Goal: Task Accomplishment & Management: Complete application form

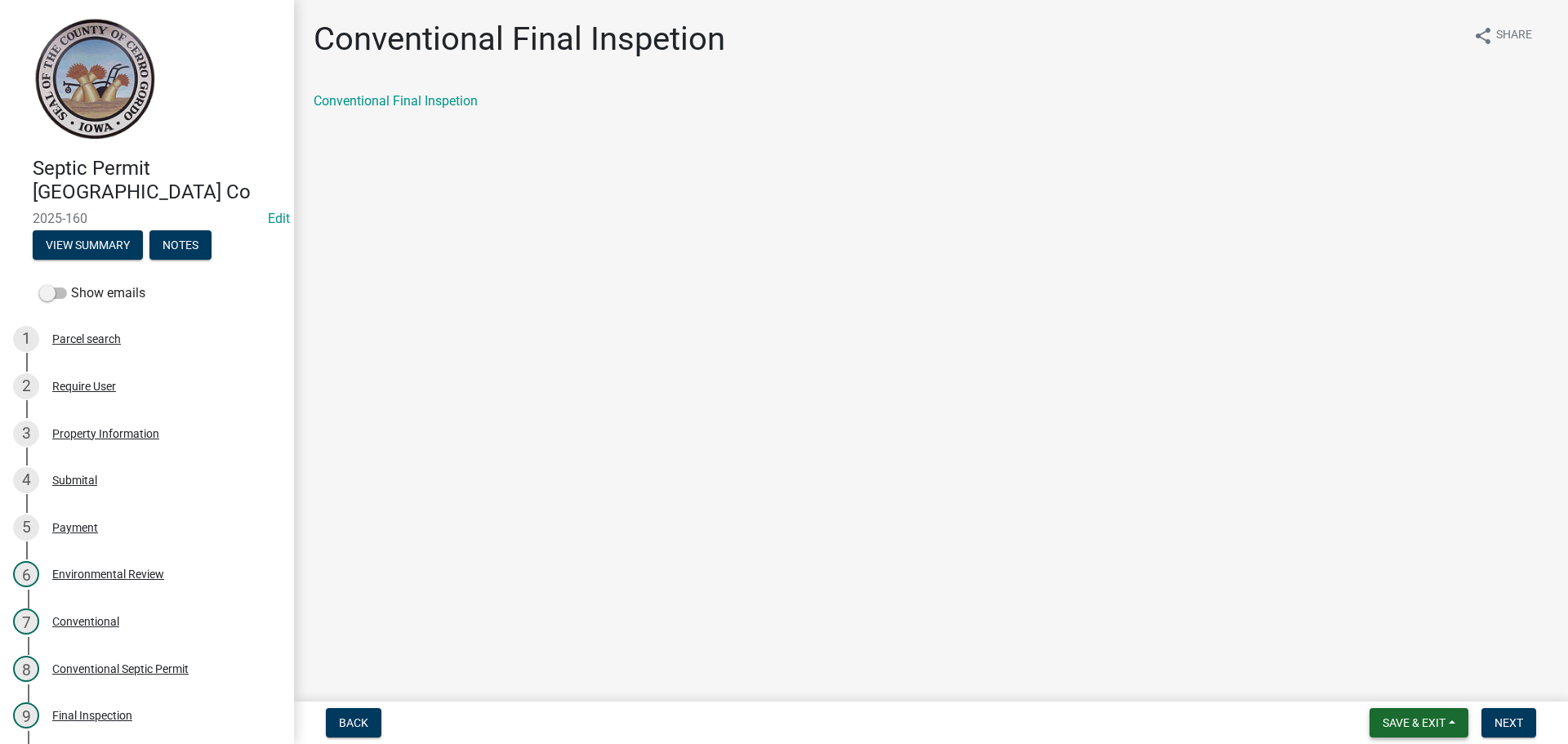
click at [1429, 719] on span "Save & Exit" at bounding box center [1414, 723] width 63 height 13
click at [1375, 567] on main "Conventional Final Inspetion share Share Conventional Final Inspetion" at bounding box center [931, 347] width 1274 height 695
click at [1497, 713] on button "Next" at bounding box center [1509, 722] width 55 height 29
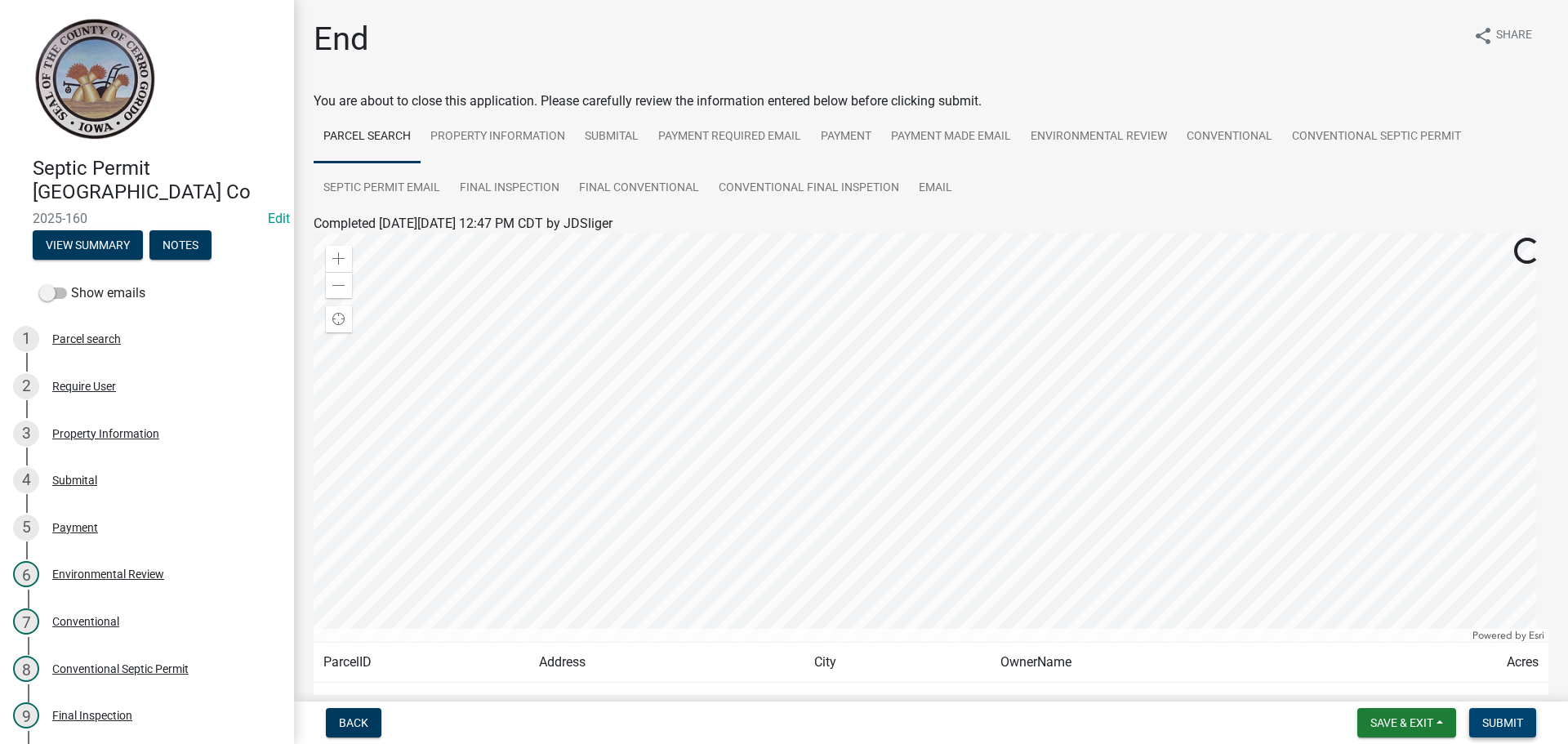
click at [1497, 713] on button "Submit" at bounding box center [1502, 722] width 67 height 29
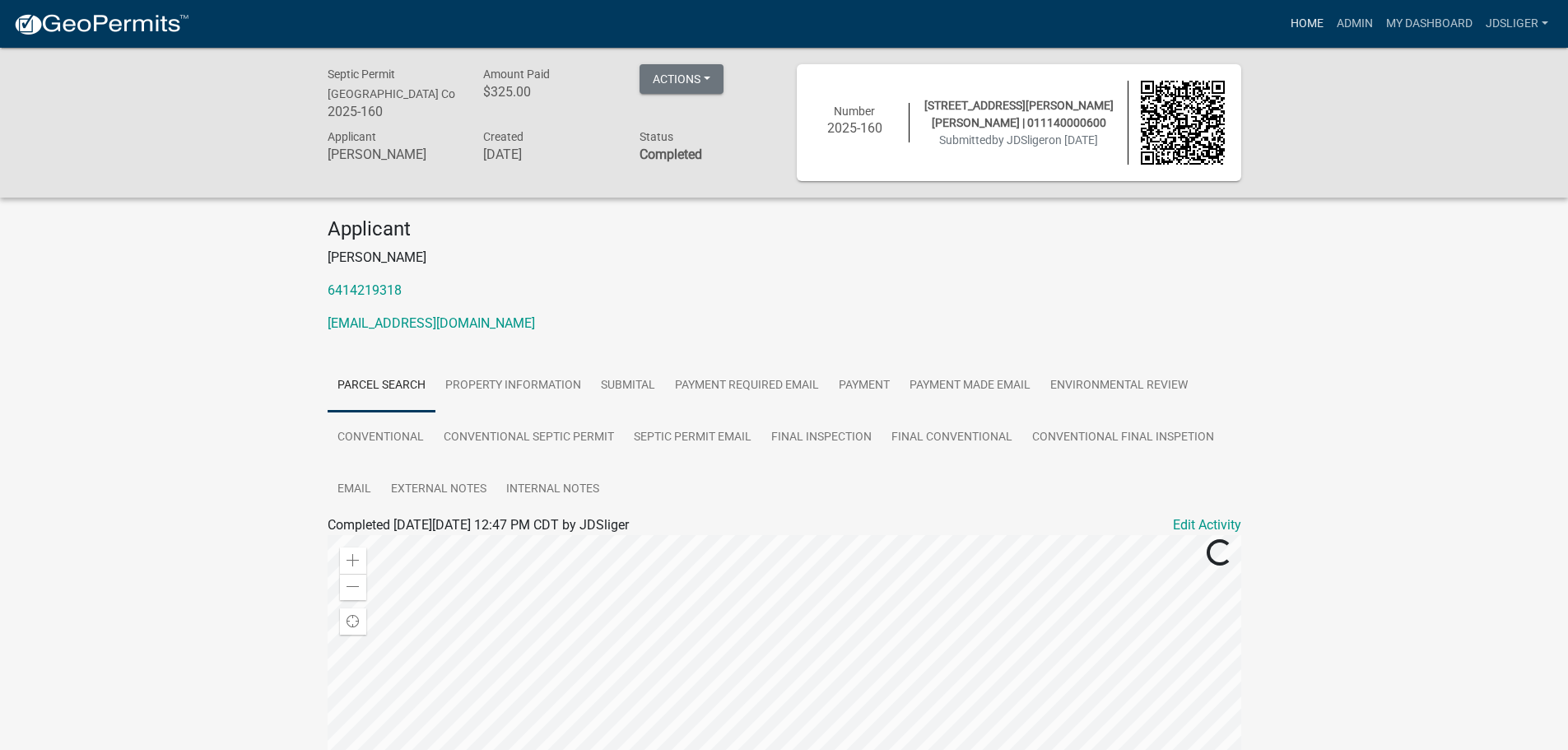
click at [1296, 25] on link "Home" at bounding box center [1307, 23] width 46 height 31
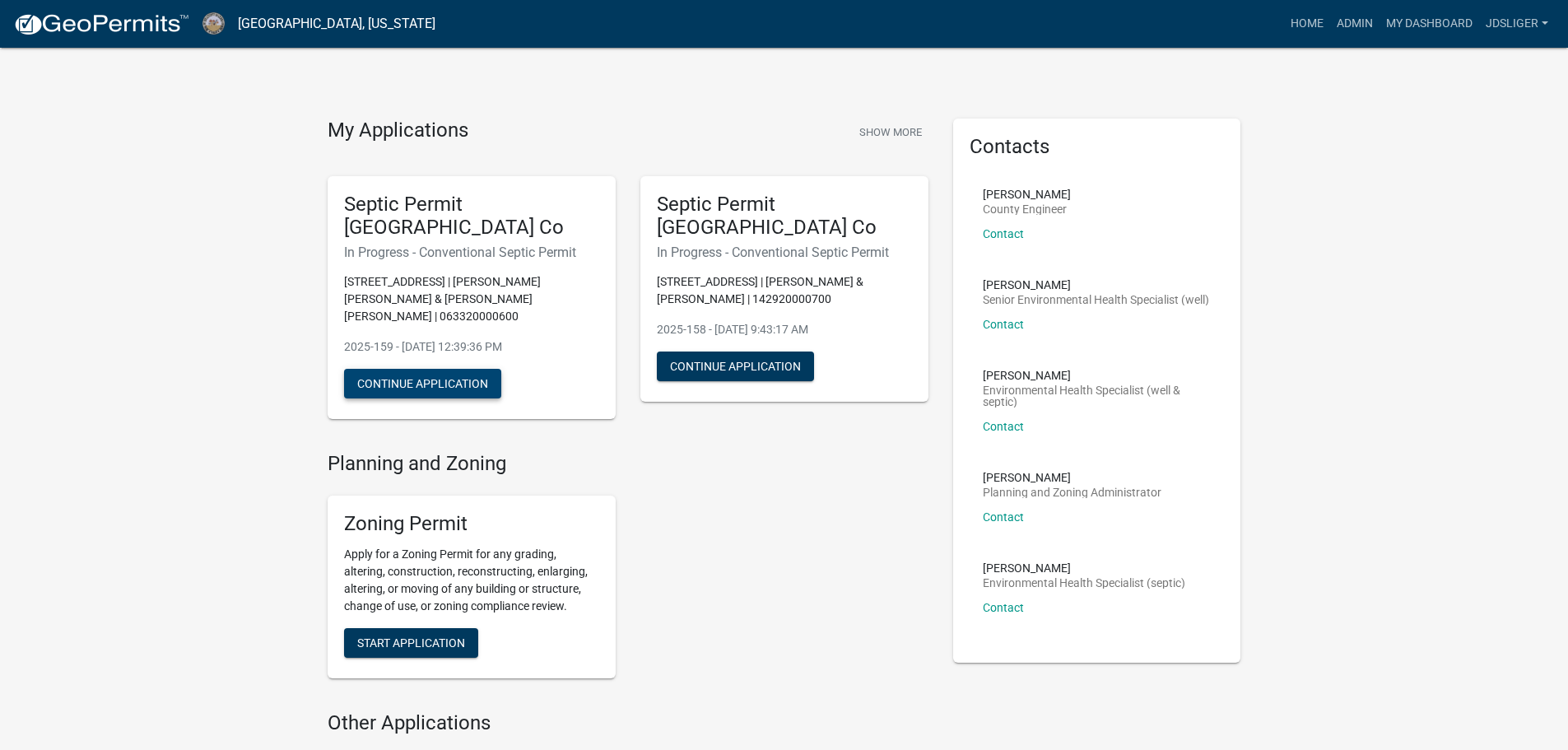
click at [380, 385] on button "Continue Application" at bounding box center [423, 383] width 157 height 29
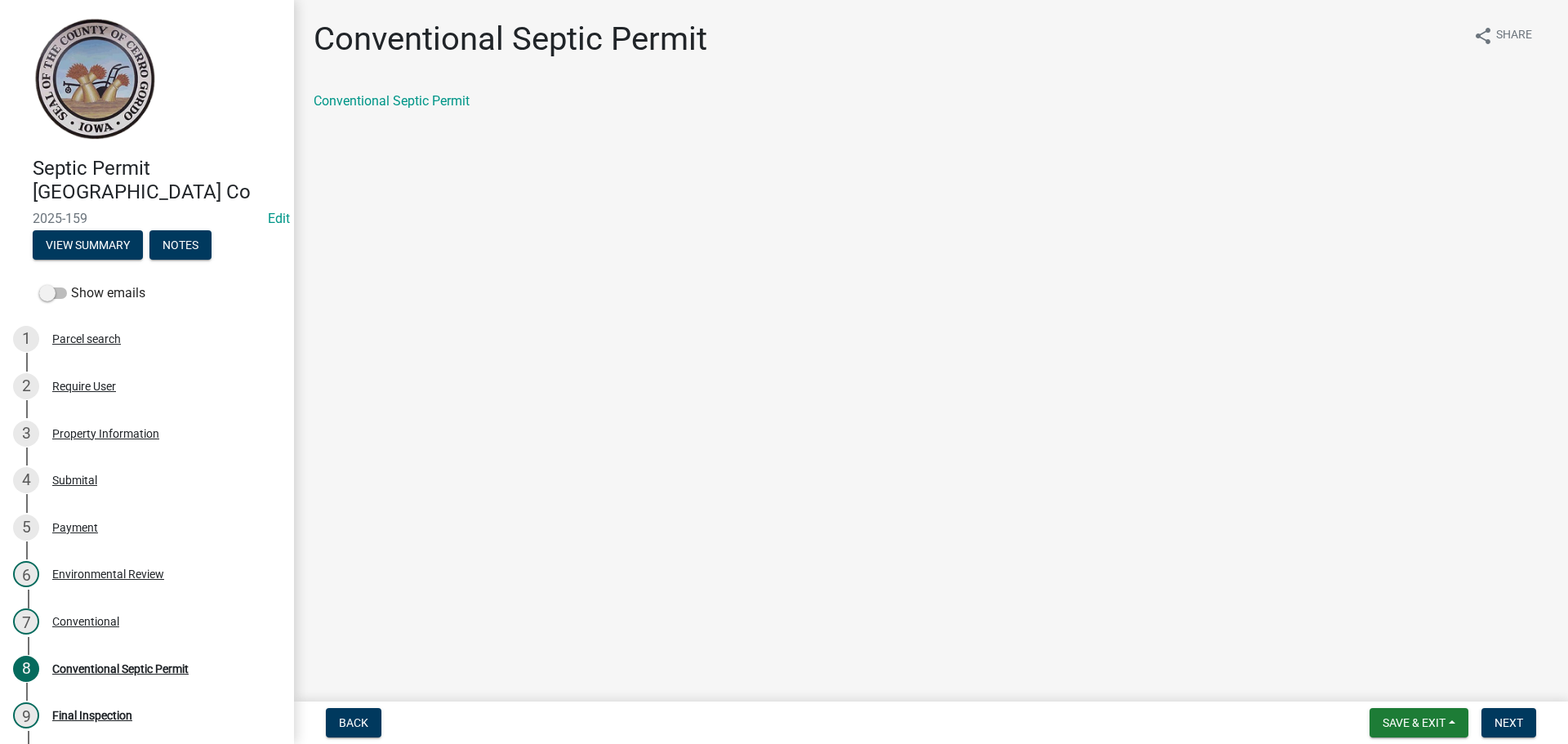
click at [1359, 452] on main "Conventional Septic Permit share Share Conventional Septic Permit" at bounding box center [931, 347] width 1274 height 695
click at [1520, 718] on span "Next" at bounding box center [1508, 723] width 28 height 13
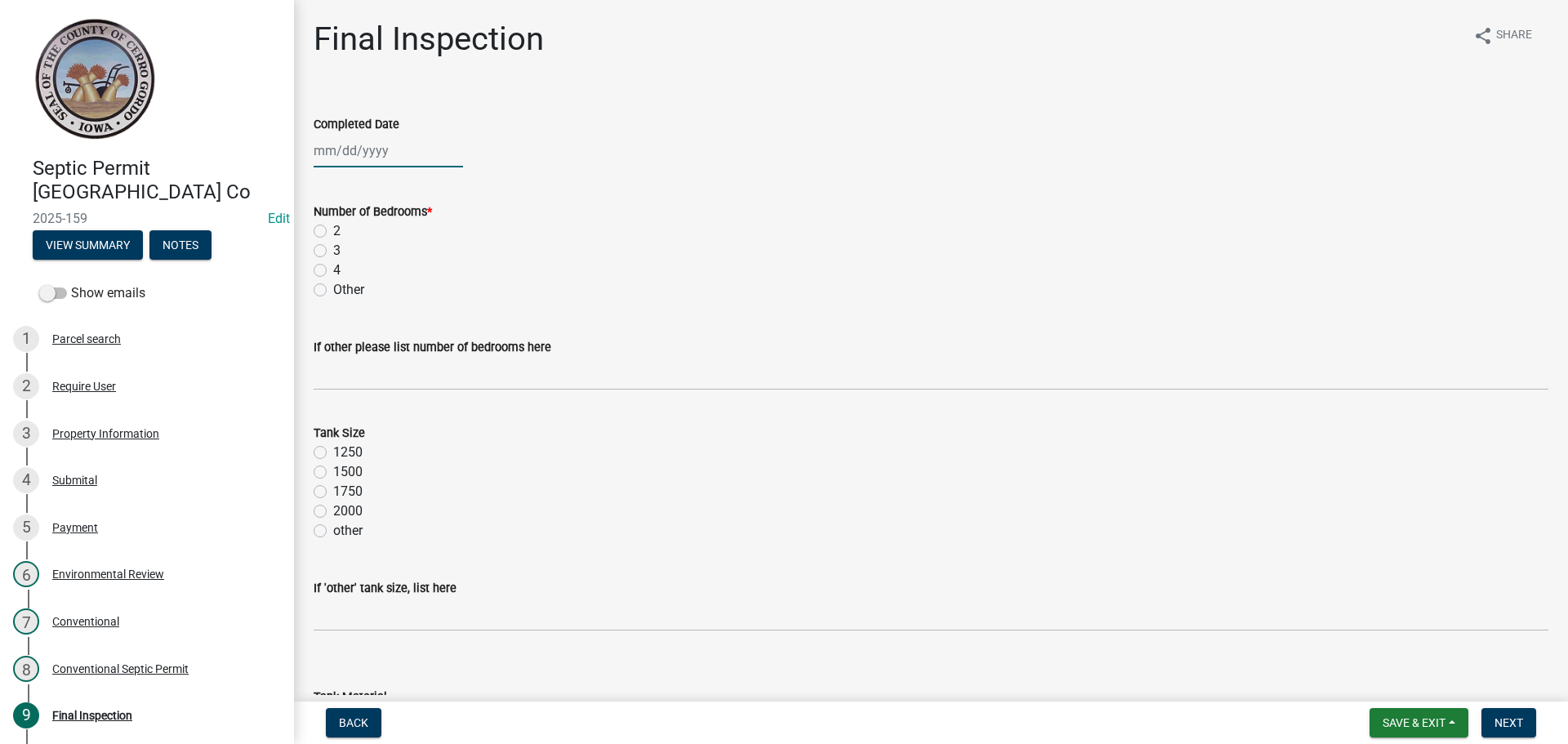
click at [325, 154] on div at bounding box center [388, 150] width 149 height 33
select select "10"
select select "2025"
click at [410, 260] on div "9" at bounding box center [408, 263] width 26 height 26
type input "[DATE]"
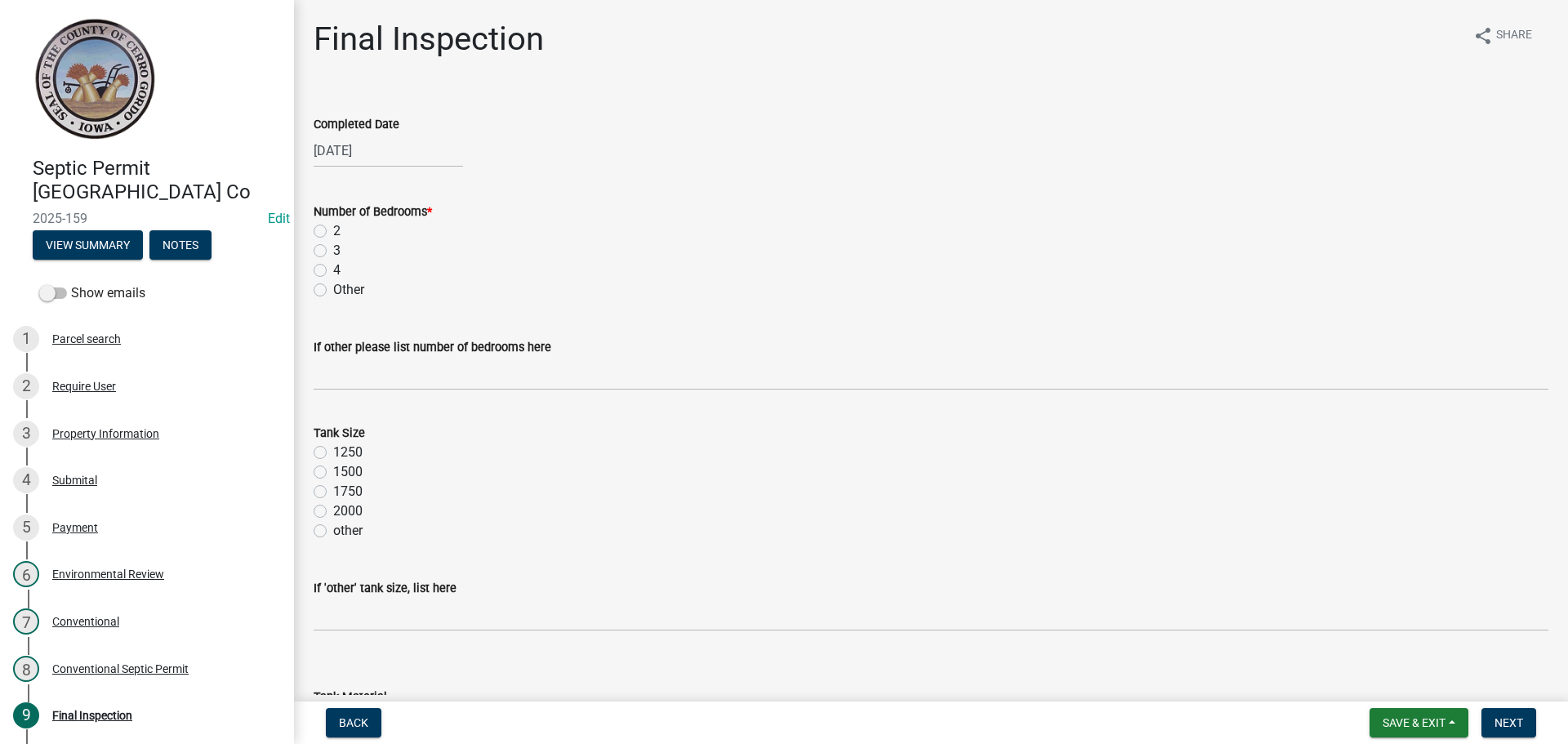
click at [333, 272] on label "4" at bounding box center [336, 271] width 7 height 20
click at [333, 272] on input "4" at bounding box center [338, 266] width 11 height 11
radio input "true"
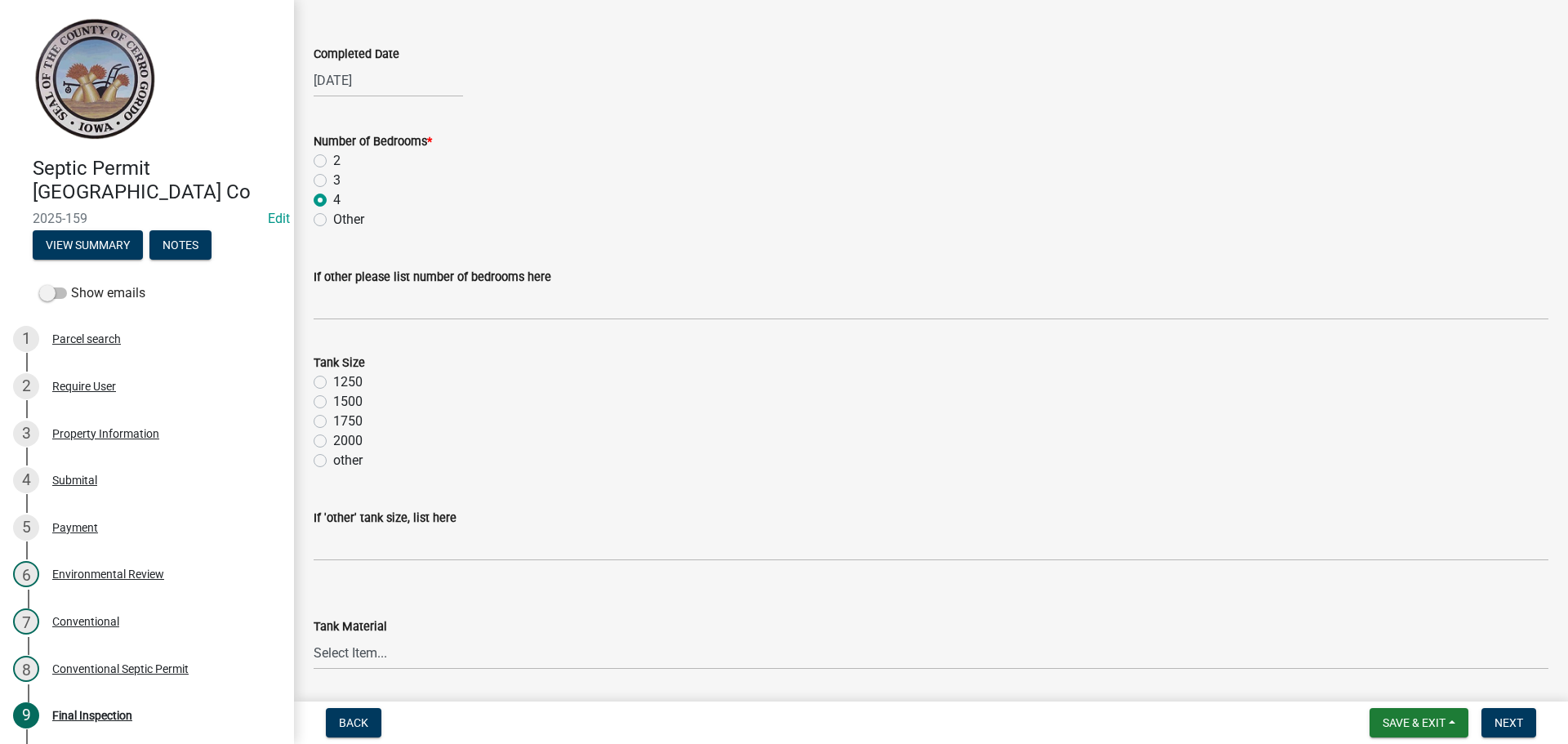
scroll to position [164, 0]
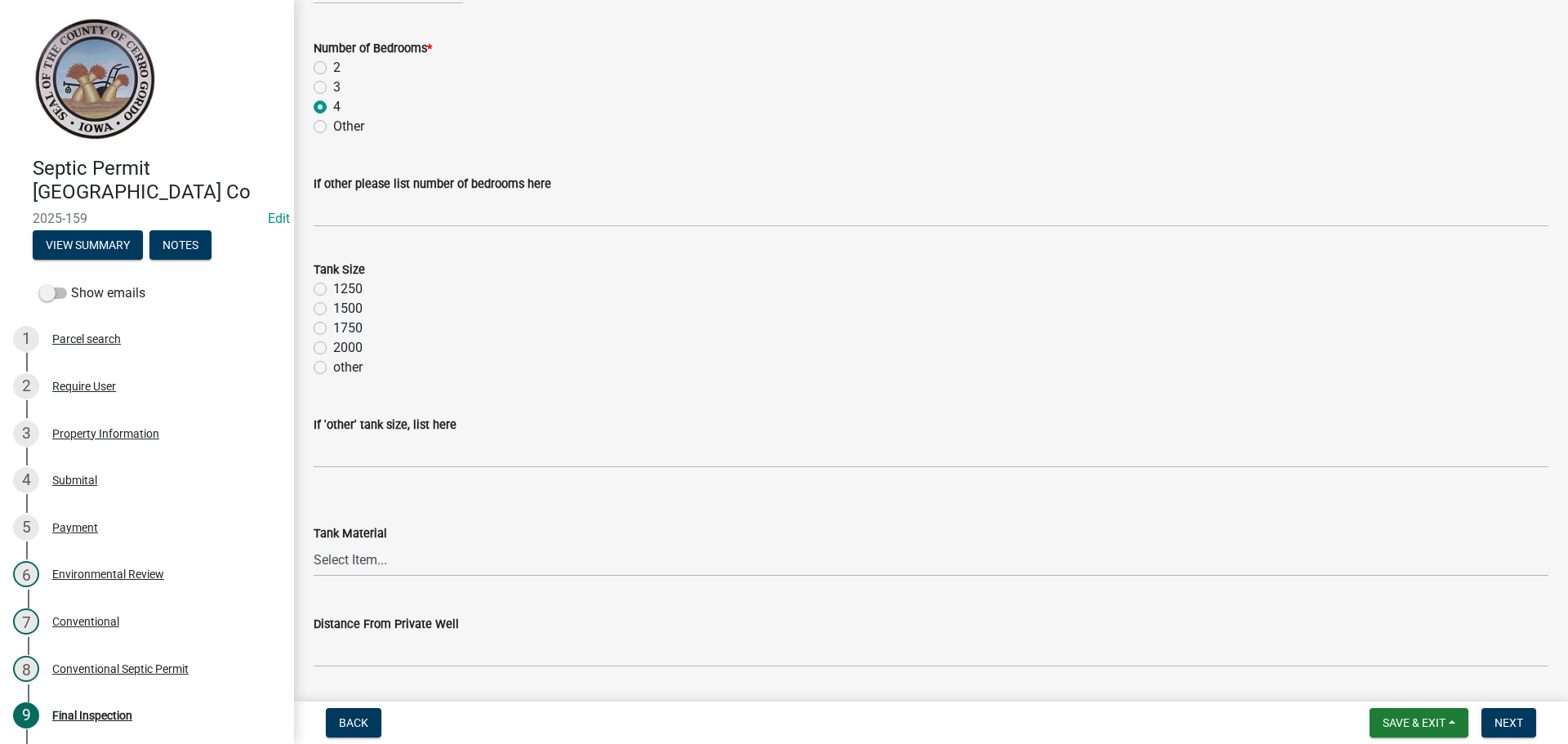
click at [333, 310] on label "1500" at bounding box center [347, 309] width 29 height 20
click at [333, 310] on input "1500" at bounding box center [338, 304] width 11 height 11
radio input "true"
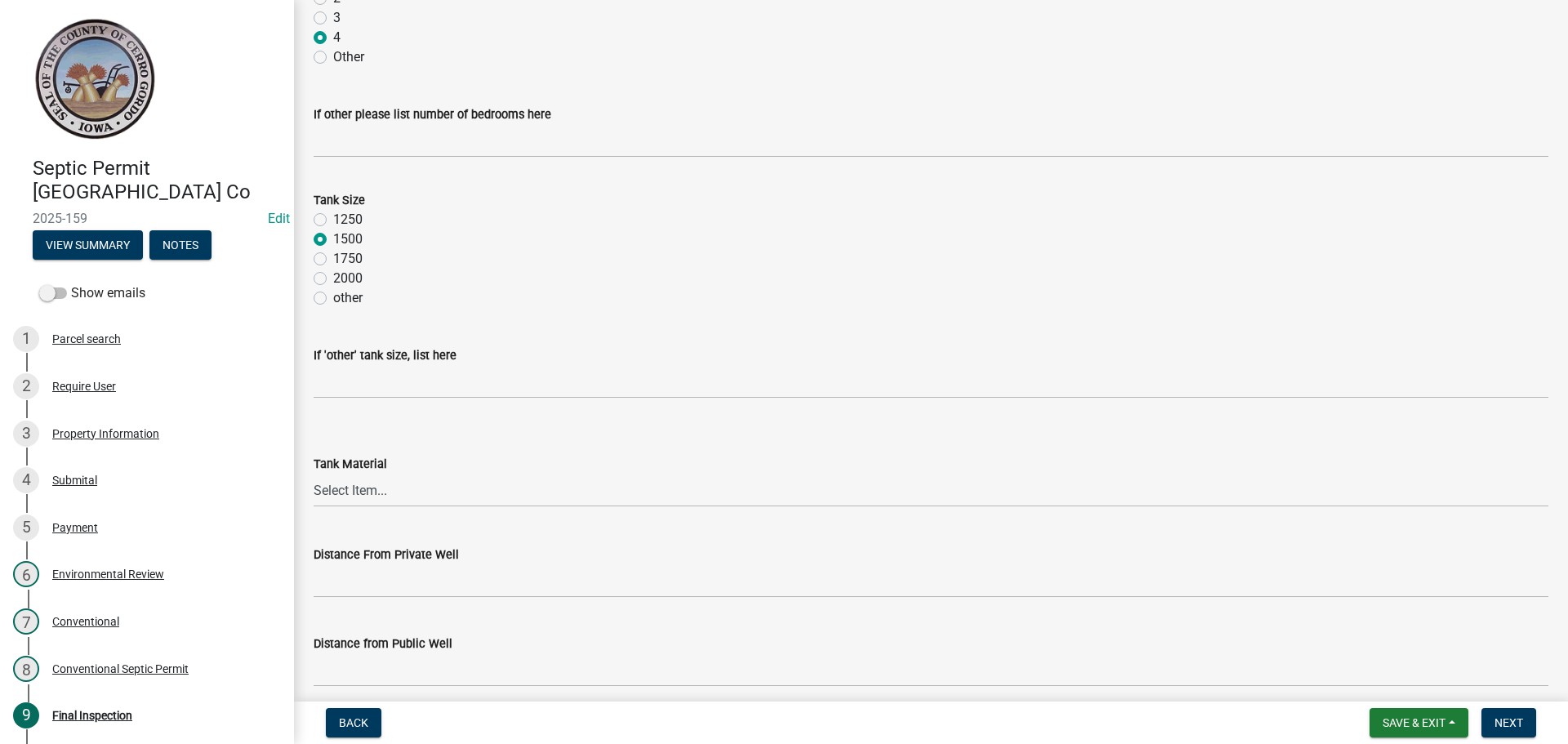
scroll to position [327, 0]
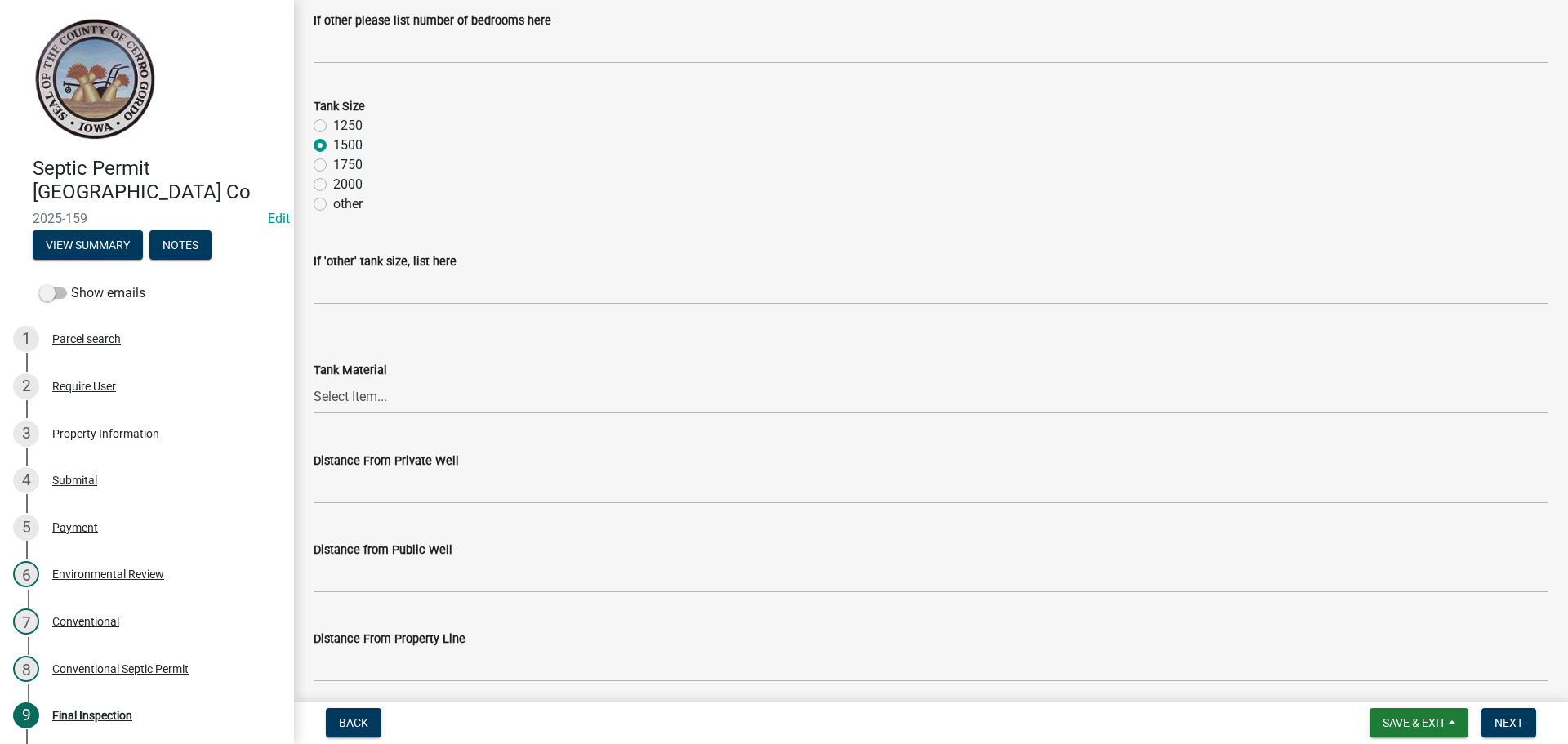
click at [370, 386] on select "Select Item... Metal Plastic Fiberglass Concrete other" at bounding box center [931, 396] width 1235 height 33
click at [314, 379] on select "Select Item... Metal Plastic Fiberglass Concrete other" at bounding box center [931, 396] width 1235 height 33
select select "7f9acfdd-a4c9-4989-85be-c27d69f4963c"
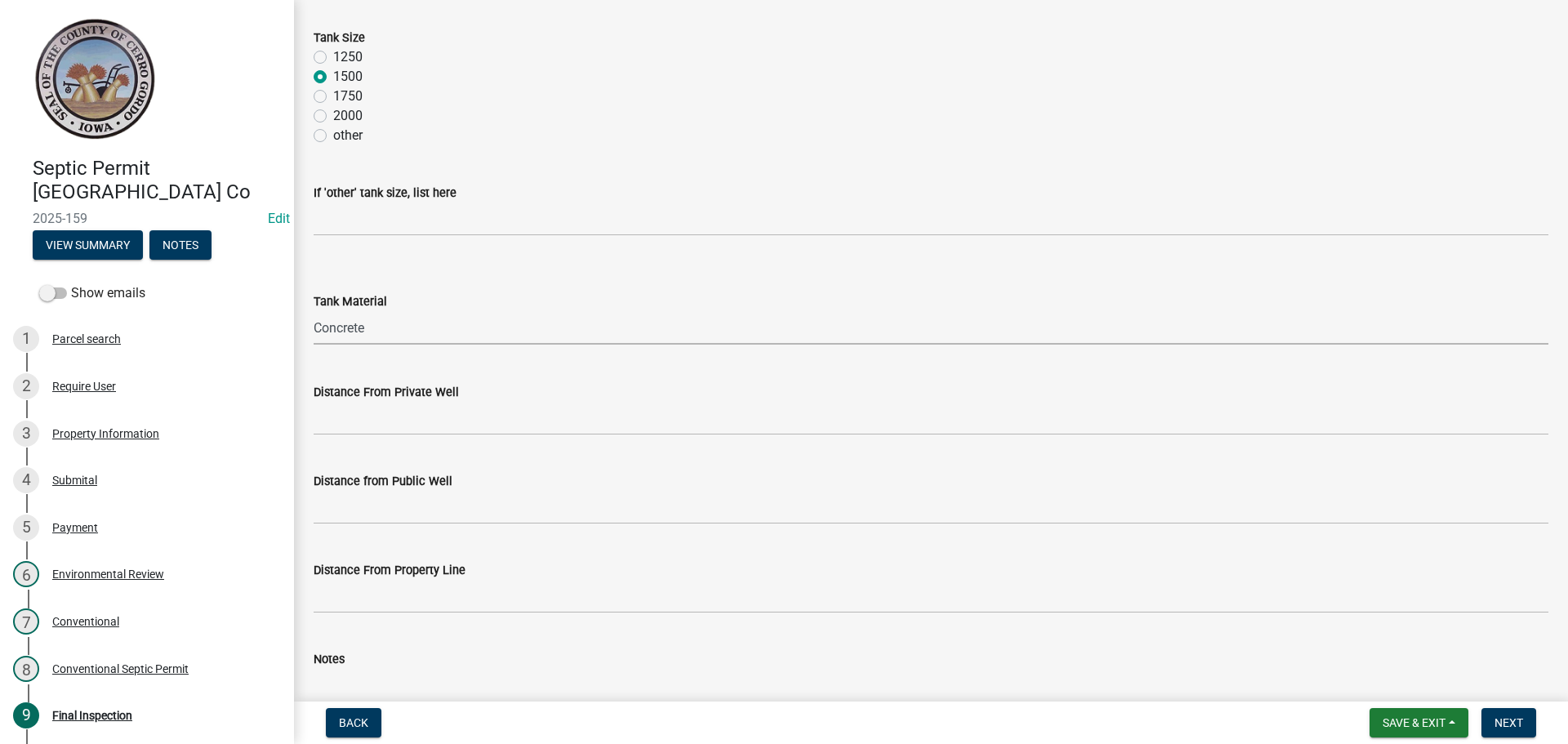
scroll to position [490, 0]
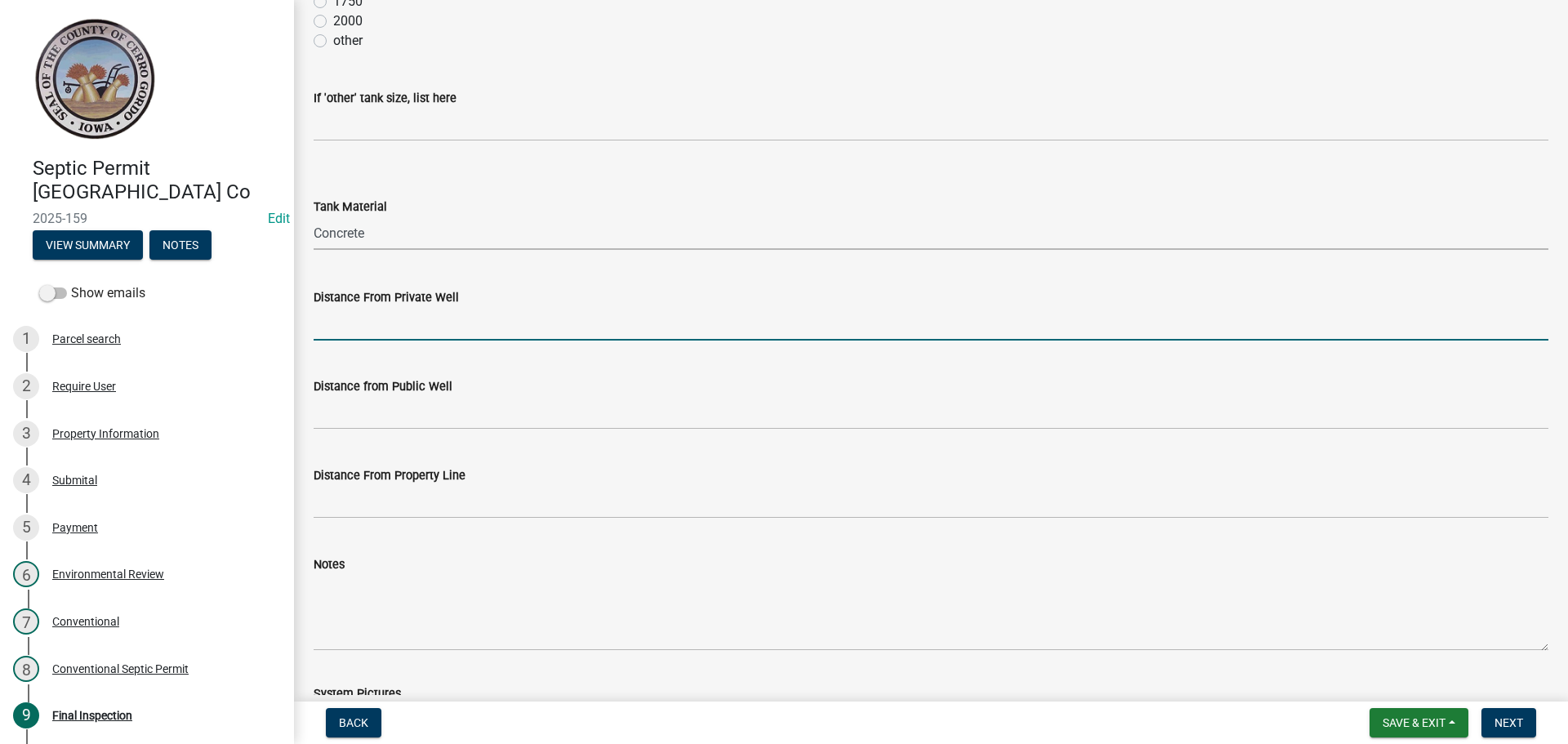
click at [330, 330] on input "Distance From Private Well" at bounding box center [931, 324] width 1235 height 33
type input "> 100'"
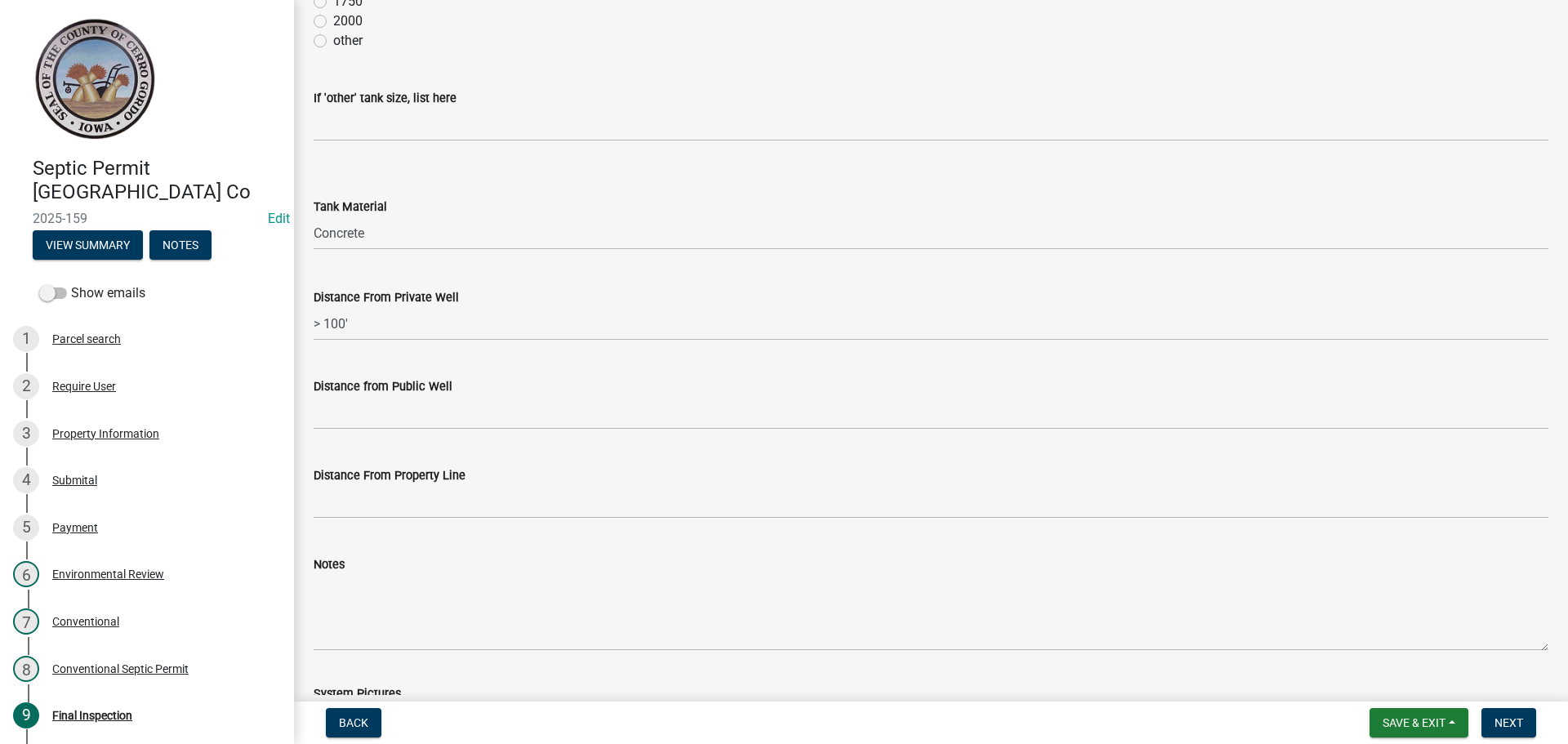
click at [380, 391] on label "Distance from Public Well" at bounding box center [383, 387] width 139 height 12
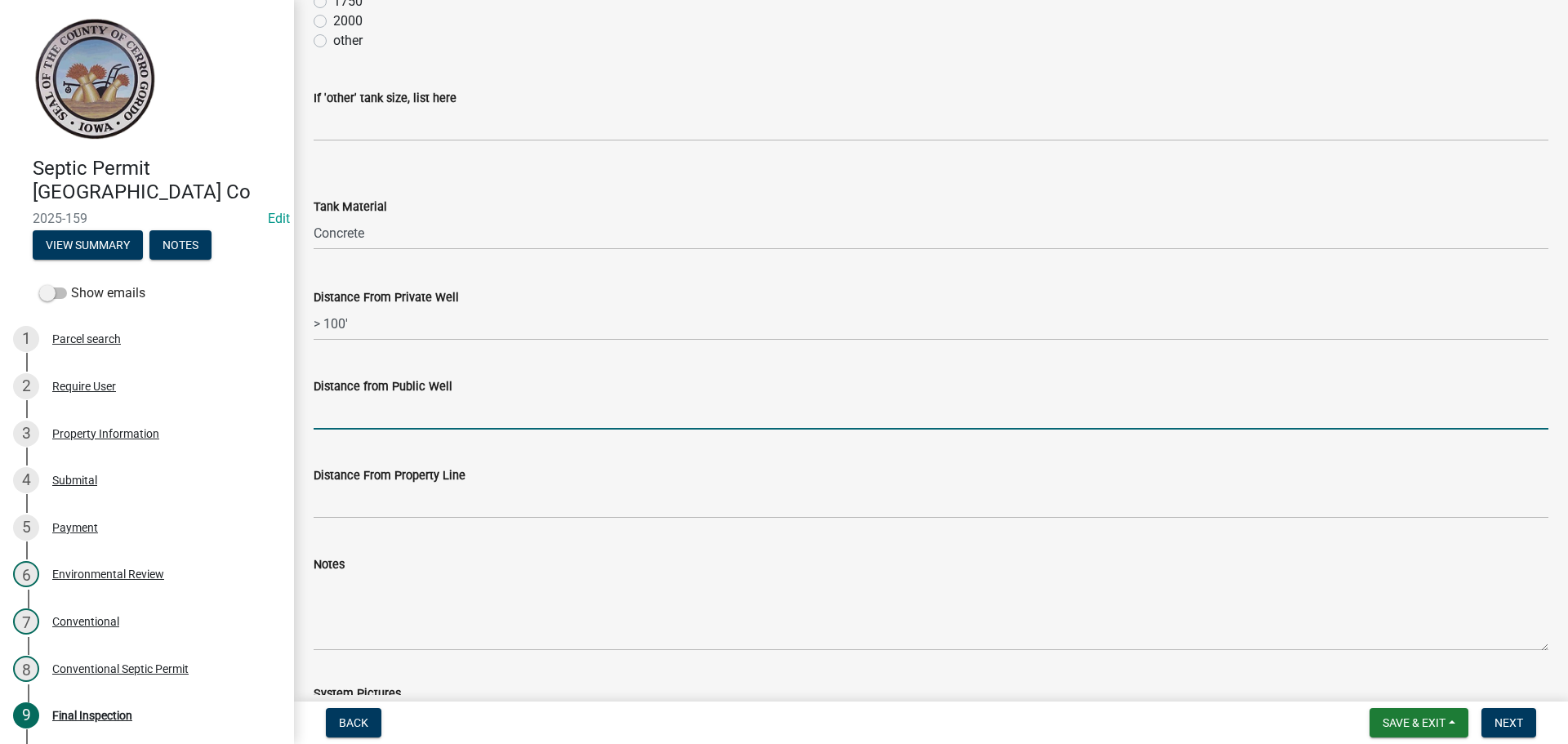
click at [380, 396] on input "Distance from Public Well" at bounding box center [931, 413] width 1235 height 33
click at [383, 408] on input "Distance from Public Well" at bounding box center [931, 413] width 1235 height 33
type input "N/A"
click at [363, 479] on label "Distance From Property Line" at bounding box center [389, 477] width 152 height 12
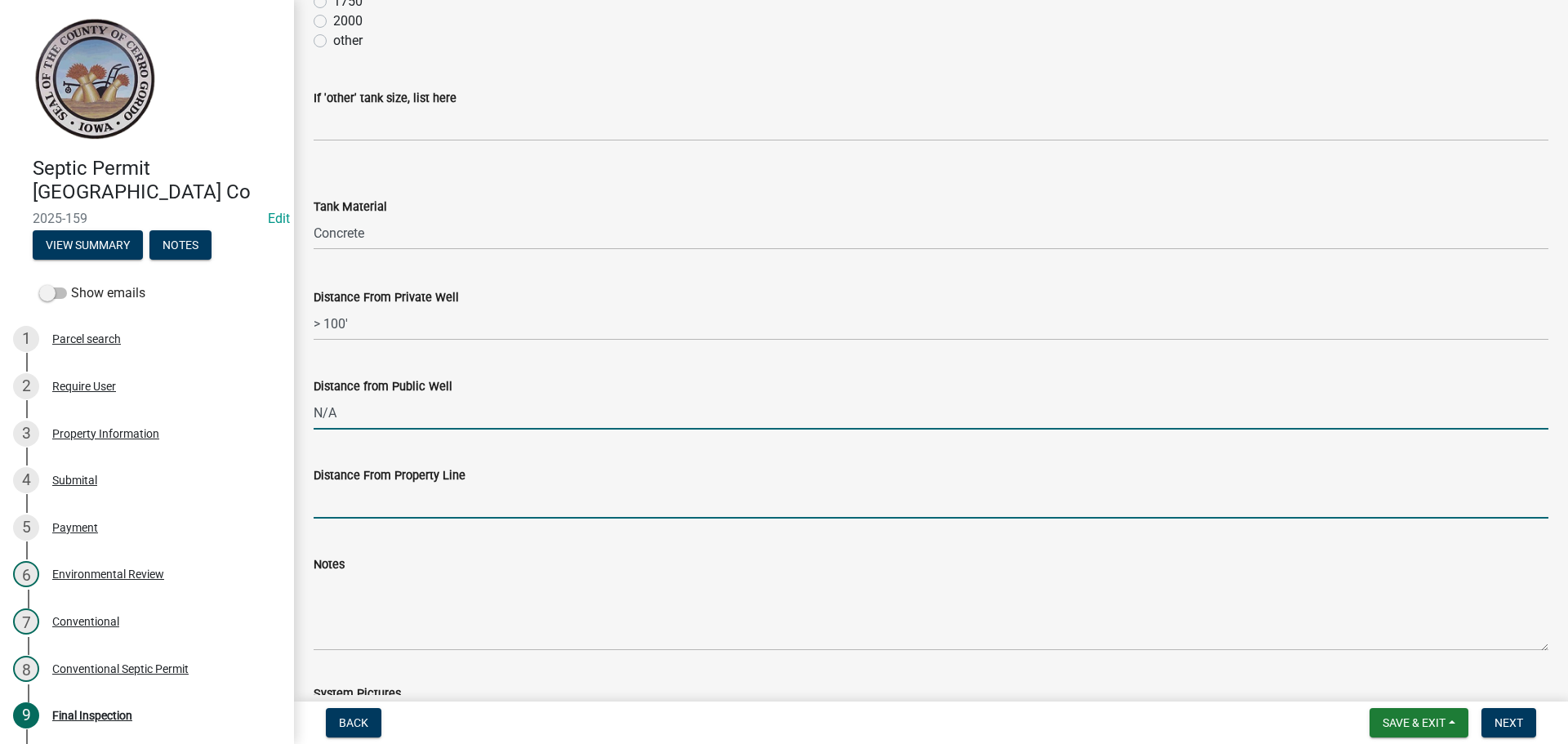
click at [363, 485] on input "Distance From Property Line" at bounding box center [931, 502] width 1235 height 33
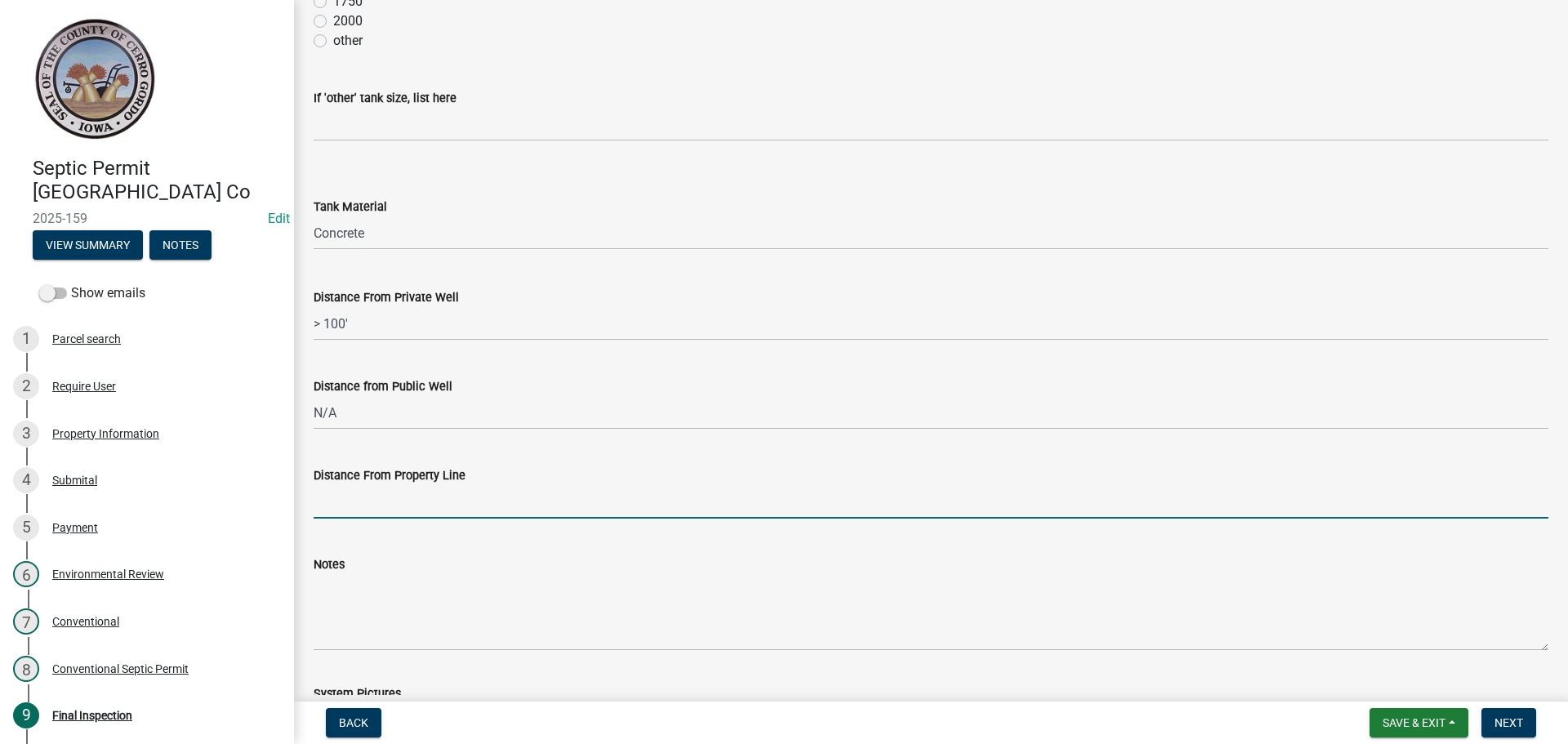
click at [368, 499] on input "Distance From Property Line" at bounding box center [931, 502] width 1235 height 33
type input "N/A"
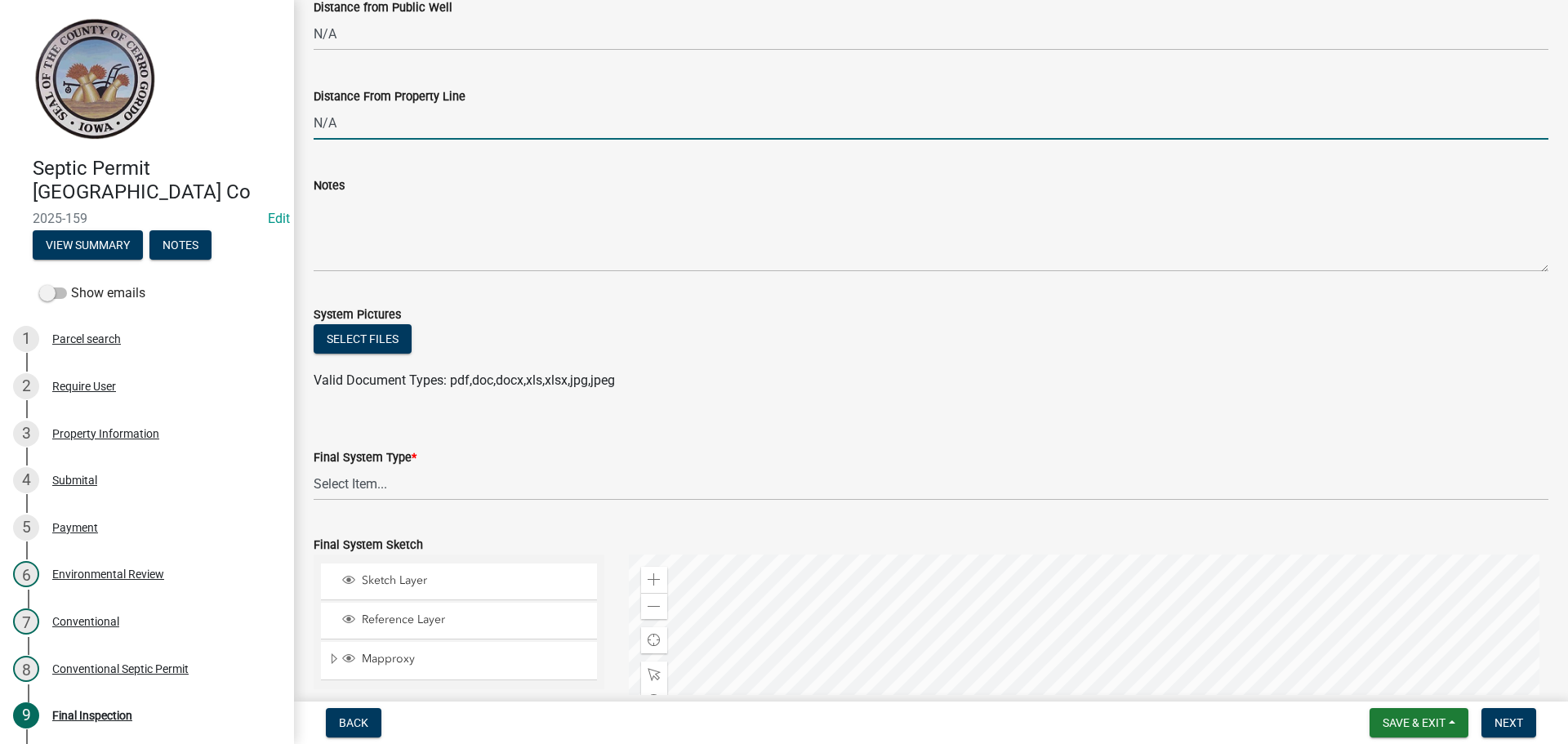
scroll to position [898, 0]
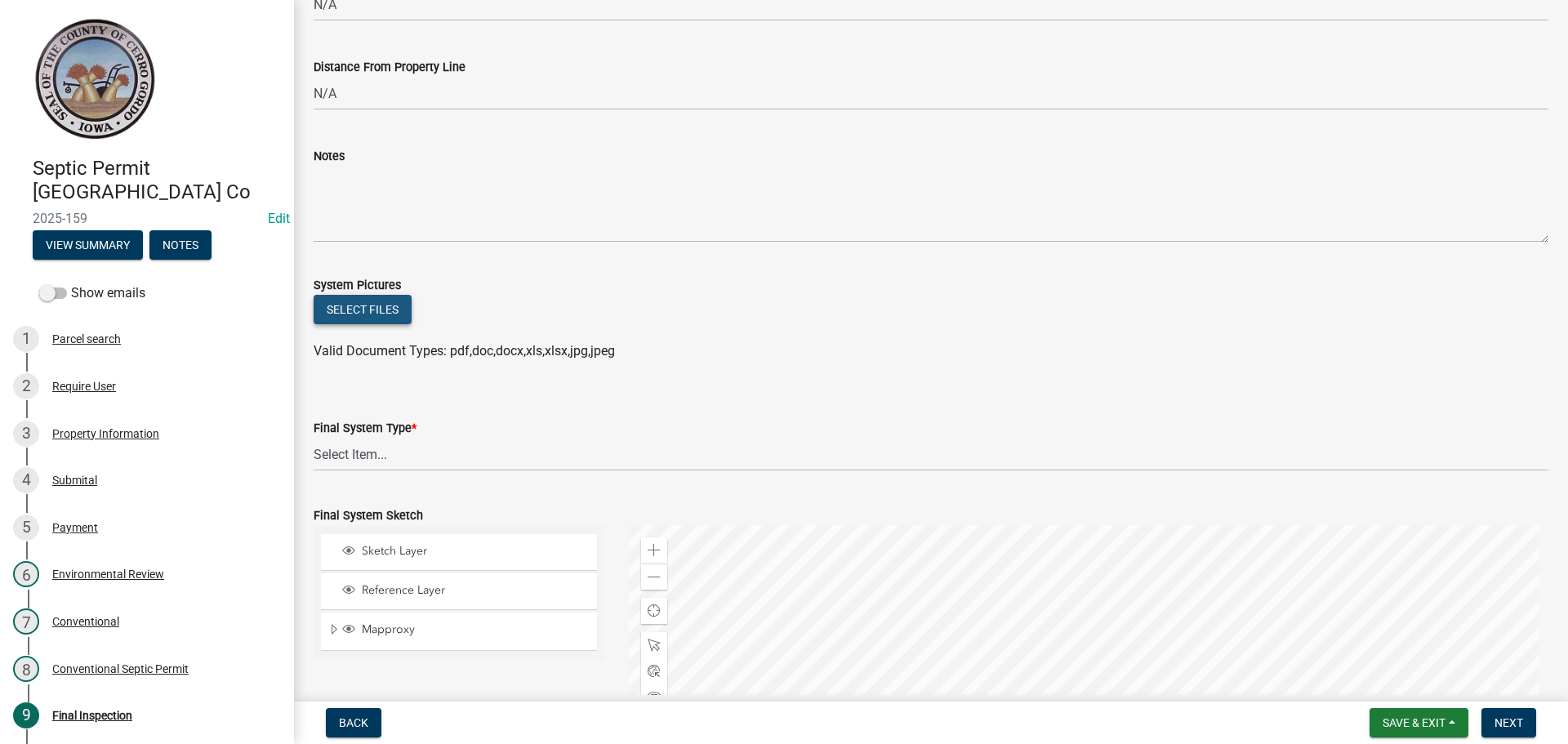
click at [350, 318] on button "Select files" at bounding box center [363, 309] width 98 height 29
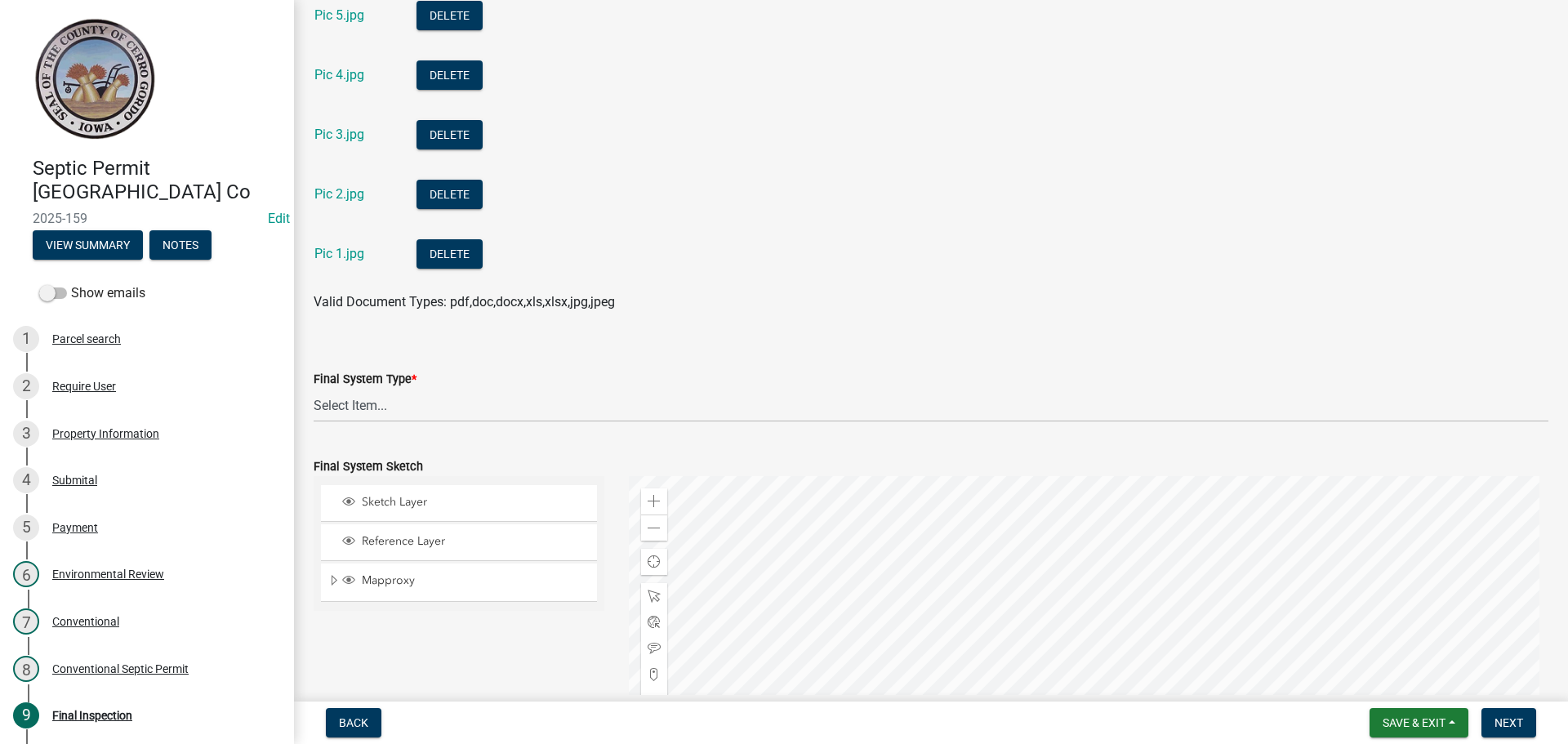
scroll to position [1307, 0]
click at [316, 405] on select "Select Item... 15" Chamber Advantex Chamber--24" Chamber--36" Conventional w/Sa…" at bounding box center [931, 404] width 1235 height 33
click at [314, 387] on select "Select Item... 15" Chamber Advantex Chamber--24" Chamber--36" Conventional w/Sa…" at bounding box center [931, 404] width 1235 height 33
select select "b84ace5b-0192-4fc7-b901-2001c8062e4a"
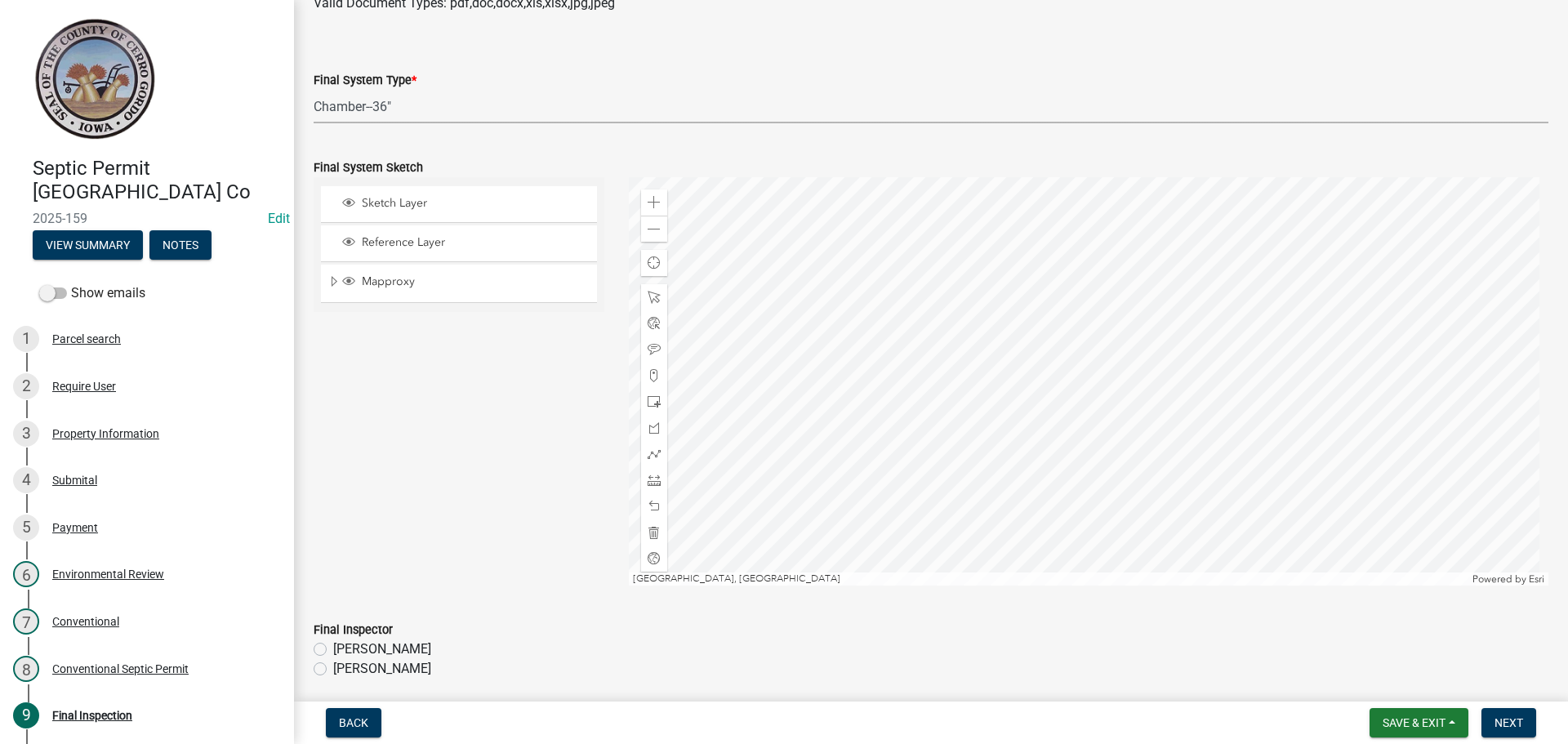
scroll to position [1634, 0]
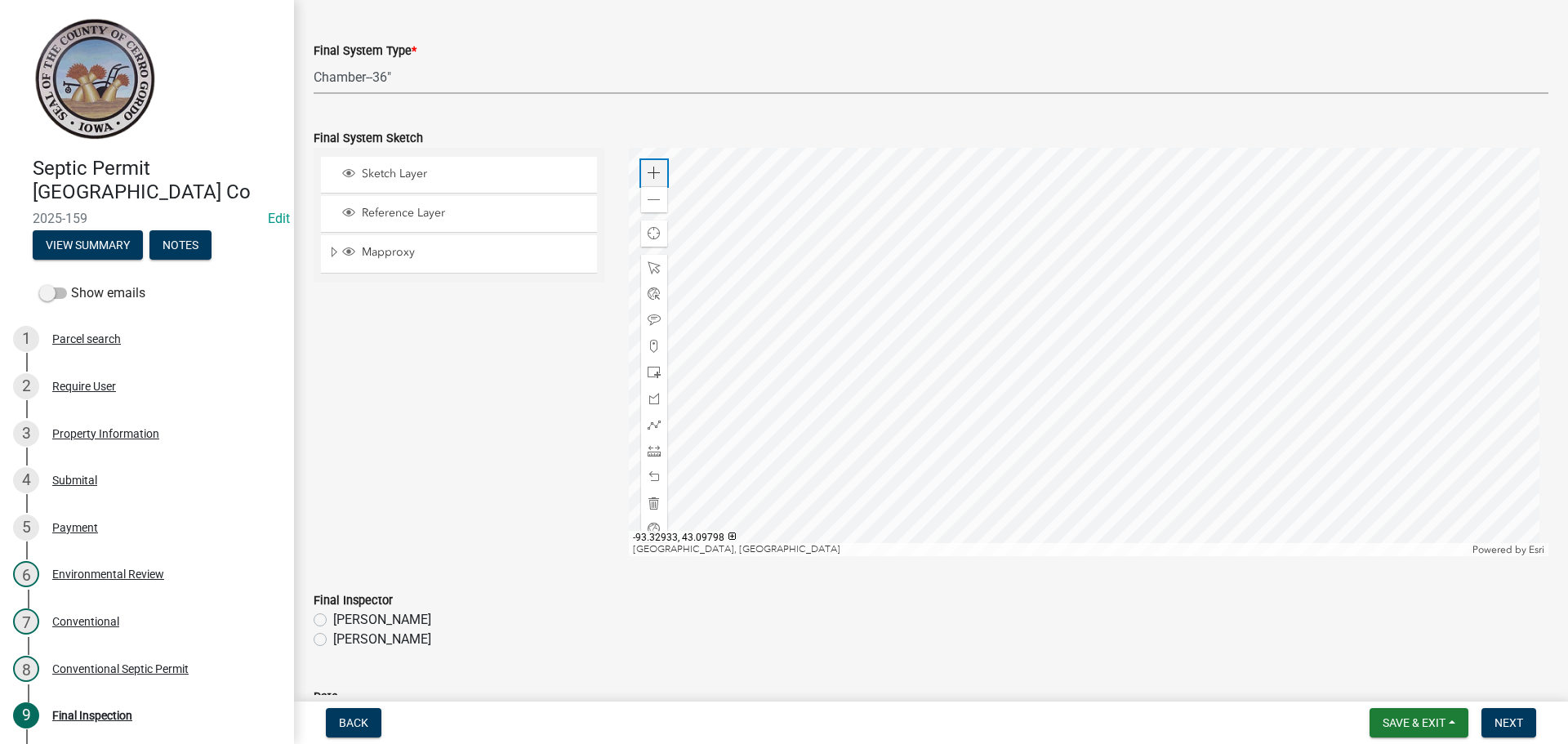
click at [647, 170] on span at bounding box center [654, 174] width 13 height 13
click at [972, 421] on div at bounding box center [1089, 352] width 921 height 409
click at [884, 448] on div at bounding box center [1089, 352] width 921 height 409
click at [651, 369] on span at bounding box center [654, 373] width 13 height 13
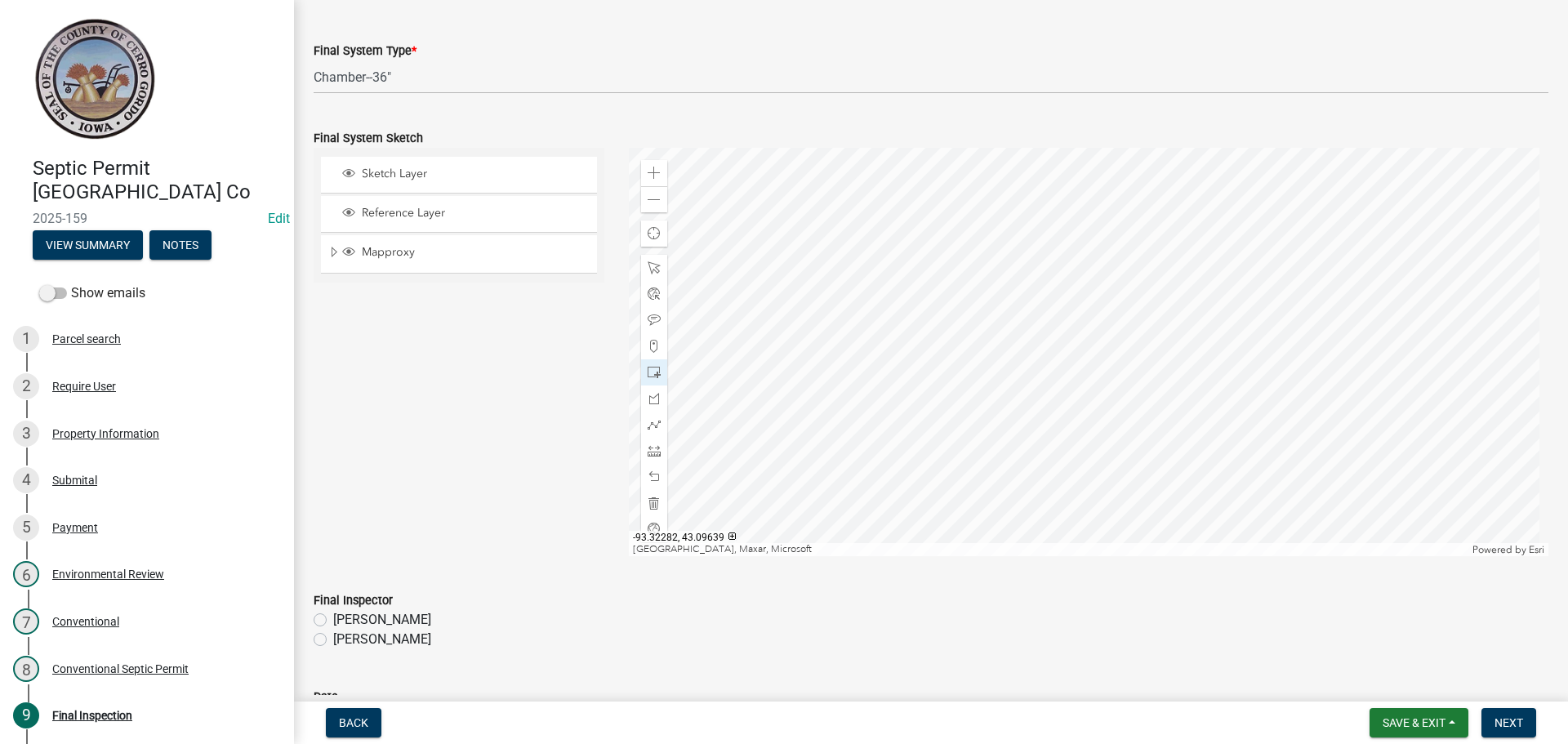
click at [1023, 477] on div at bounding box center [1089, 352] width 921 height 409
click at [985, 395] on div at bounding box center [1089, 352] width 921 height 409
click at [960, 341] on div at bounding box center [1089, 352] width 921 height 409
click at [648, 326] on span at bounding box center [654, 321] width 13 height 13
click at [987, 497] on div at bounding box center [1089, 352] width 921 height 409
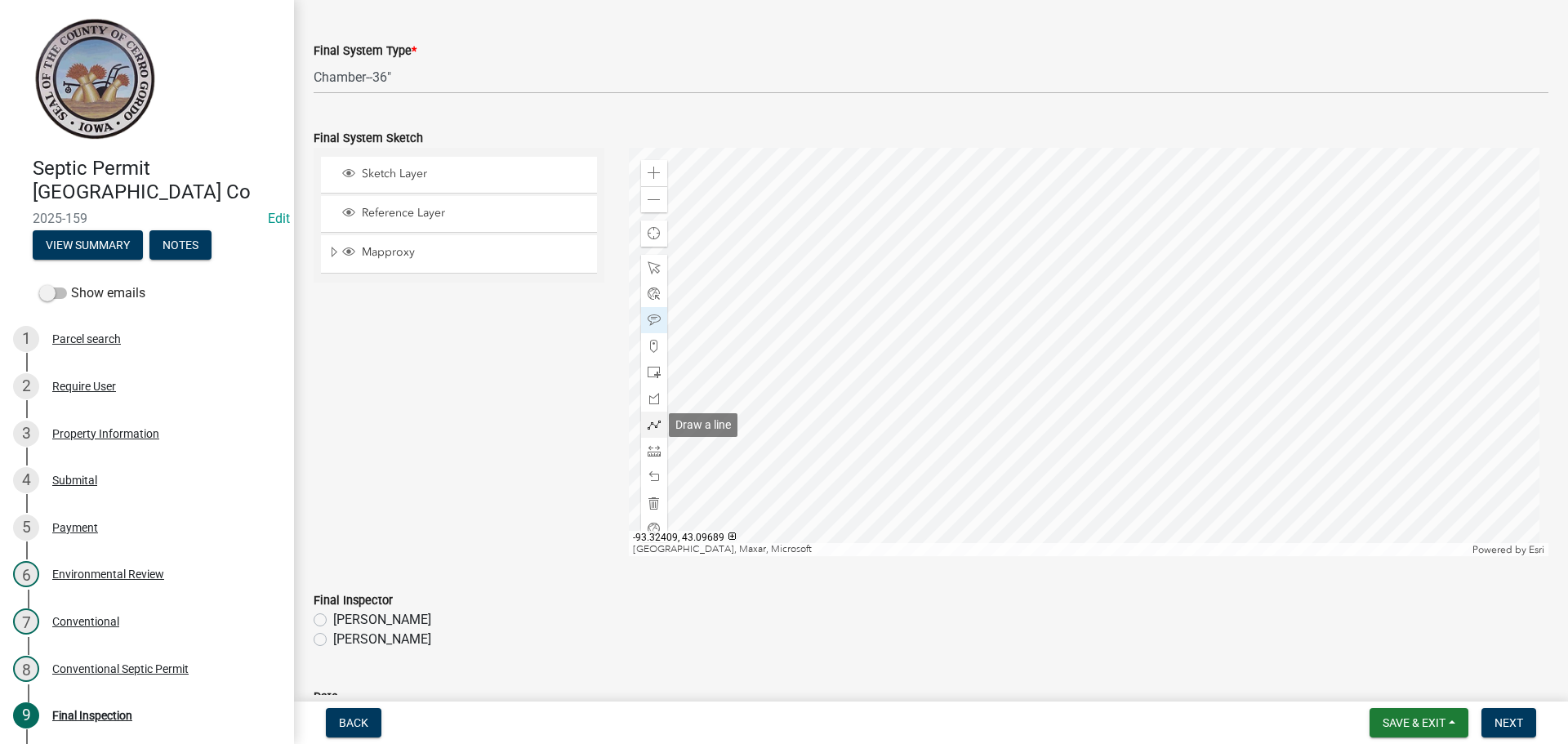
click at [652, 416] on div at bounding box center [653, 424] width 26 height 26
click at [987, 411] on div at bounding box center [1089, 352] width 921 height 409
click at [984, 395] on div at bounding box center [1089, 352] width 921 height 409
click at [983, 384] on div at bounding box center [1089, 352] width 921 height 409
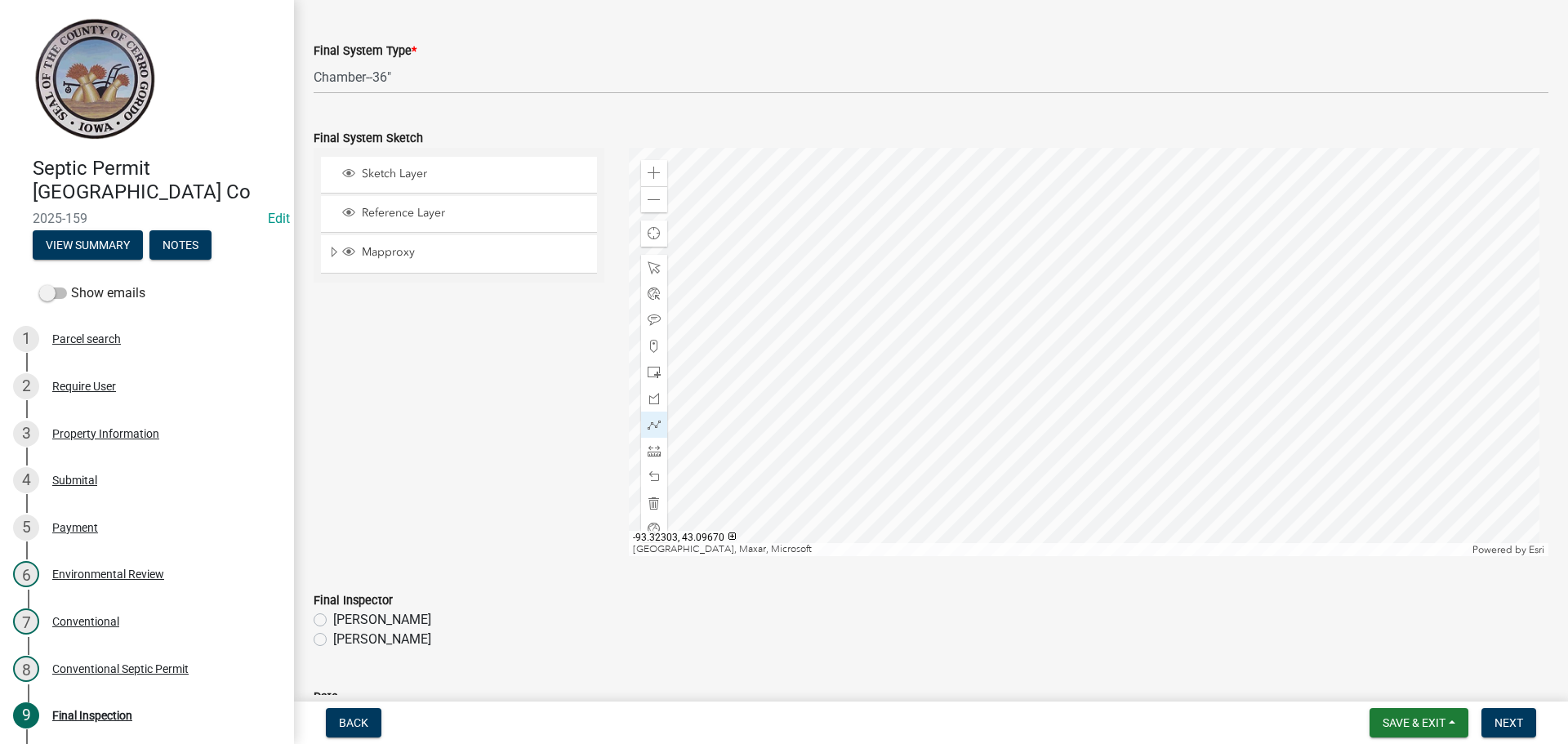
click at [957, 344] on div at bounding box center [1089, 352] width 921 height 409
click at [955, 339] on div at bounding box center [1089, 352] width 921 height 409
click at [932, 340] on div at bounding box center [1089, 352] width 921 height 409
click at [929, 213] on div at bounding box center [1089, 352] width 921 height 409
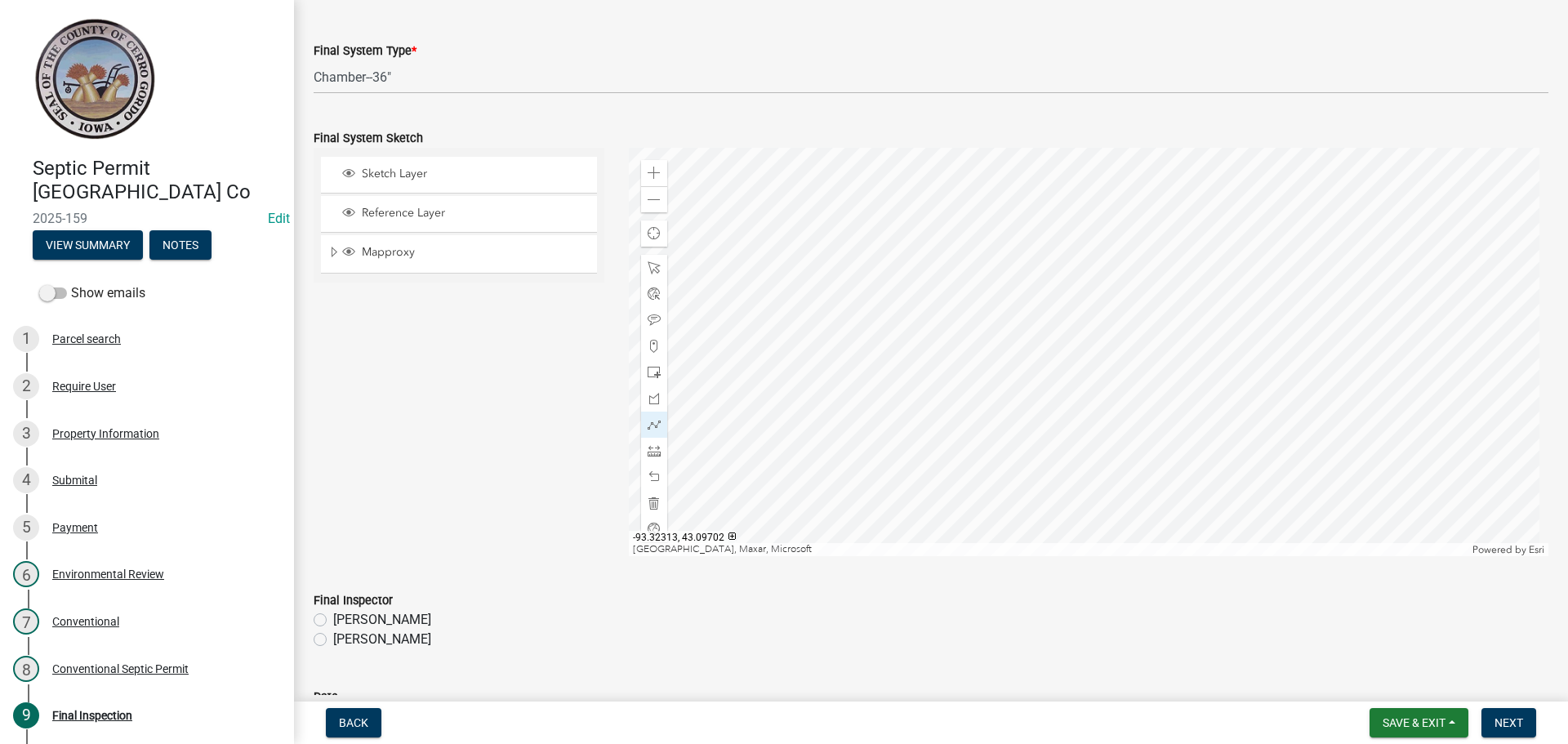
click at [929, 213] on div at bounding box center [1089, 352] width 921 height 409
click at [945, 339] on div at bounding box center [1089, 352] width 921 height 409
click at [940, 211] on div at bounding box center [1089, 352] width 921 height 409
click at [957, 336] on div at bounding box center [1089, 352] width 921 height 409
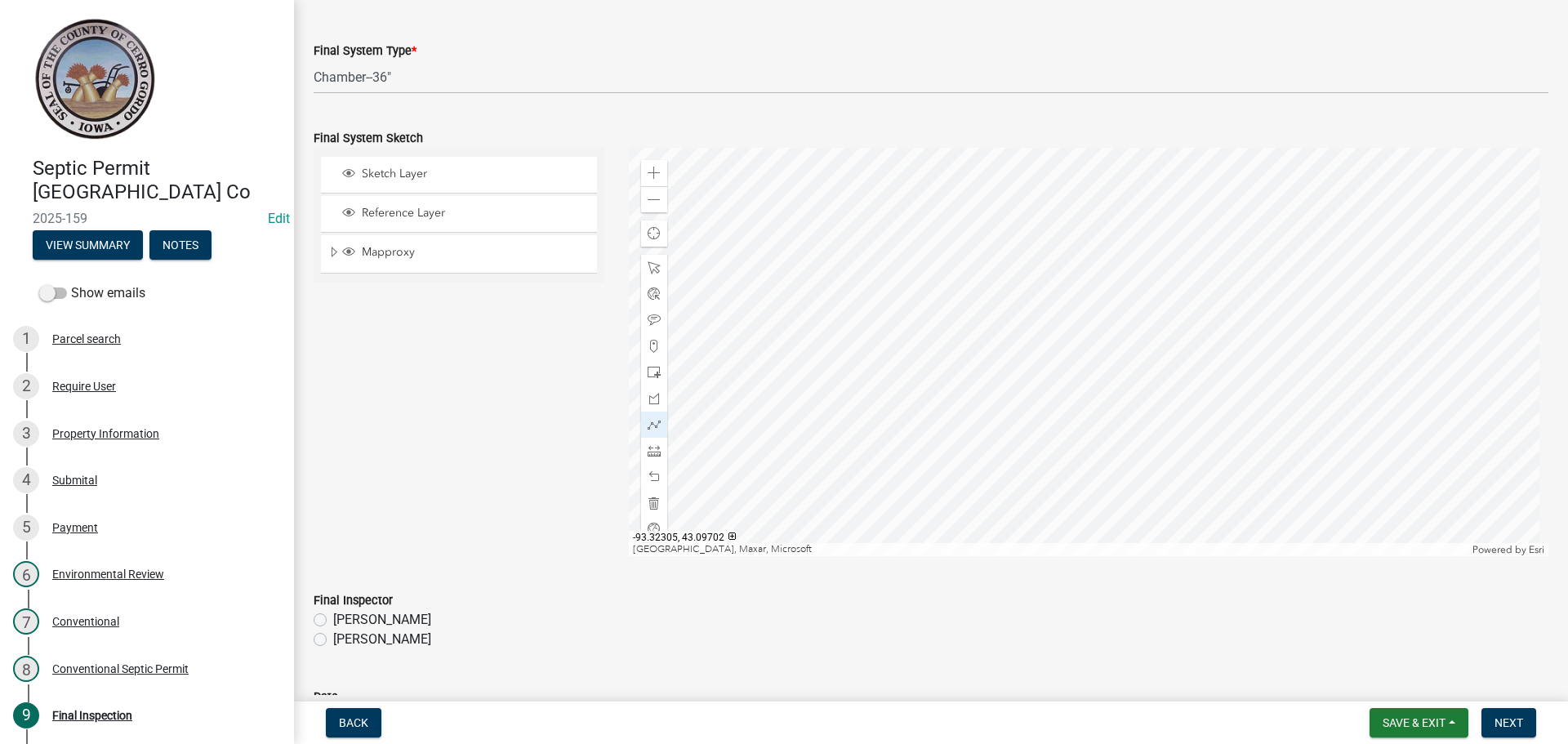
click at [953, 213] on div at bounding box center [1089, 352] width 921 height 409
click at [960, 340] on div at bounding box center [1089, 352] width 921 height 409
click at [970, 339] on div at bounding box center [1089, 352] width 921 height 409
click at [965, 209] on div at bounding box center [1089, 352] width 921 height 409
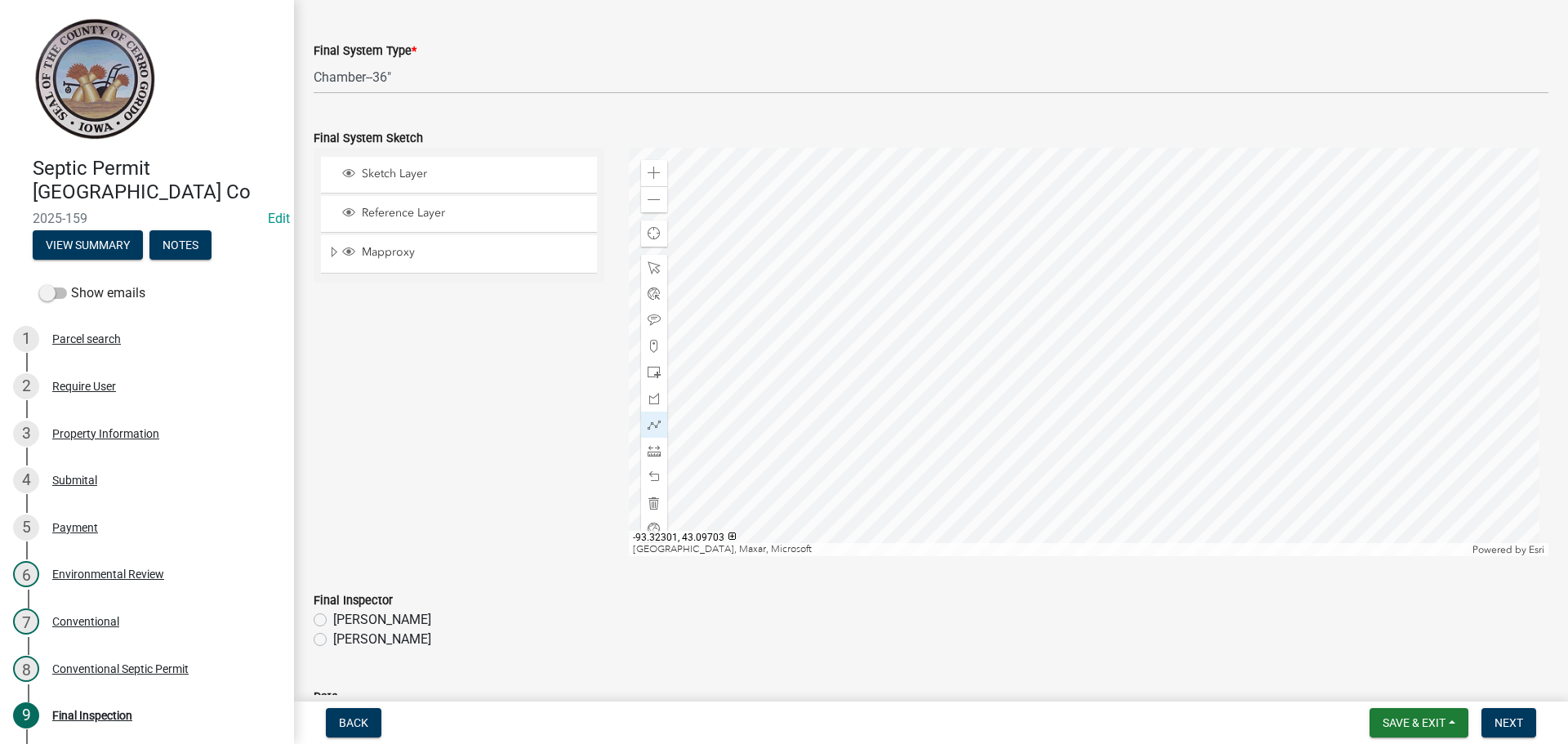
click at [965, 209] on div at bounding box center [1089, 352] width 921 height 409
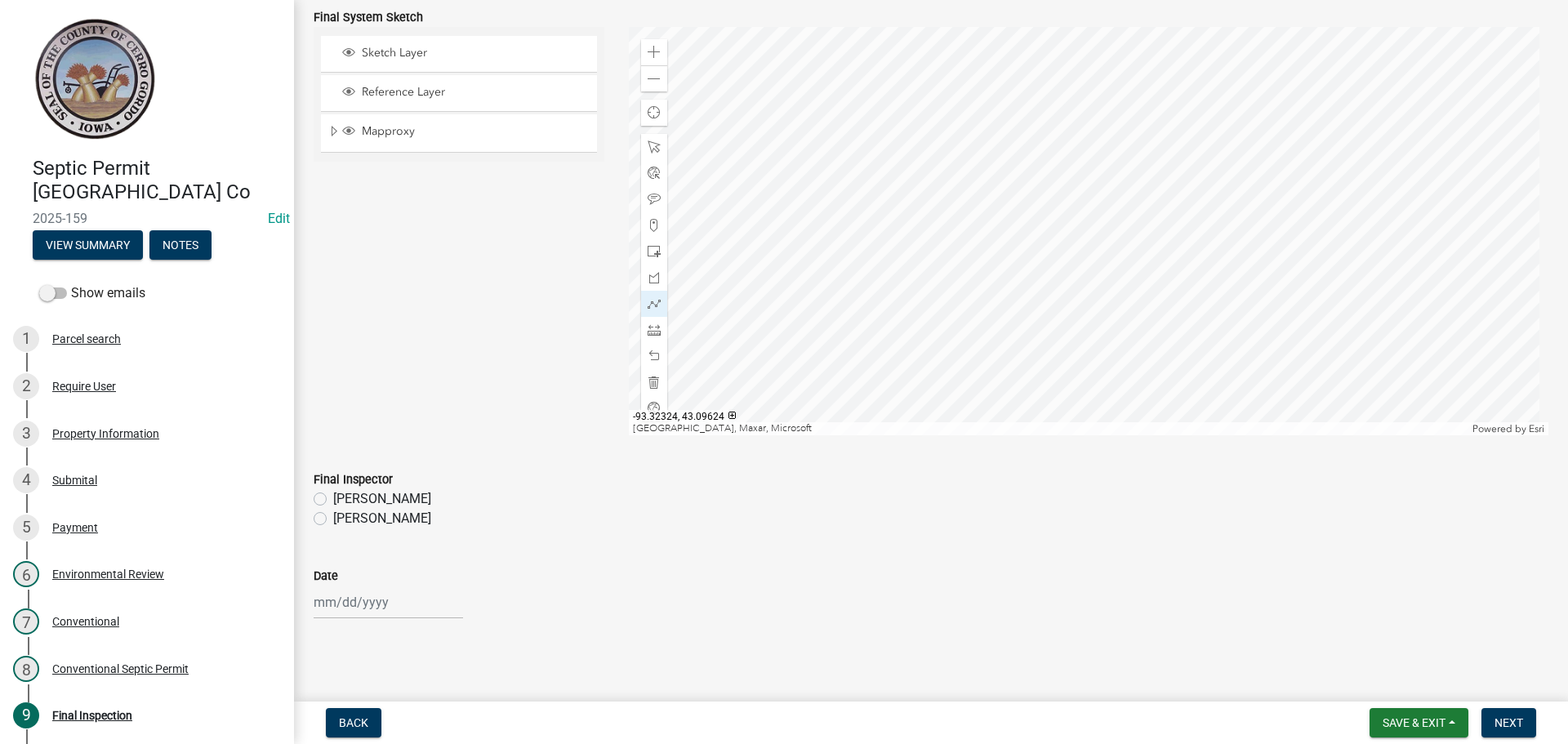
scroll to position [1757, 0]
click at [314, 509] on div "[PERSON_NAME]" at bounding box center [931, 516] width 1235 height 20
click at [333, 519] on label "[PERSON_NAME]" at bounding box center [382, 516] width 98 height 20
click at [333, 517] on input "[PERSON_NAME]" at bounding box center [338, 512] width 11 height 11
radio input "true"
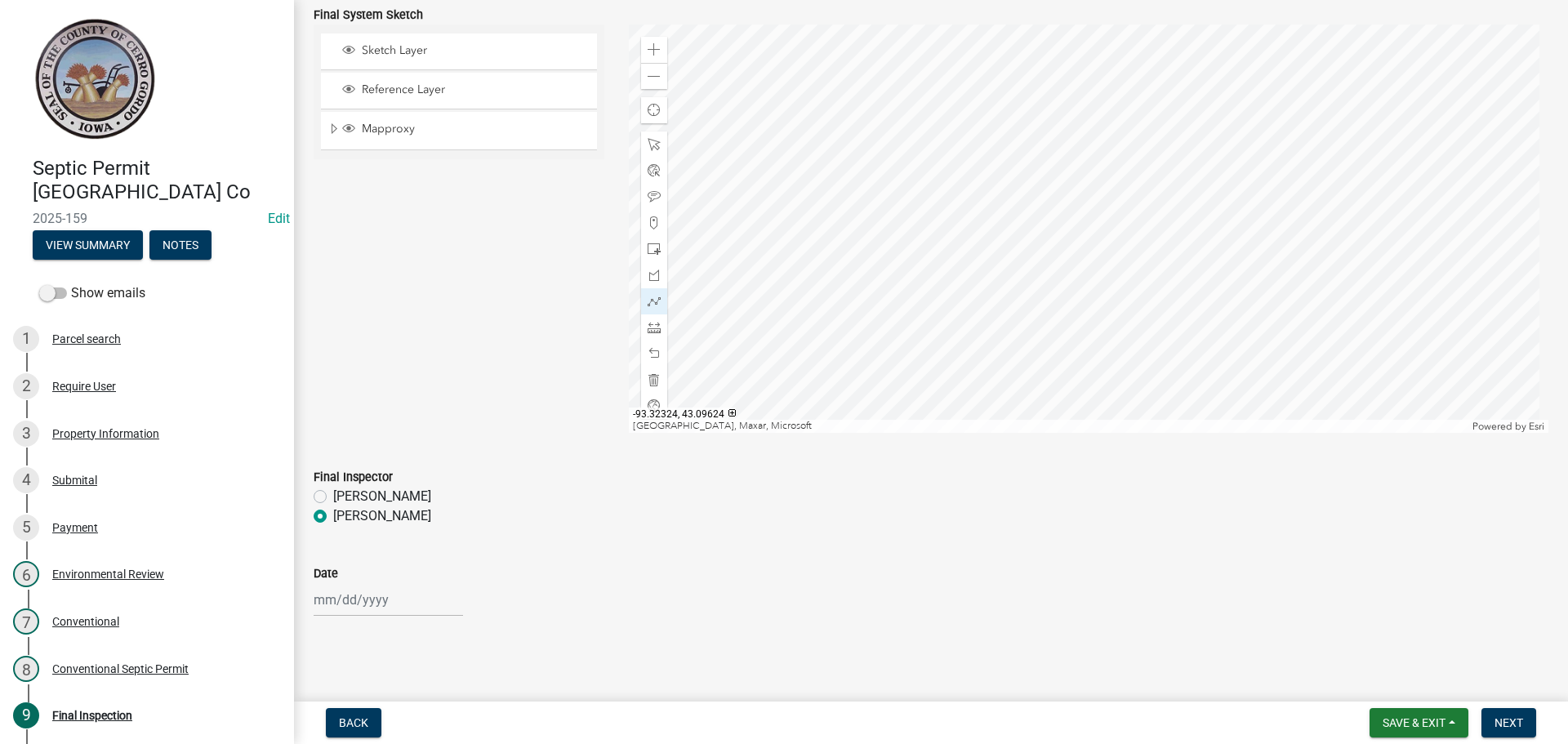
select select "10"
select select "2025"
click at [351, 613] on div "[PERSON_NAME] Feb Mar Apr [PERSON_NAME][DATE] Oct Nov [DATE] 1526 1527 1528 152…" at bounding box center [388, 600] width 149 height 33
click at [402, 464] on div "9" at bounding box center [408, 460] width 26 height 26
type input "[DATE]"
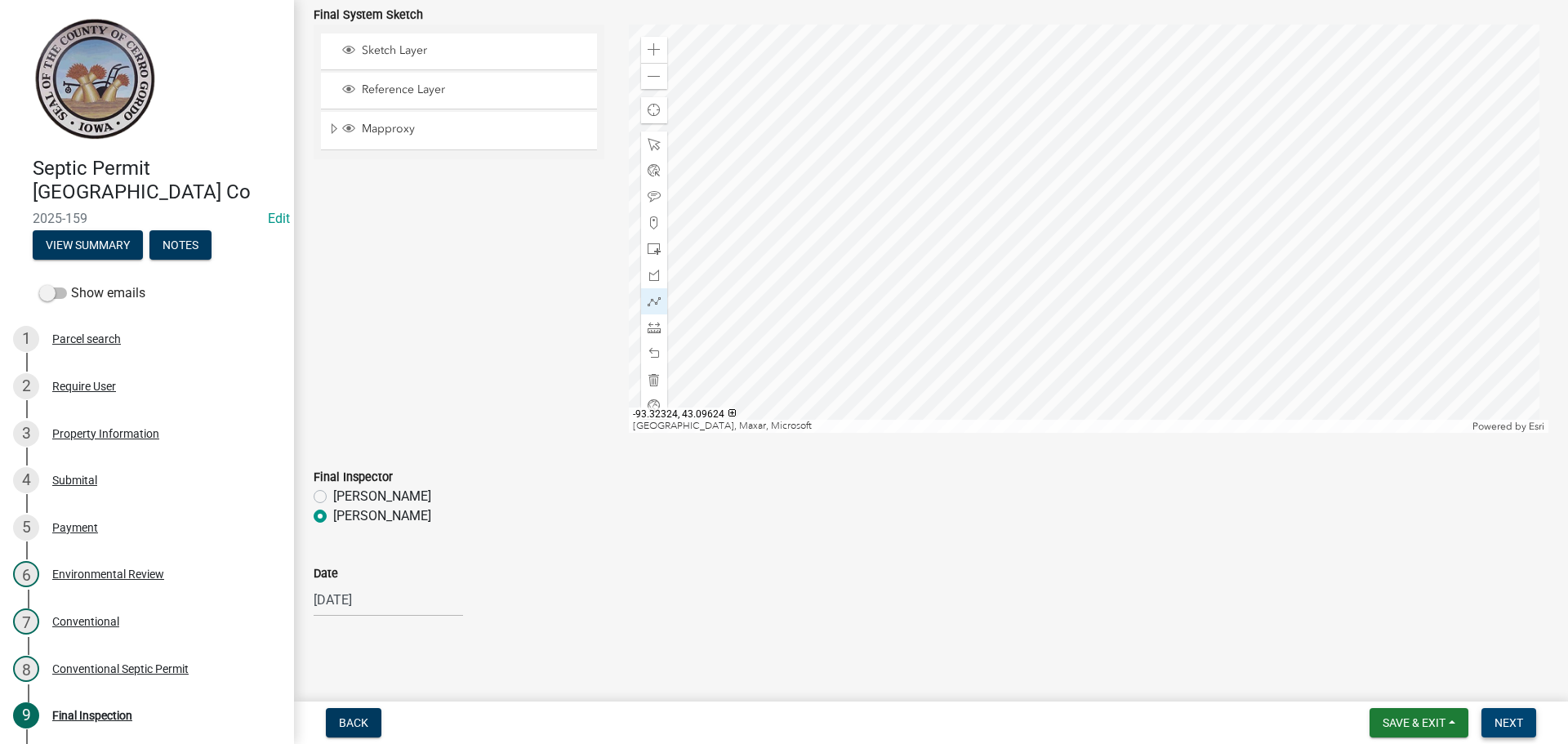
click at [1507, 715] on button "Next" at bounding box center [1509, 722] width 55 height 29
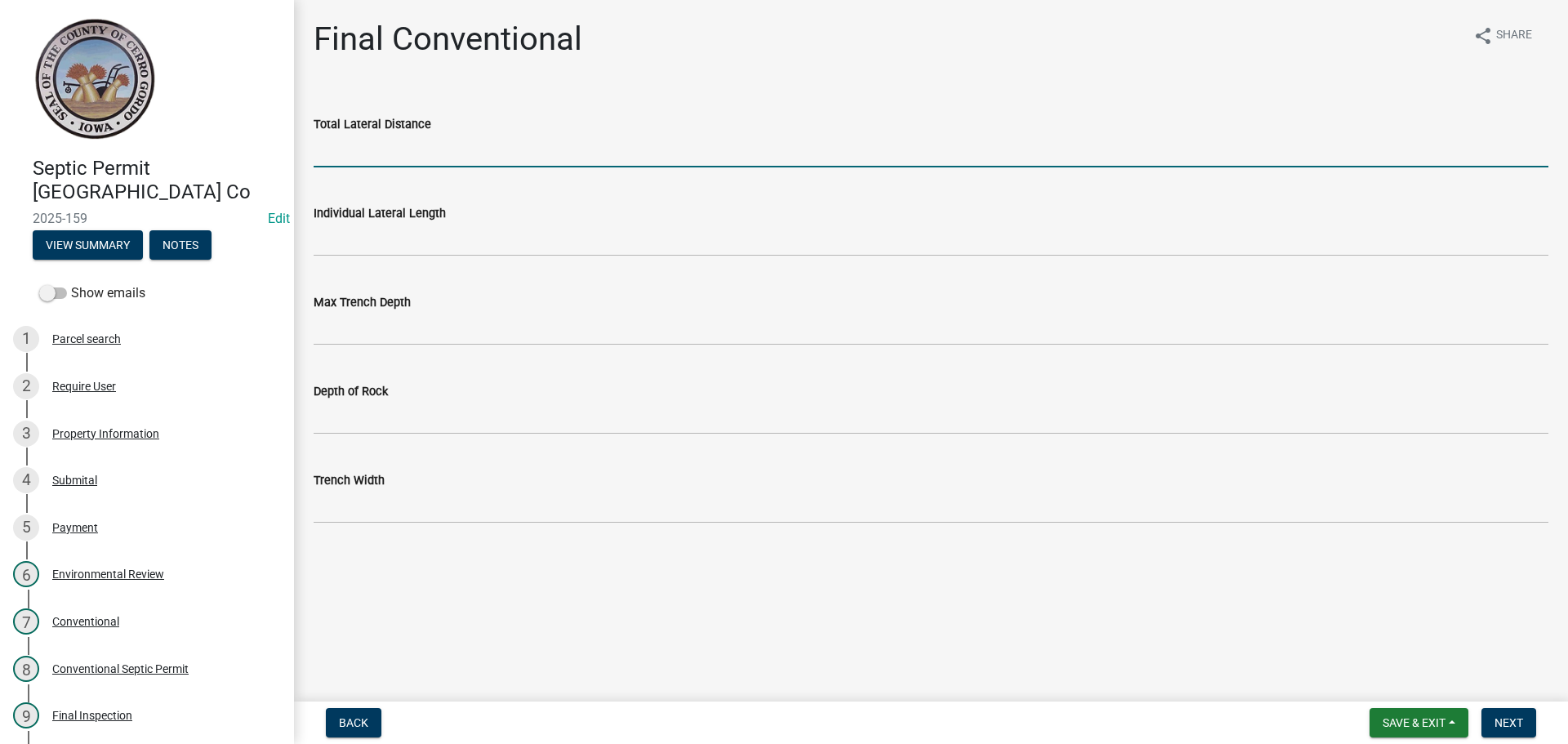
click at [352, 153] on input "Total Lateral Distance" at bounding box center [931, 150] width 1235 height 33
type input "400'"
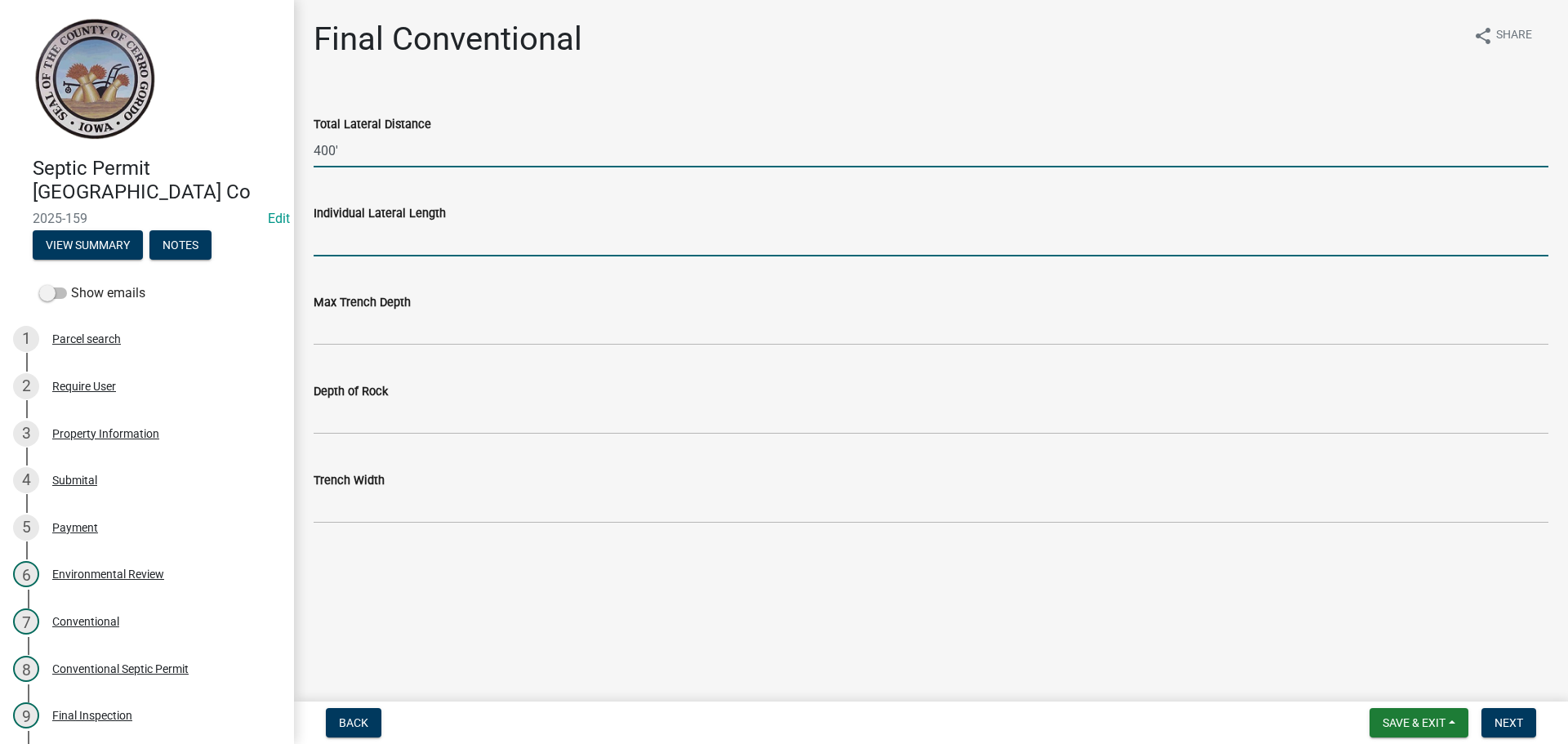
click at [359, 237] on input "Individual Lateral Length" at bounding box center [931, 240] width 1235 height 33
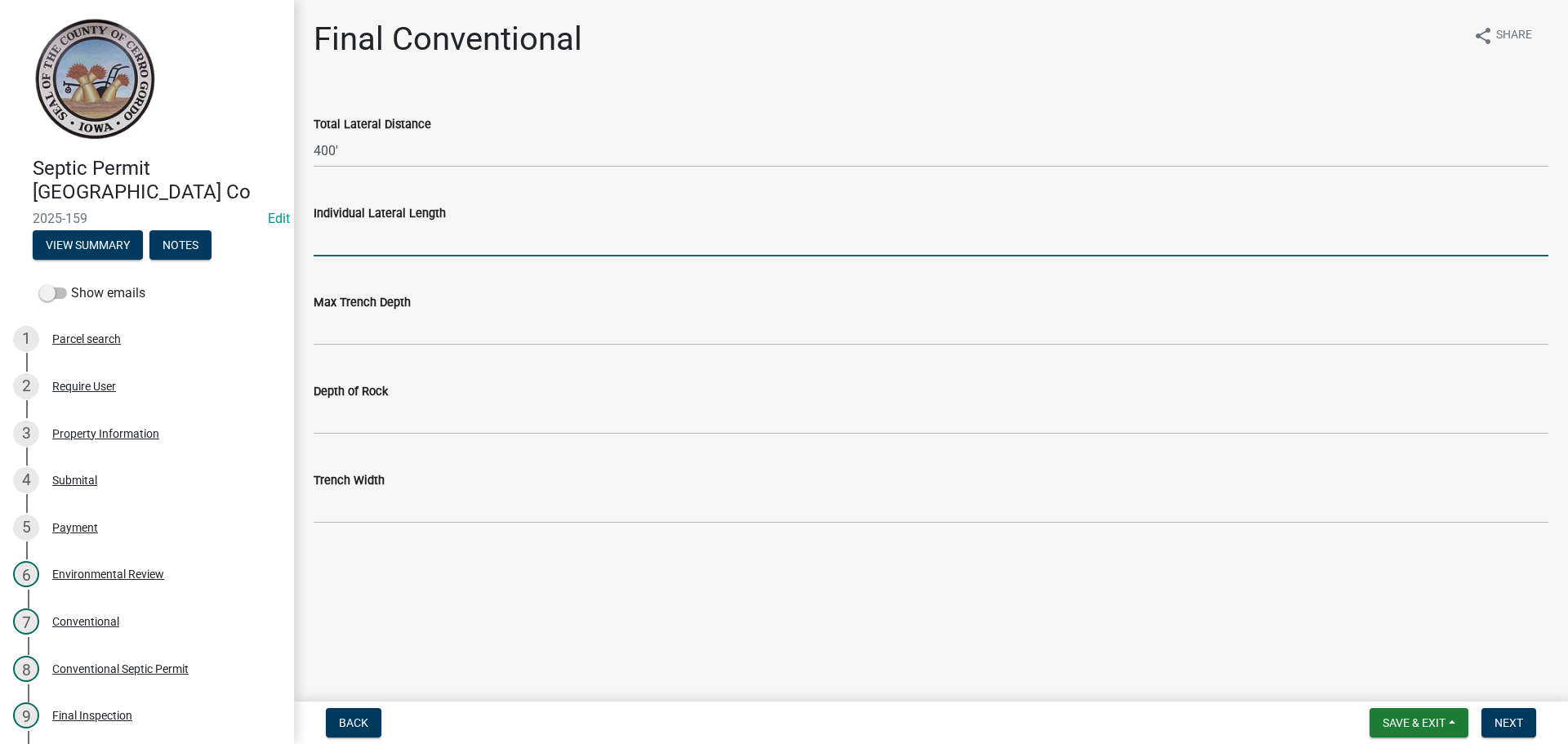
type input "100'"
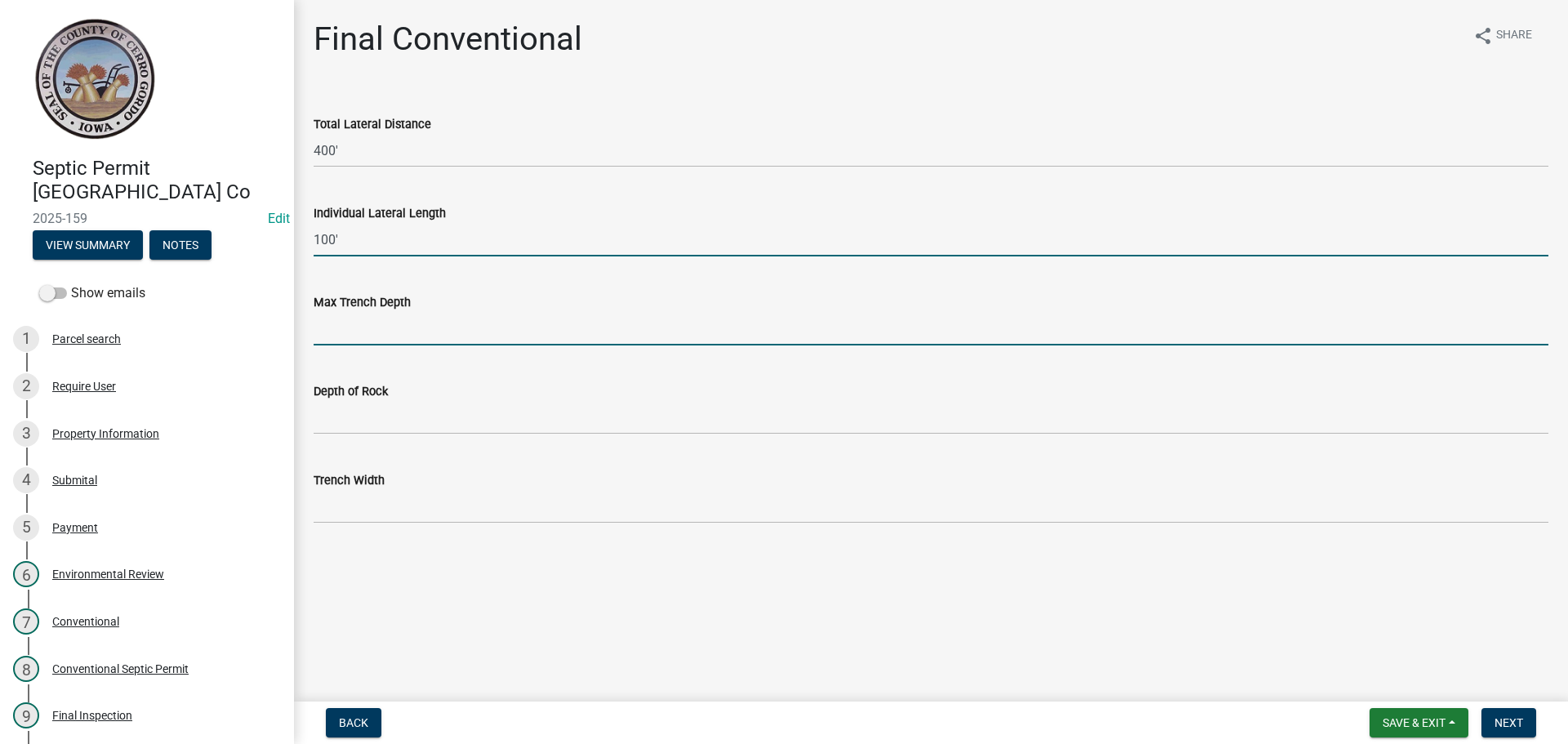
click at [346, 330] on input "Max Trench Depth" at bounding box center [931, 329] width 1235 height 33
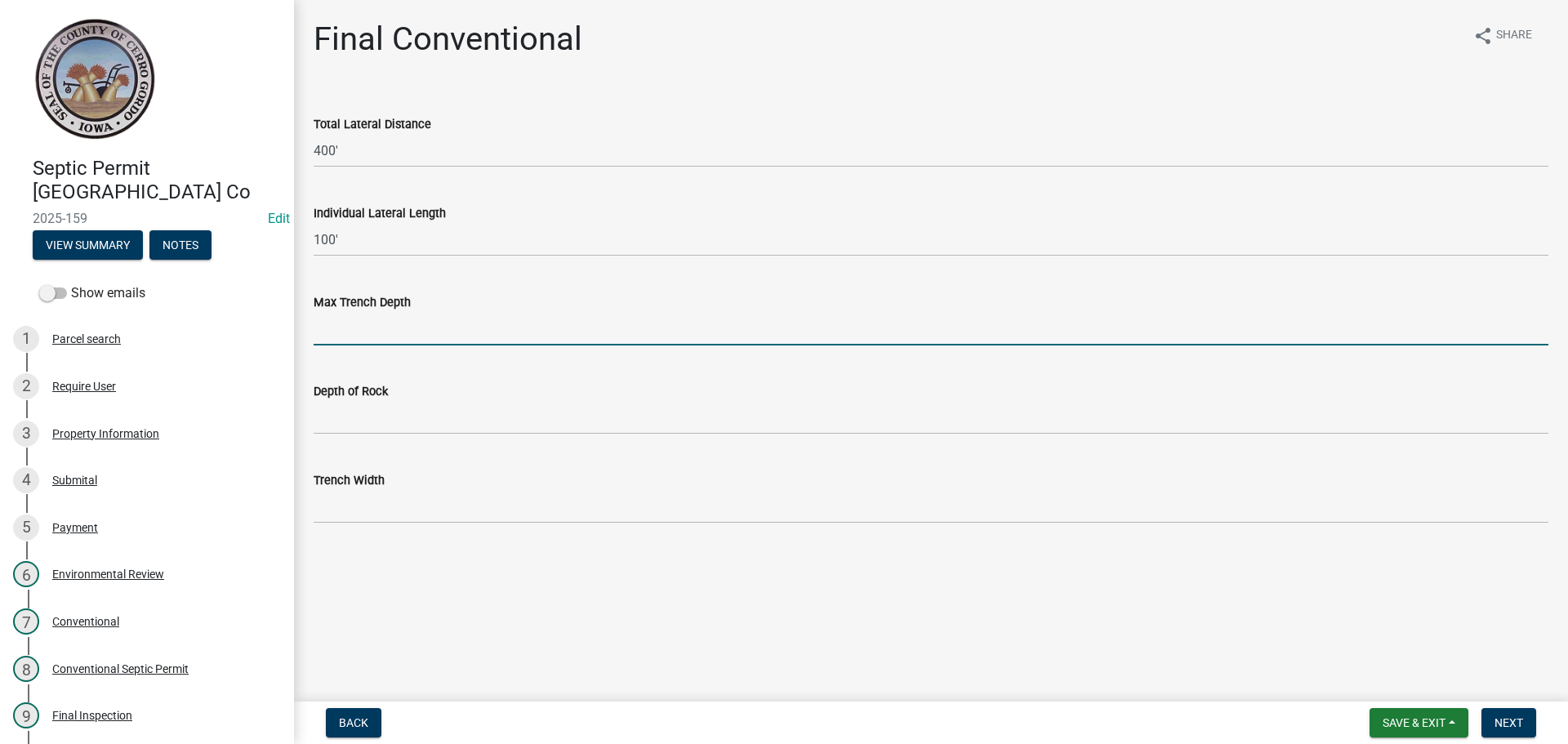
type input "24""
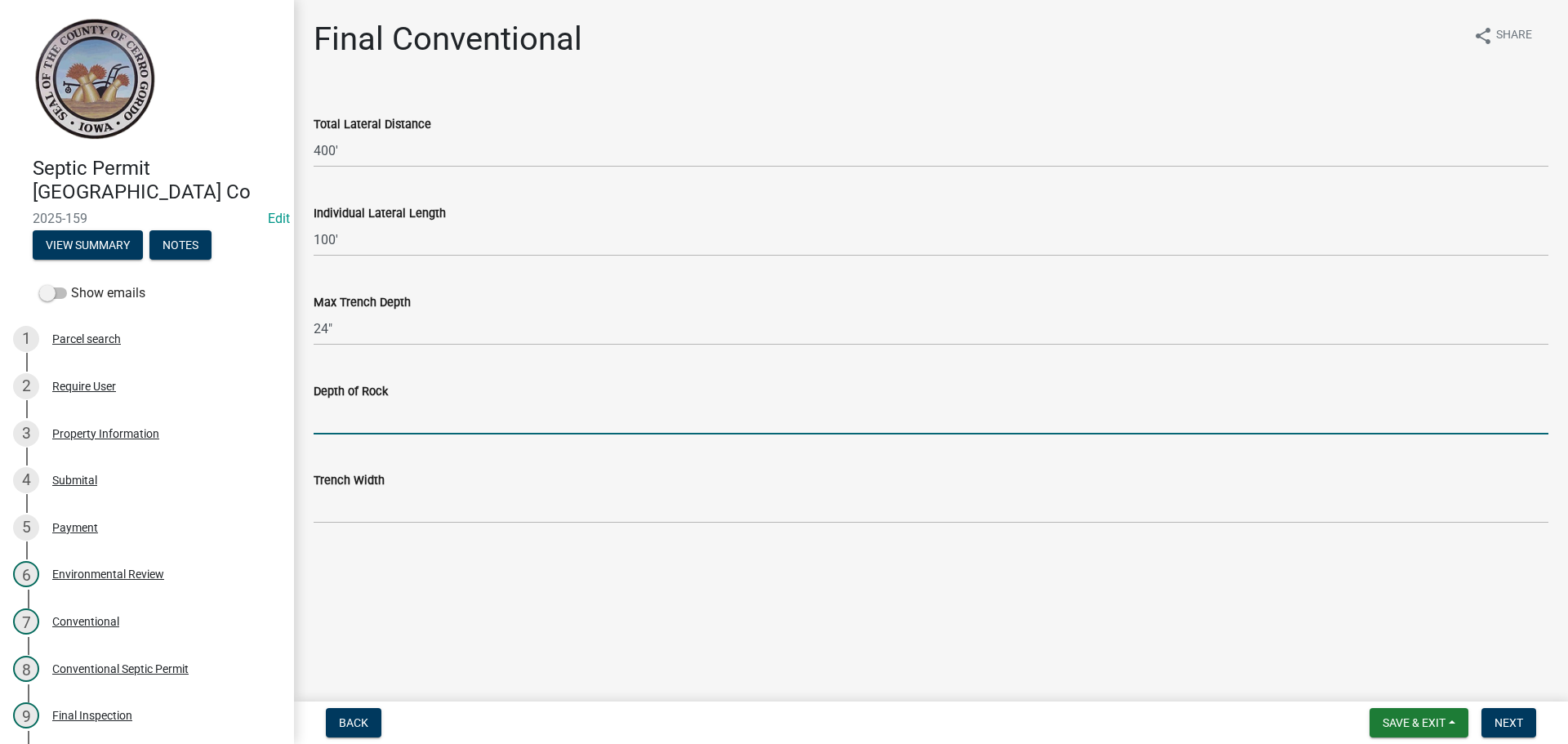
click at [399, 418] on input "Depth of Rock" at bounding box center [931, 418] width 1235 height 33
type input "N/A"
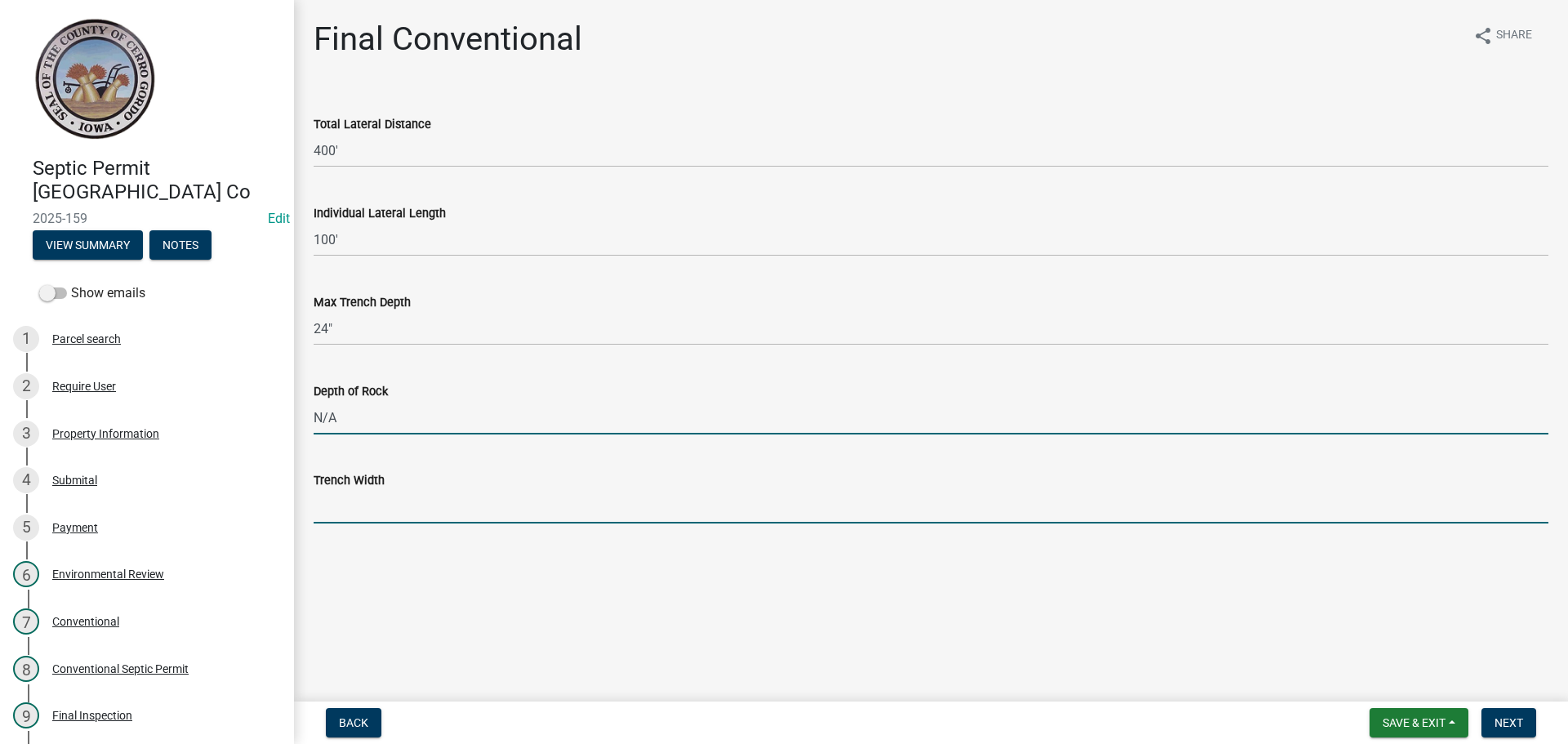
click at [381, 499] on input "Trench Width" at bounding box center [931, 507] width 1235 height 33
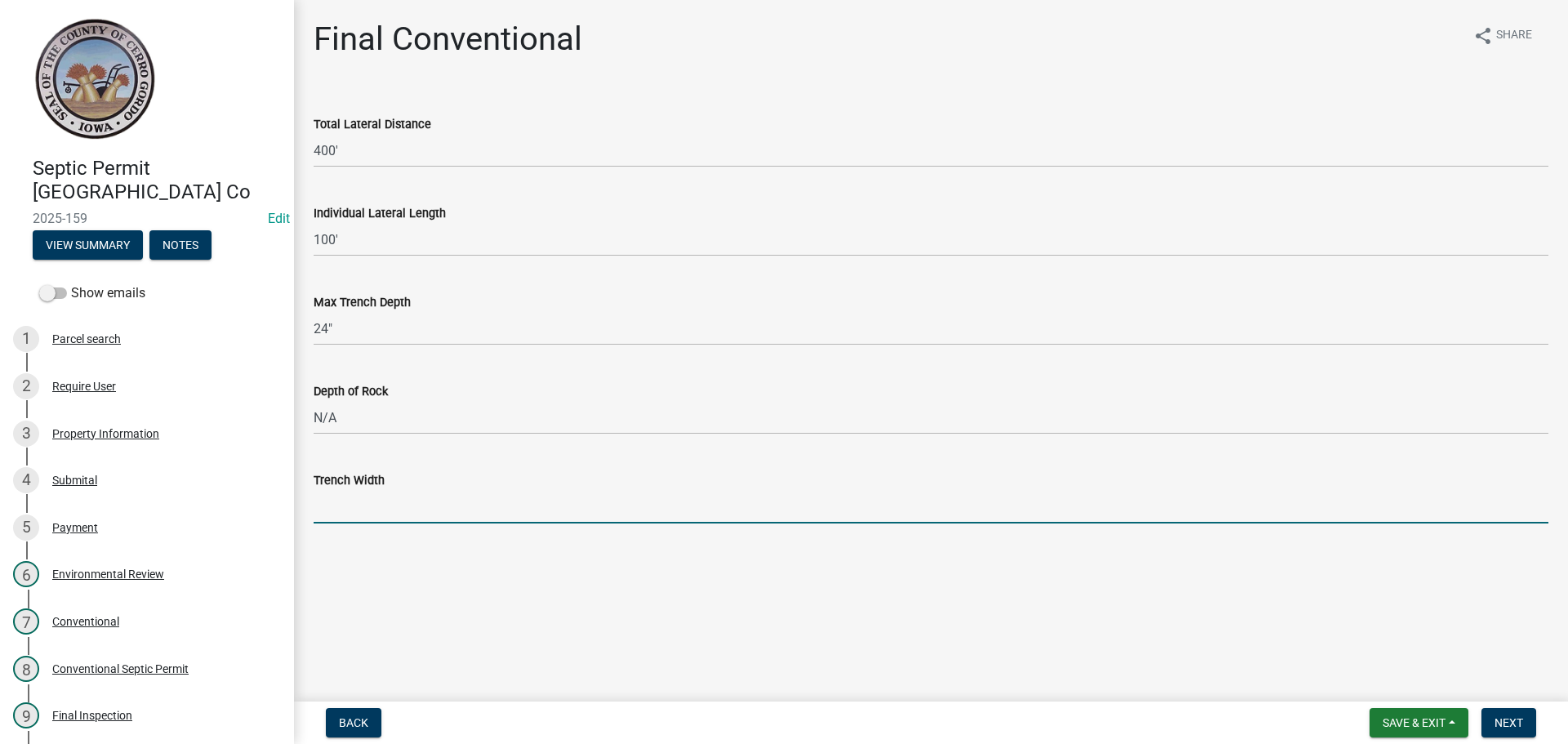
type input "36""
click at [1502, 726] on span "Next" at bounding box center [1508, 723] width 28 height 13
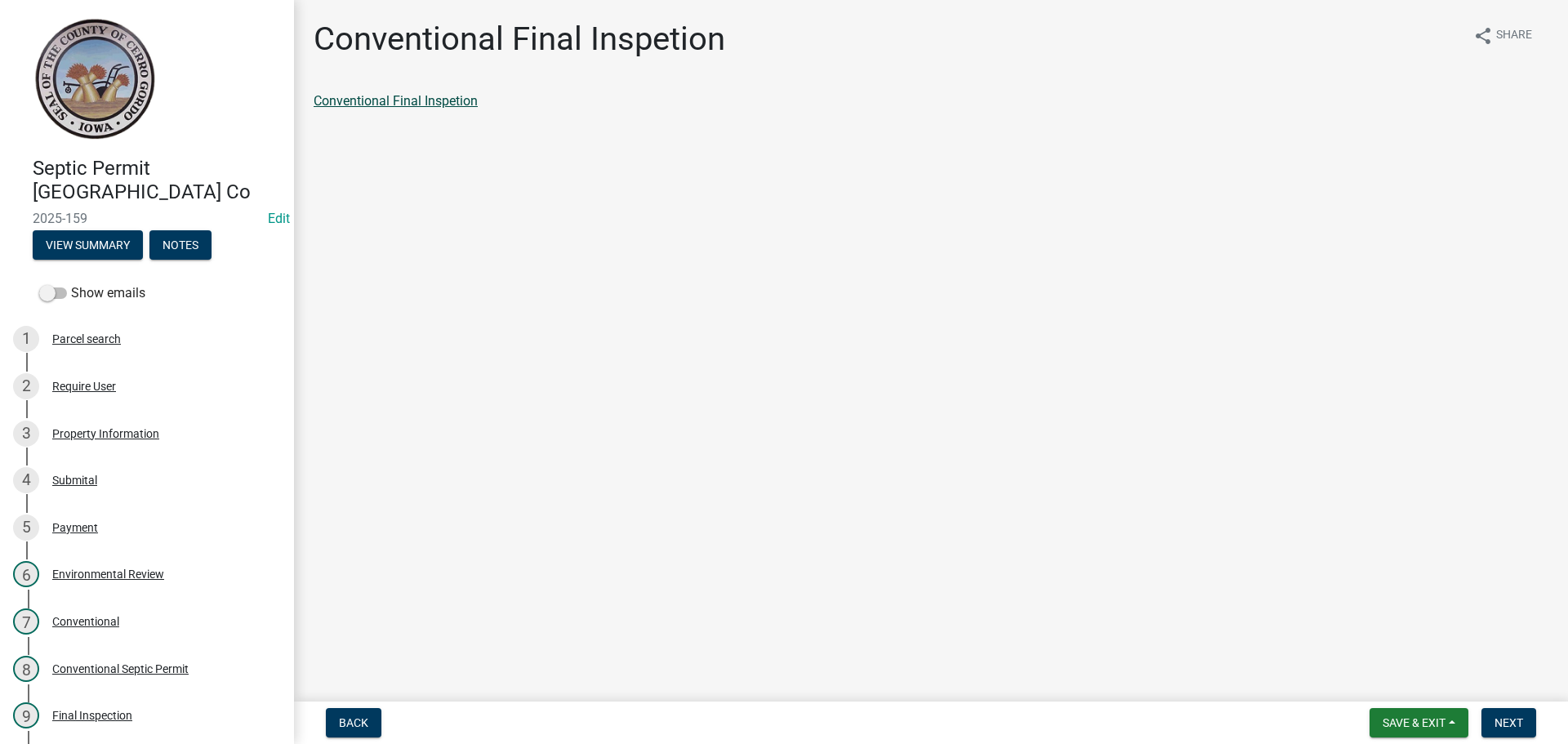
click at [375, 101] on link "Conventional Final Inspetion" at bounding box center [396, 100] width 164 height 16
click at [1494, 717] on span "Next" at bounding box center [1508, 723] width 28 height 13
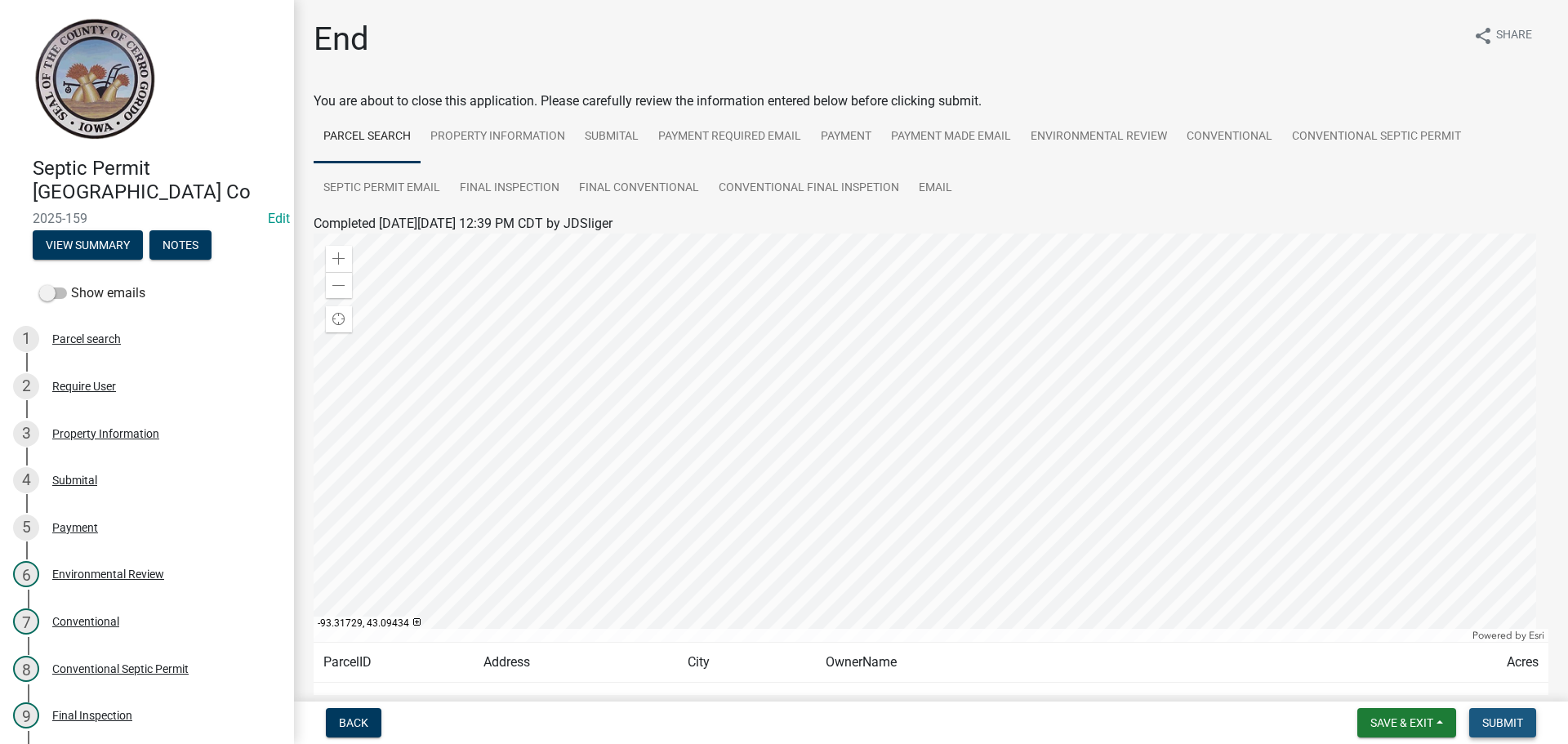
click at [1487, 718] on span "Submit" at bounding box center [1502, 723] width 41 height 13
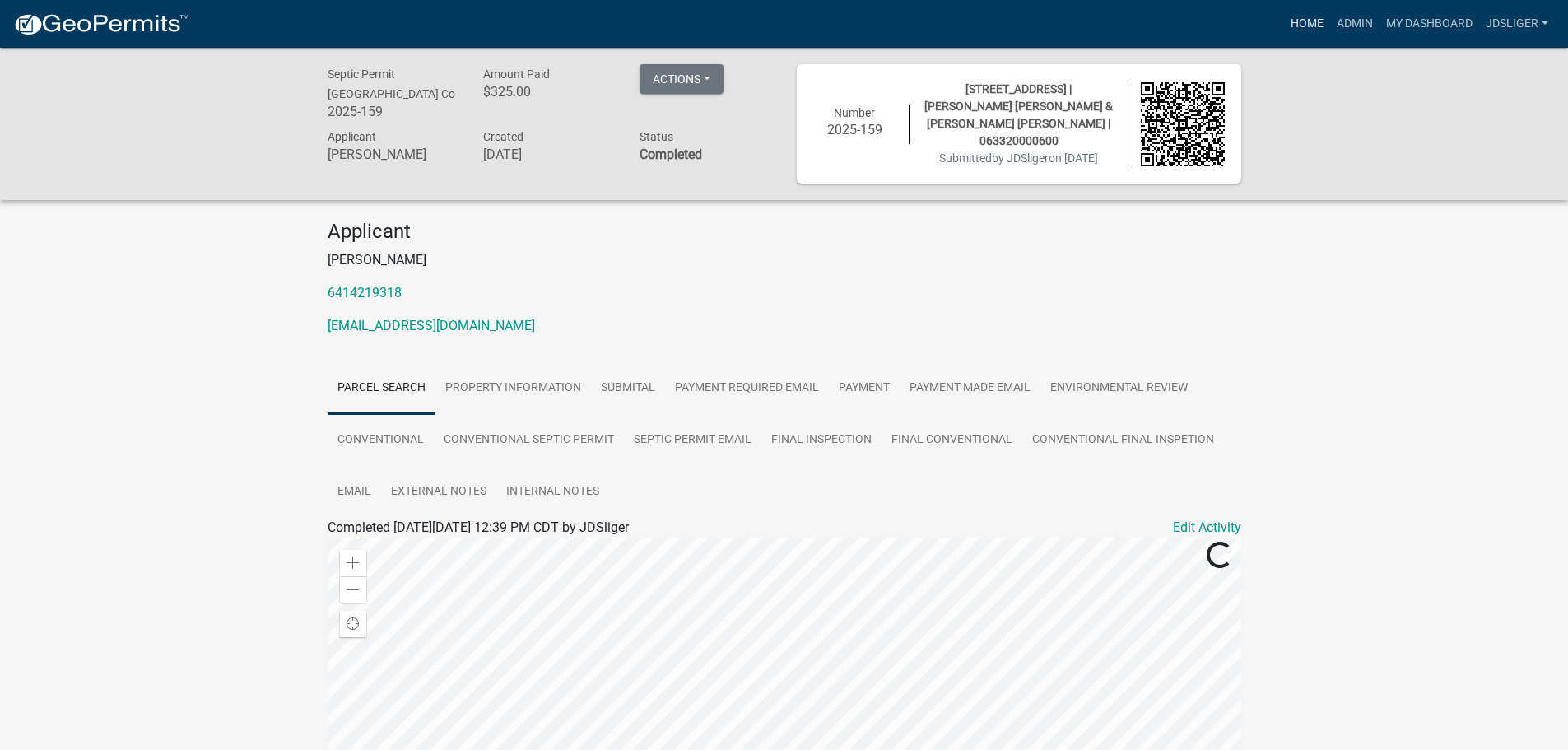
click at [1300, 27] on link "Home" at bounding box center [1307, 23] width 46 height 31
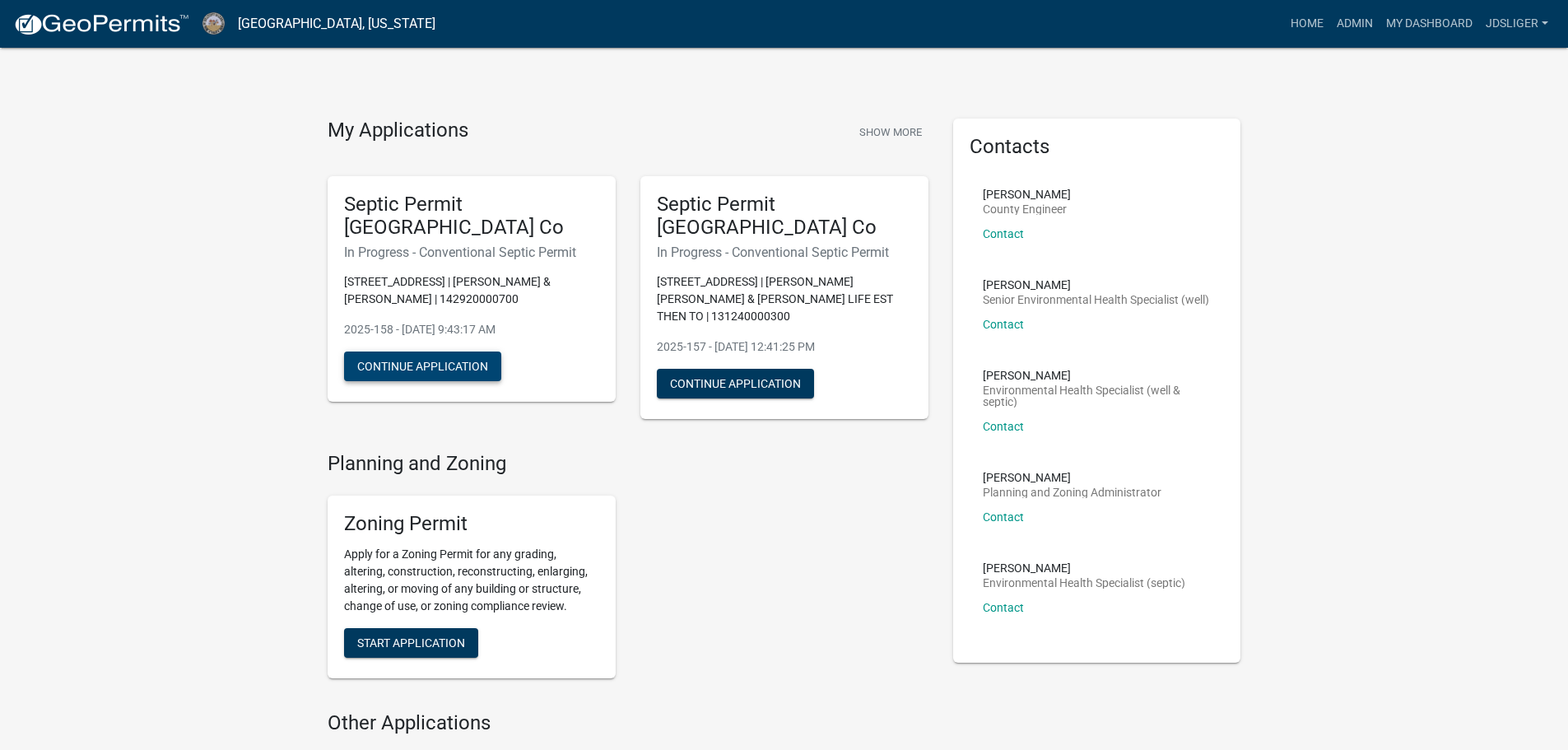
click at [454, 360] on button "Continue Application" at bounding box center [423, 366] width 157 height 29
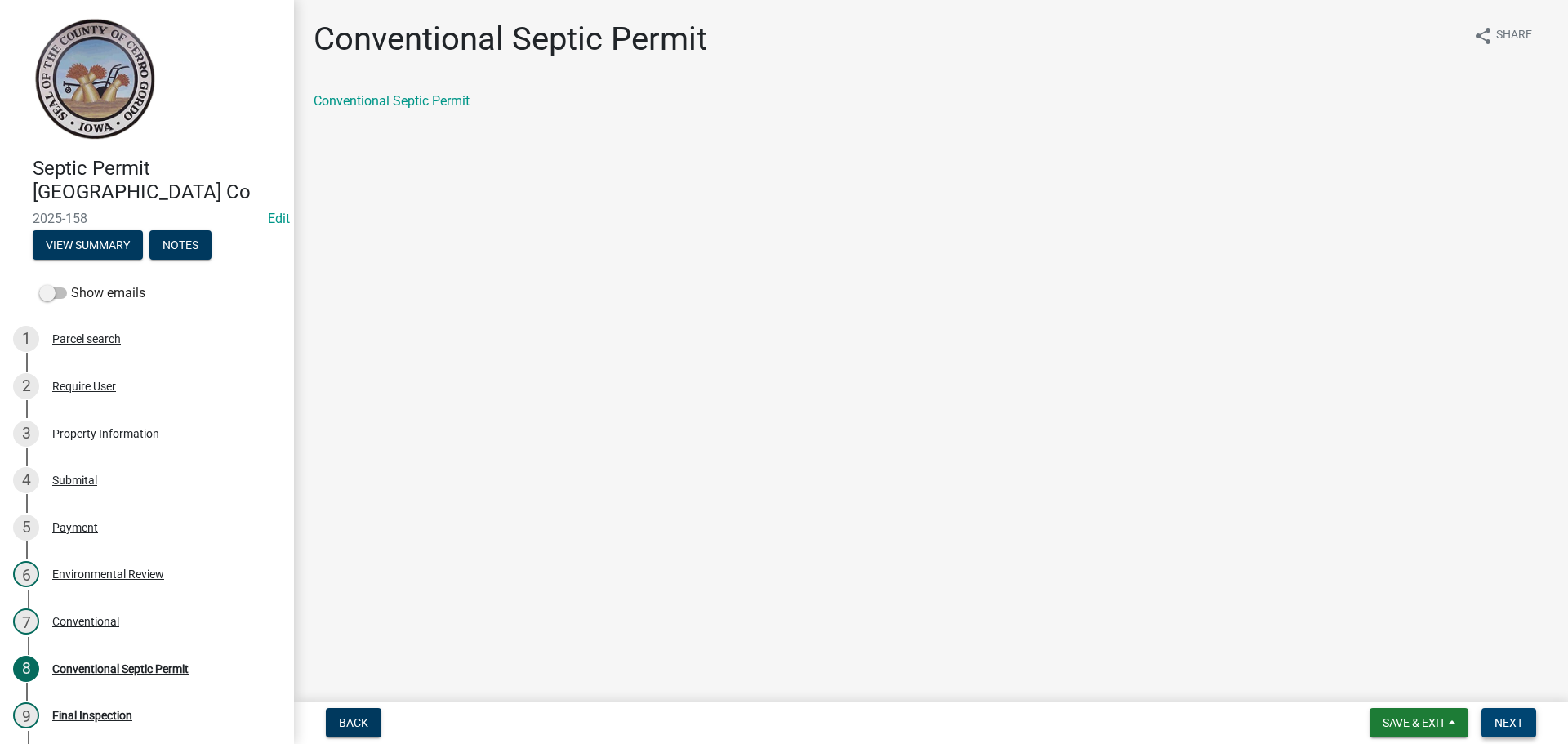
click at [1517, 727] on span "Next" at bounding box center [1508, 723] width 28 height 13
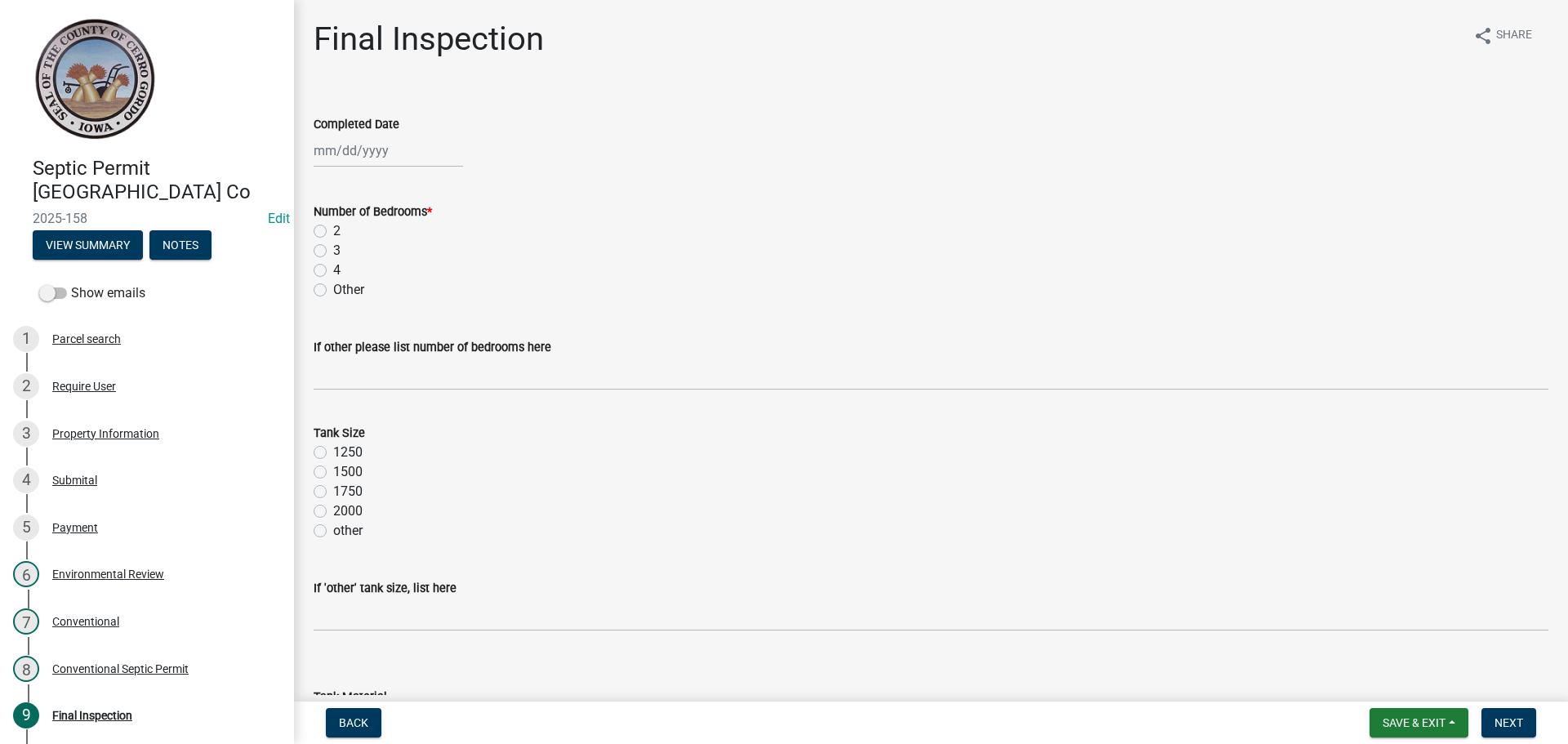
click at [335, 155] on div at bounding box center [388, 150] width 149 height 33
select select "10"
select select "2025"
click at [404, 262] on div "9" at bounding box center [408, 263] width 26 height 26
type input "[DATE]"
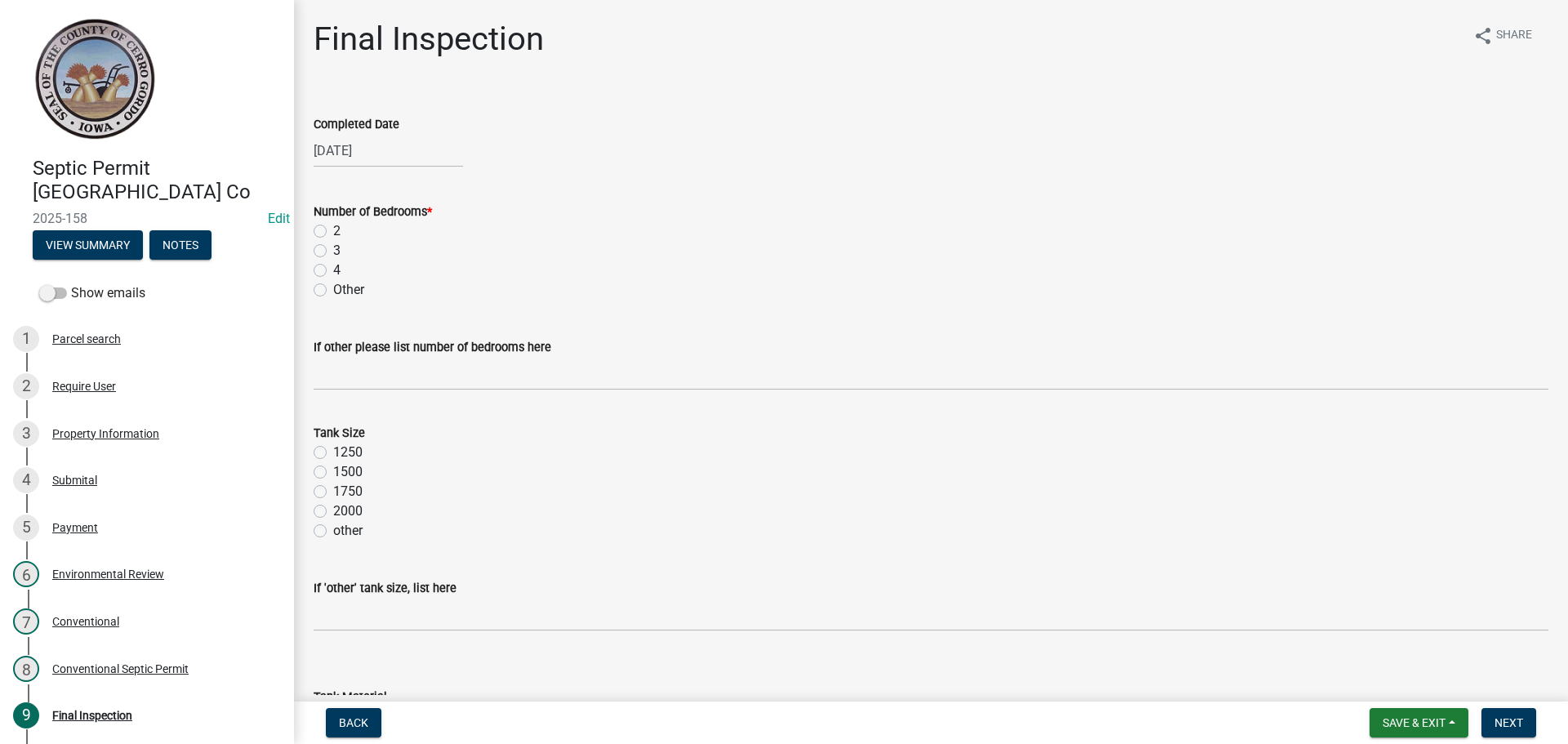
click at [324, 297] on div "Other" at bounding box center [931, 290] width 1235 height 20
click at [333, 289] on label "Other" at bounding box center [348, 290] width 31 height 20
click at [333, 289] on input "Other" at bounding box center [338, 285] width 11 height 11
radio input "true"
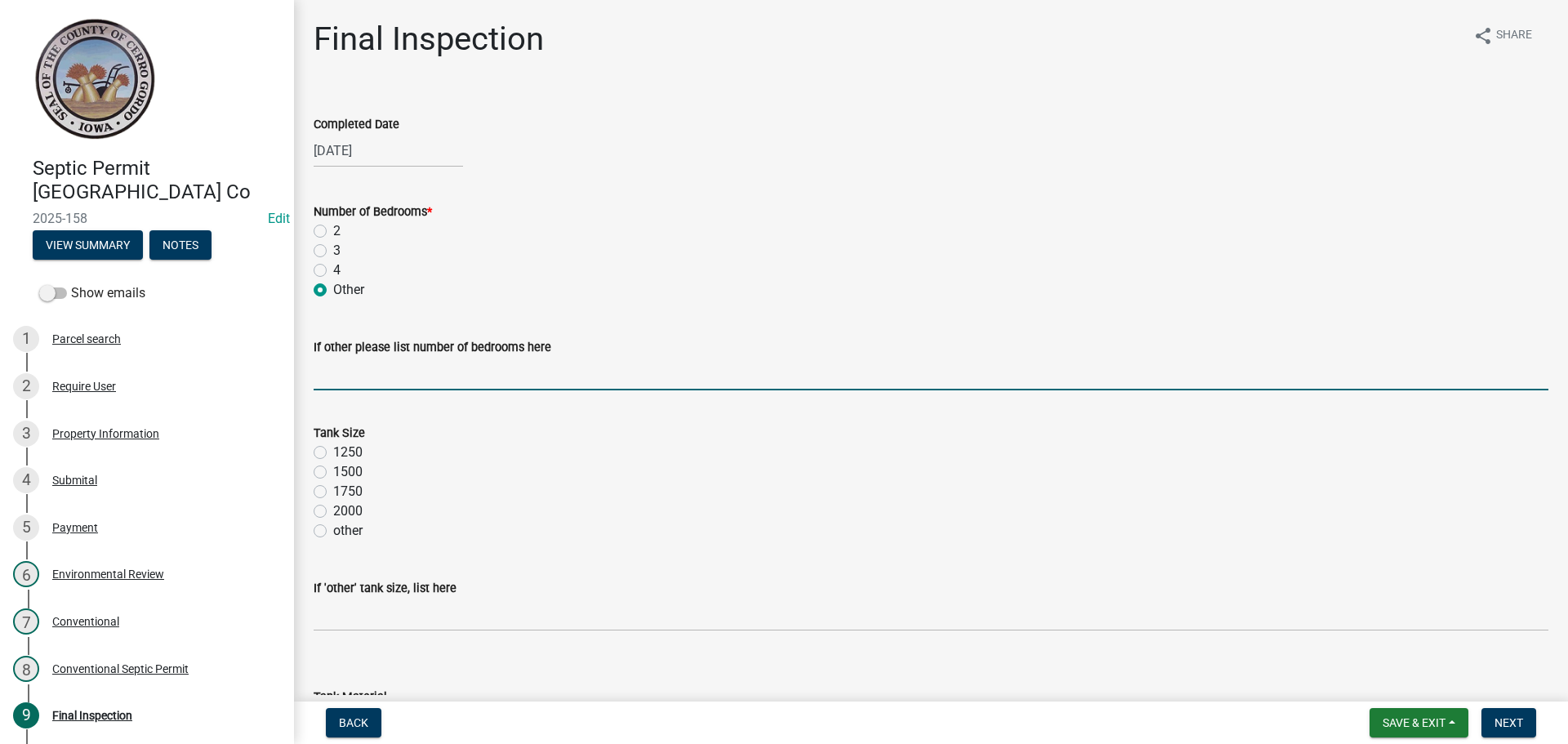
click at [340, 381] on input "If other please list number of bedrooms here" at bounding box center [931, 374] width 1235 height 33
type input "system is for a shop, one bathroom"
click at [333, 529] on label "other" at bounding box center [347, 531] width 29 height 20
click at [333, 529] on input "other" at bounding box center [338, 526] width 11 height 11
radio input "true"
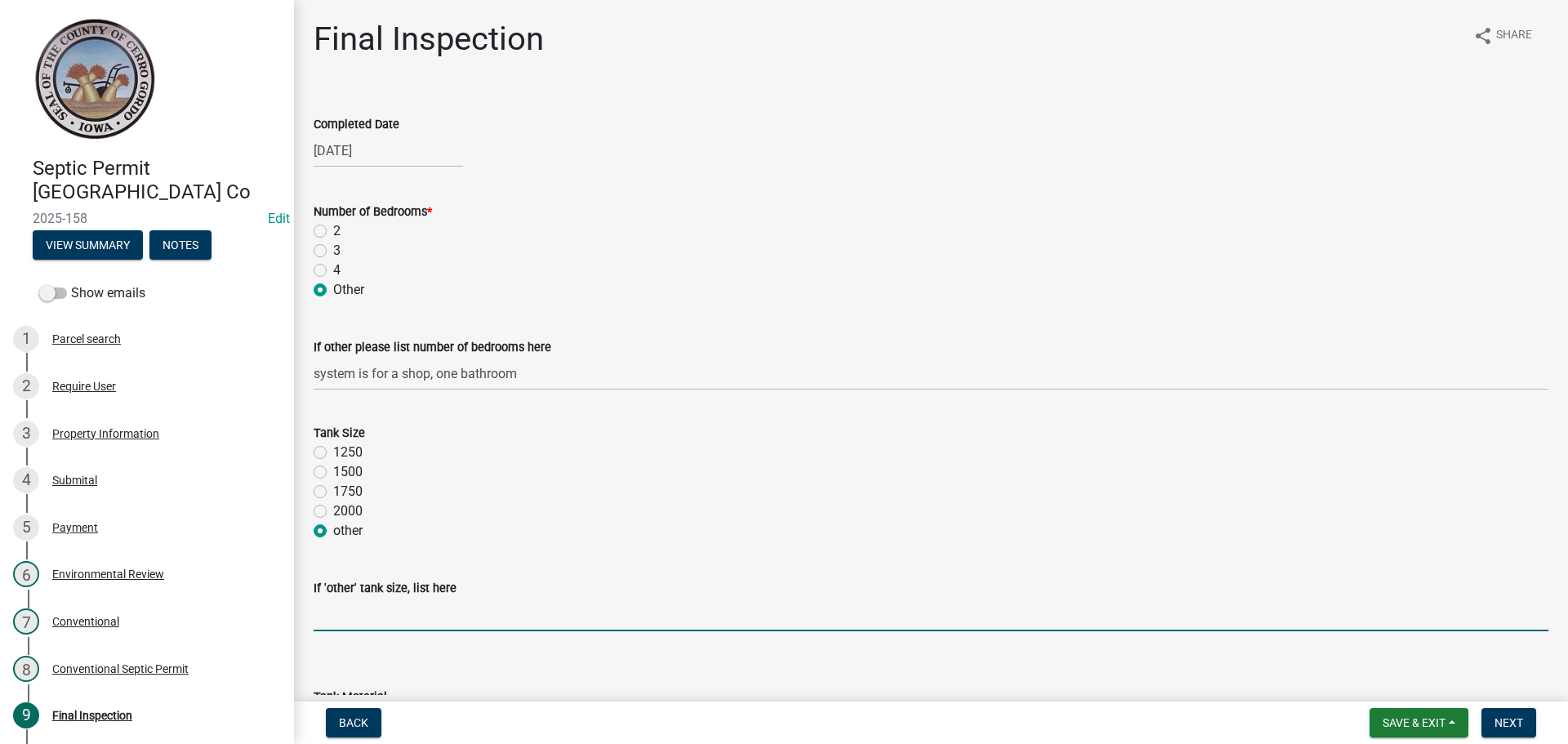
click at [343, 611] on input "If 'other' tank size, list here" at bounding box center [931, 614] width 1235 height 33
type input "2 Compartment 1000 gallon"
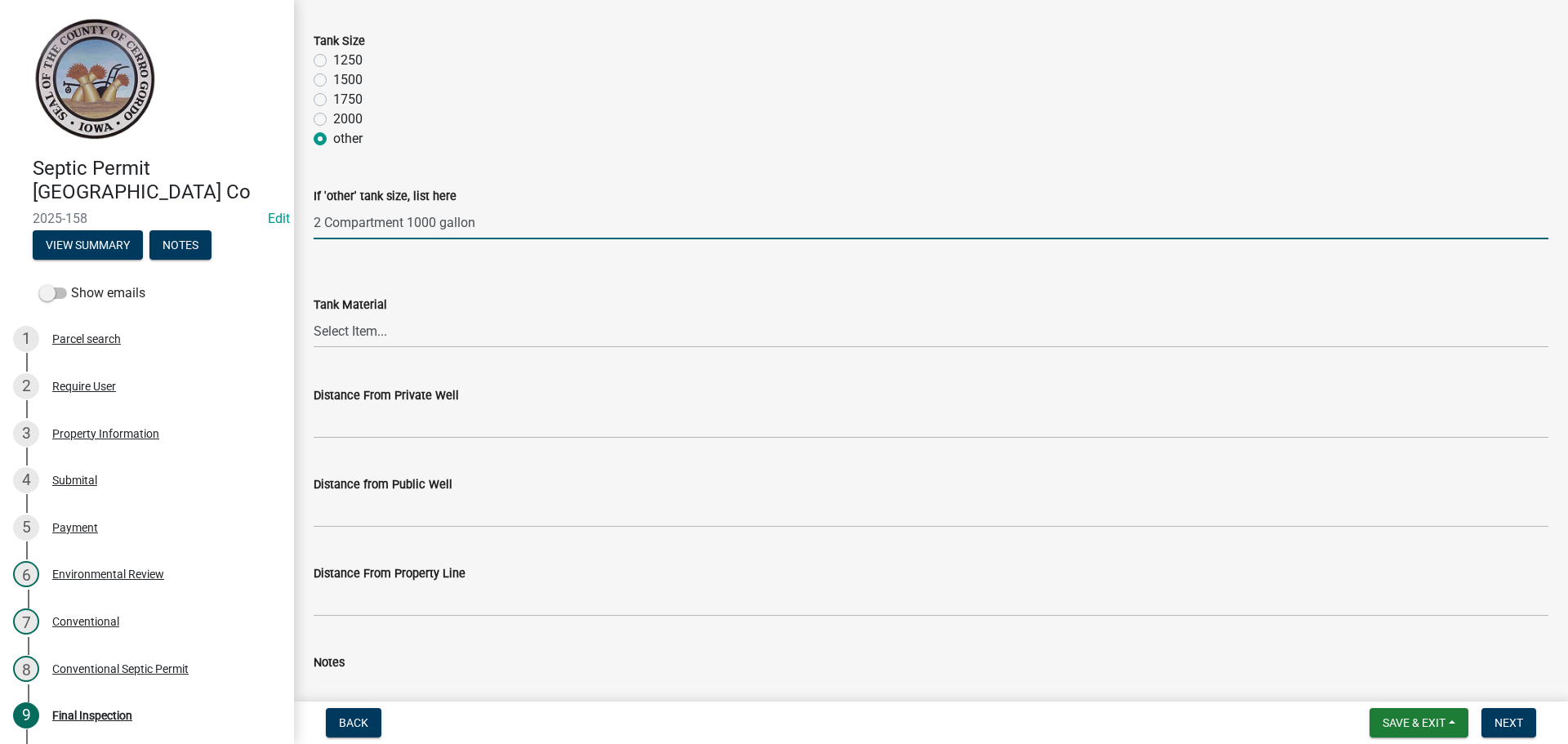
scroll to position [409, 0]
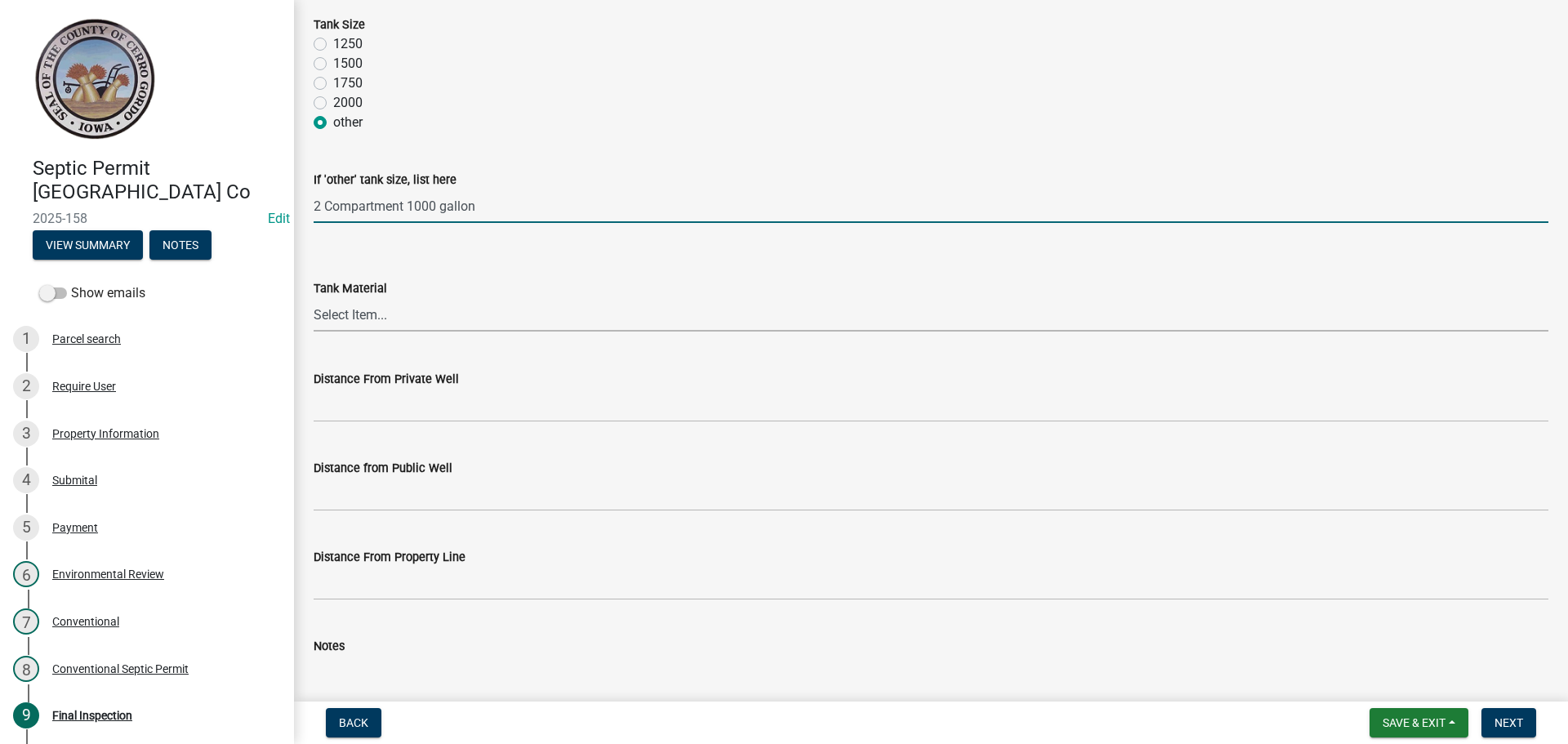
click at [319, 316] on select "Select Item... Metal Plastic Fiberglass Concrete other" at bounding box center [931, 315] width 1235 height 33
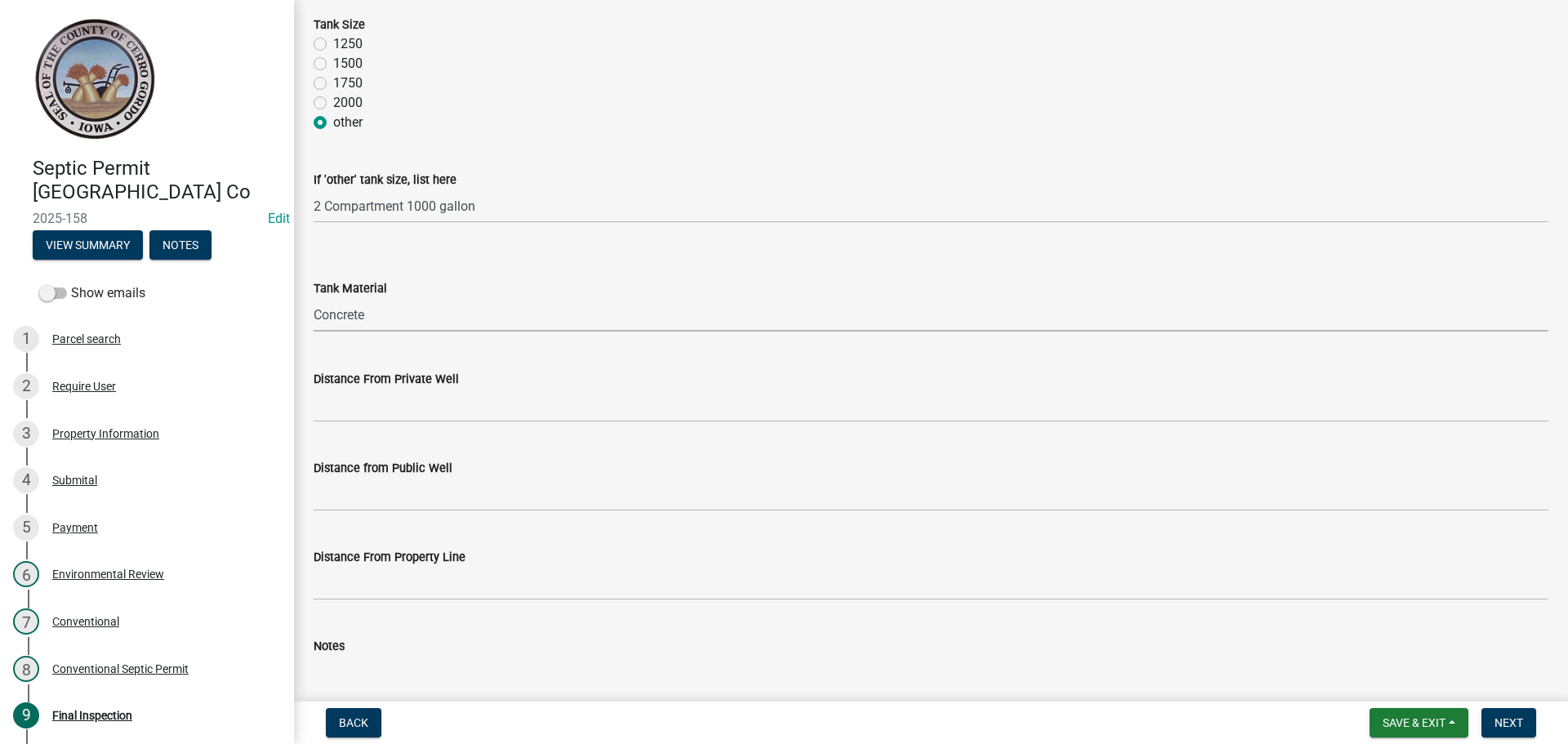
click at [314, 298] on select "Select Item... Metal Plastic Fiberglass Concrete other" at bounding box center [931, 315] width 1235 height 33
select select "7f9acfdd-a4c9-4989-85be-c27d69f4963c"
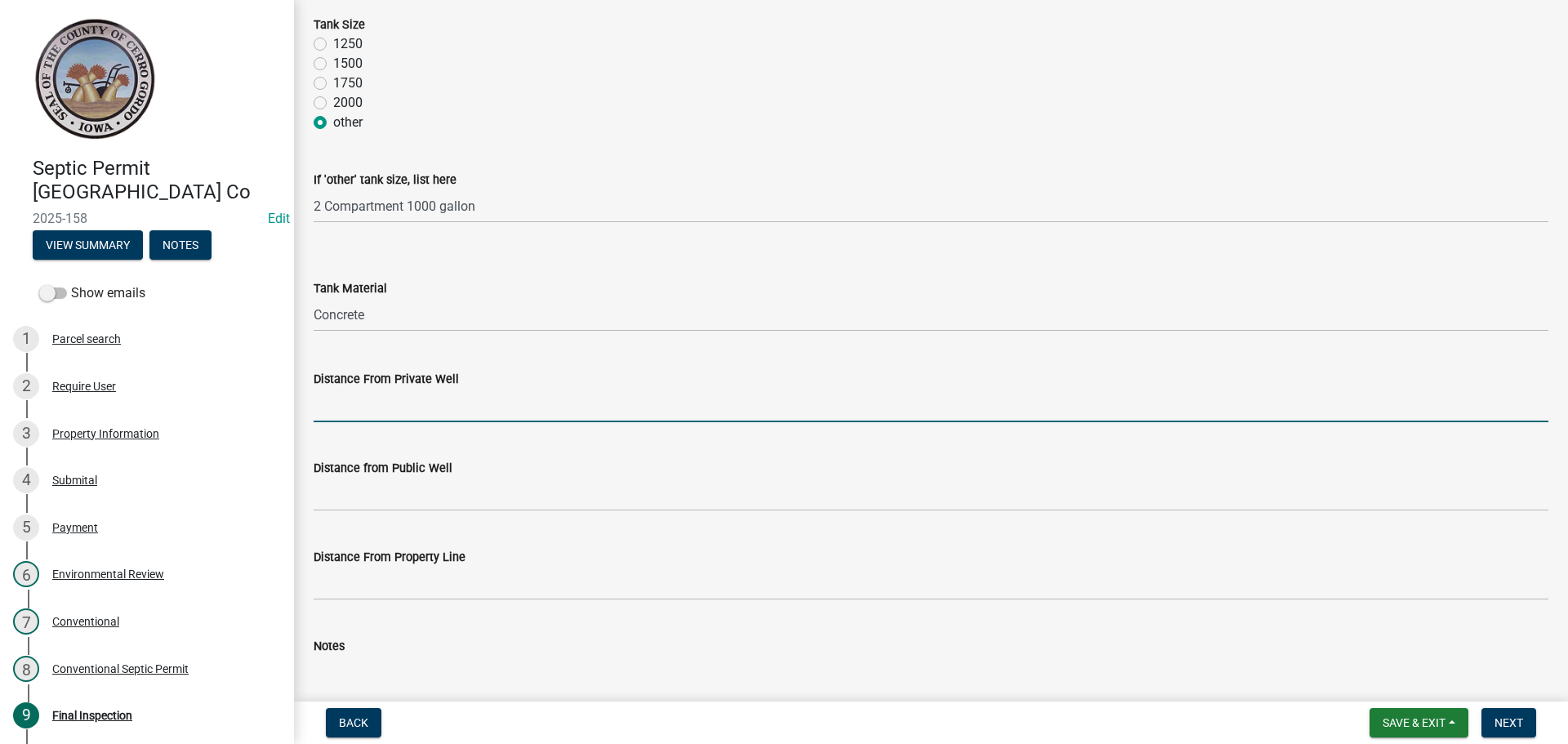
click at [350, 402] on input "Distance From Private Well" at bounding box center [931, 405] width 1235 height 33
type input "> 100'"
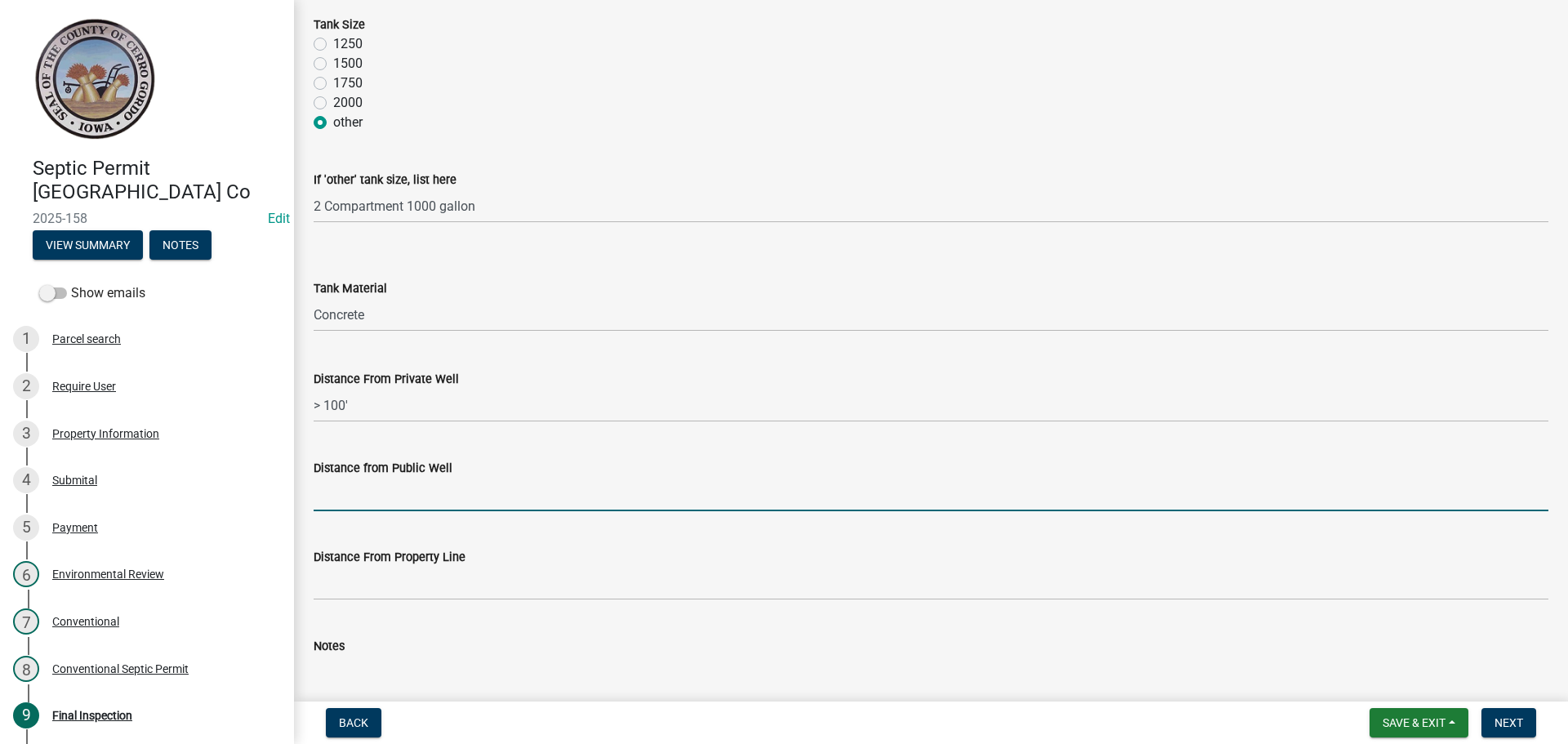
click at [362, 492] on input "Distance from Public Well" at bounding box center [931, 495] width 1235 height 33
type input "N/A"
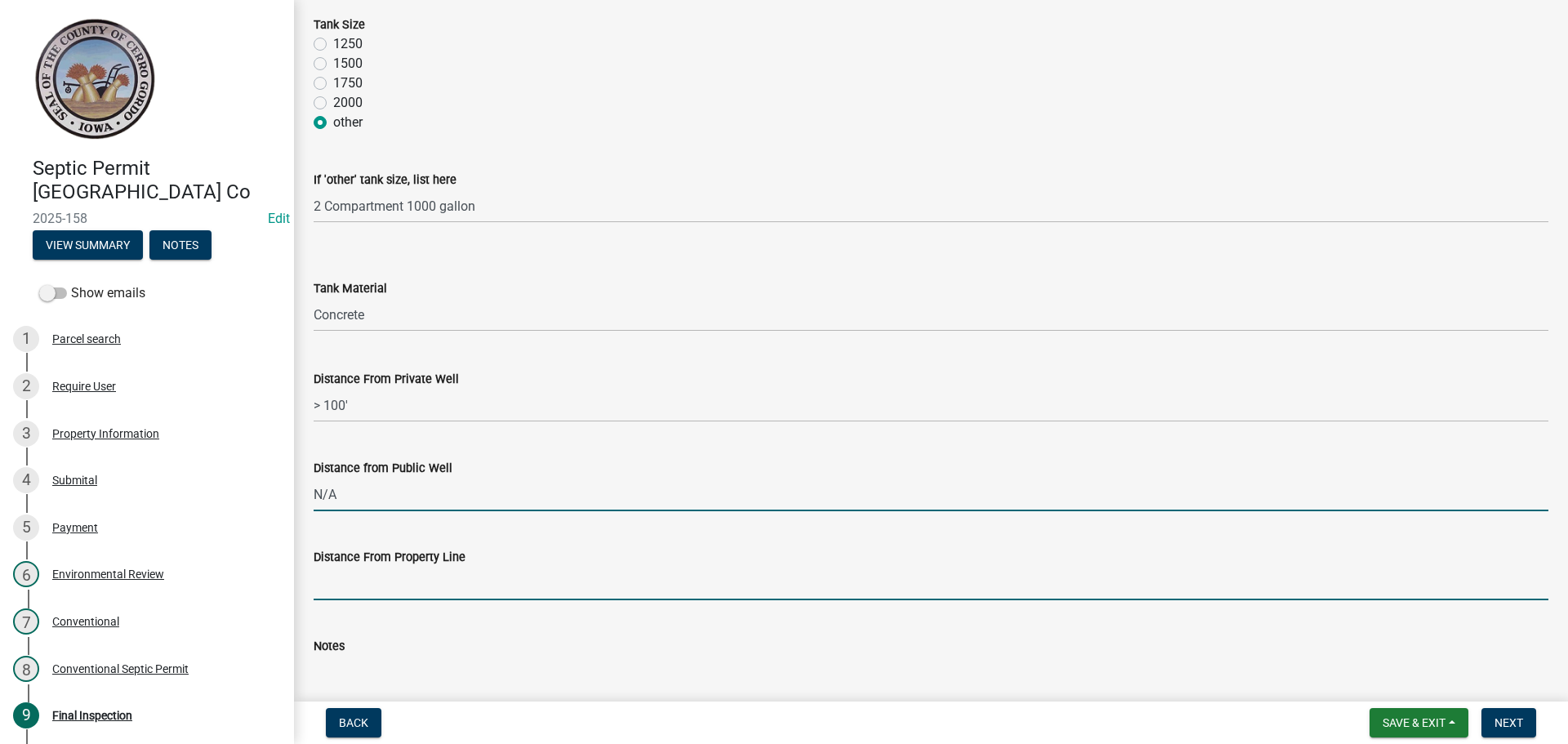
click at [361, 585] on input "Distance From Property Line" at bounding box center [931, 584] width 1235 height 33
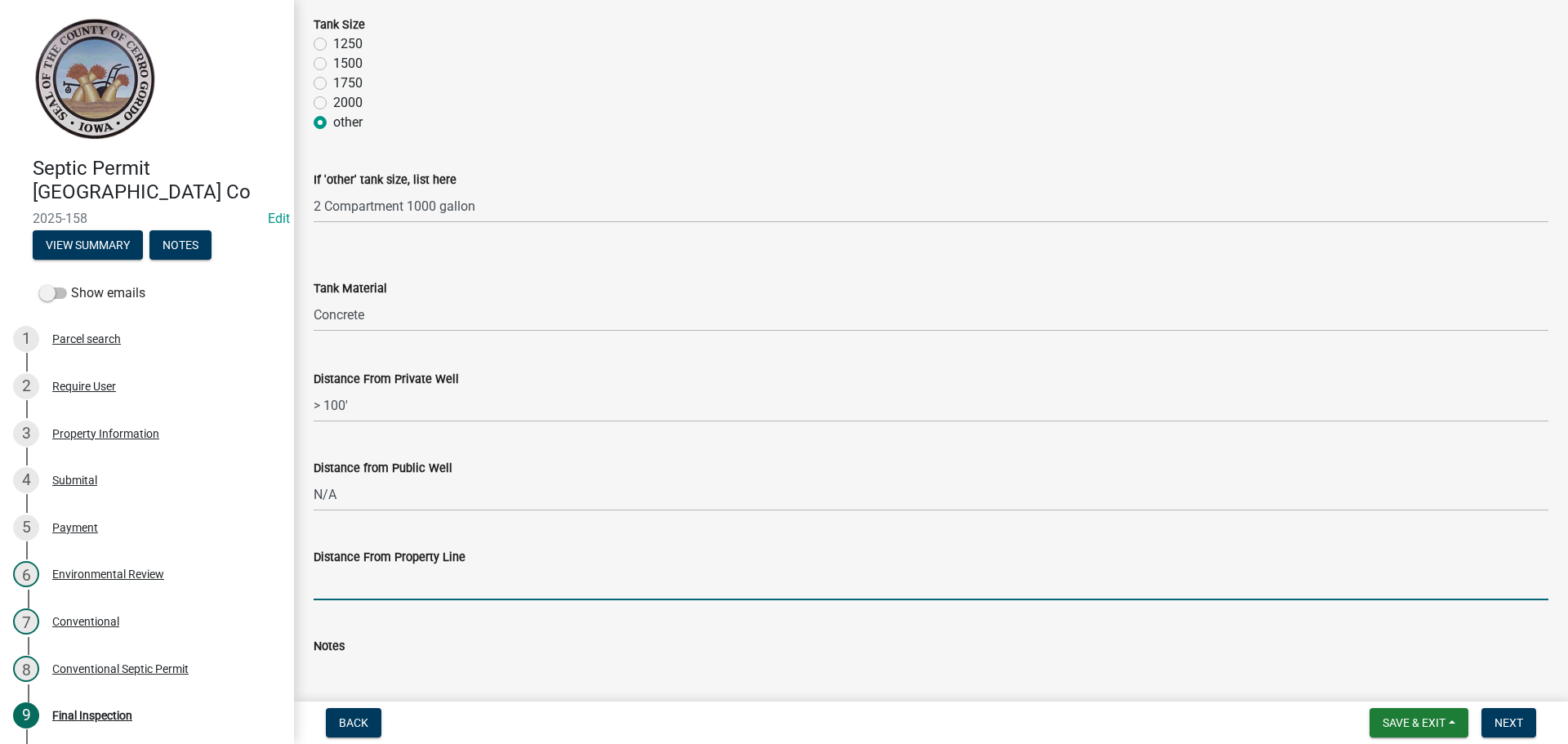
type input "N/A"
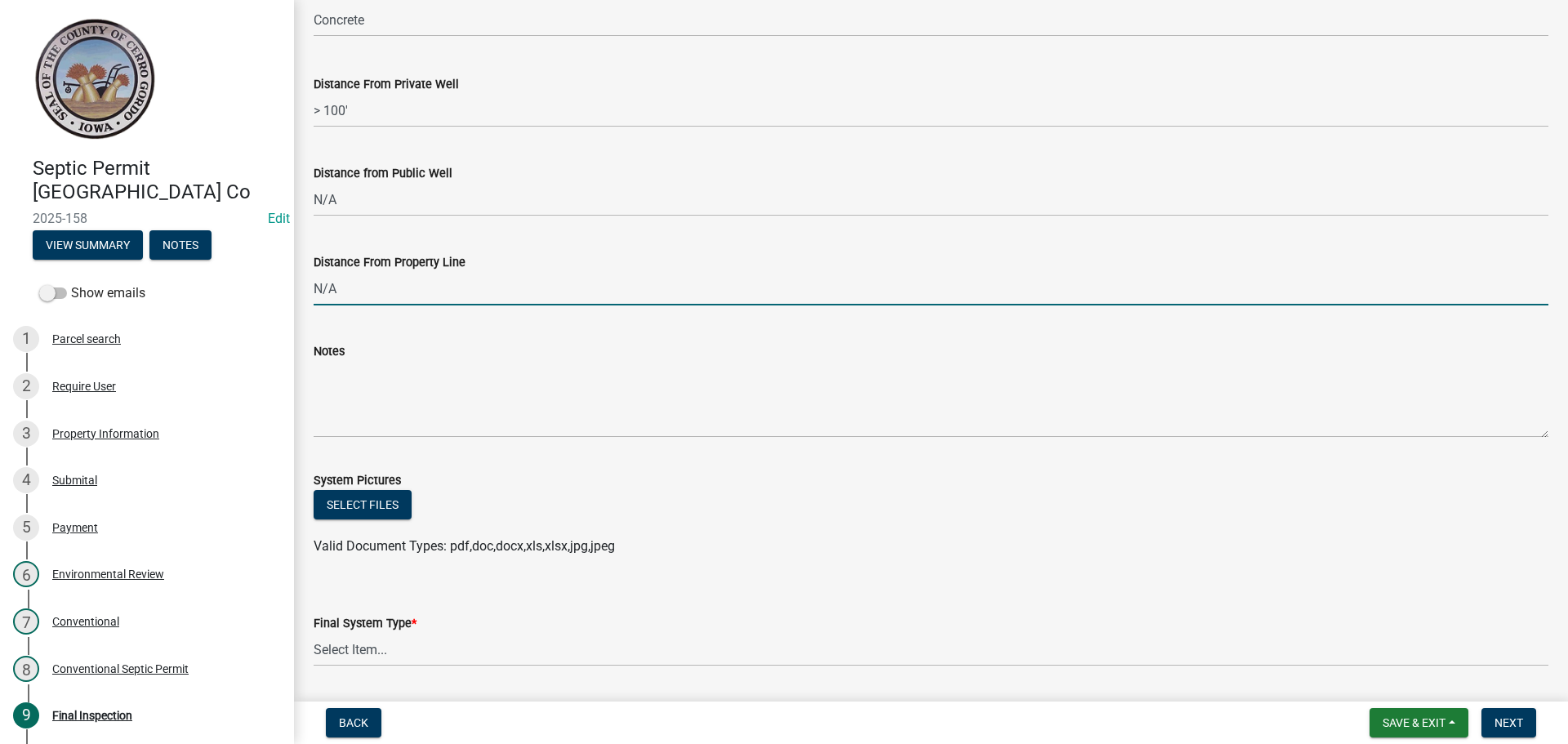
scroll to position [735, 0]
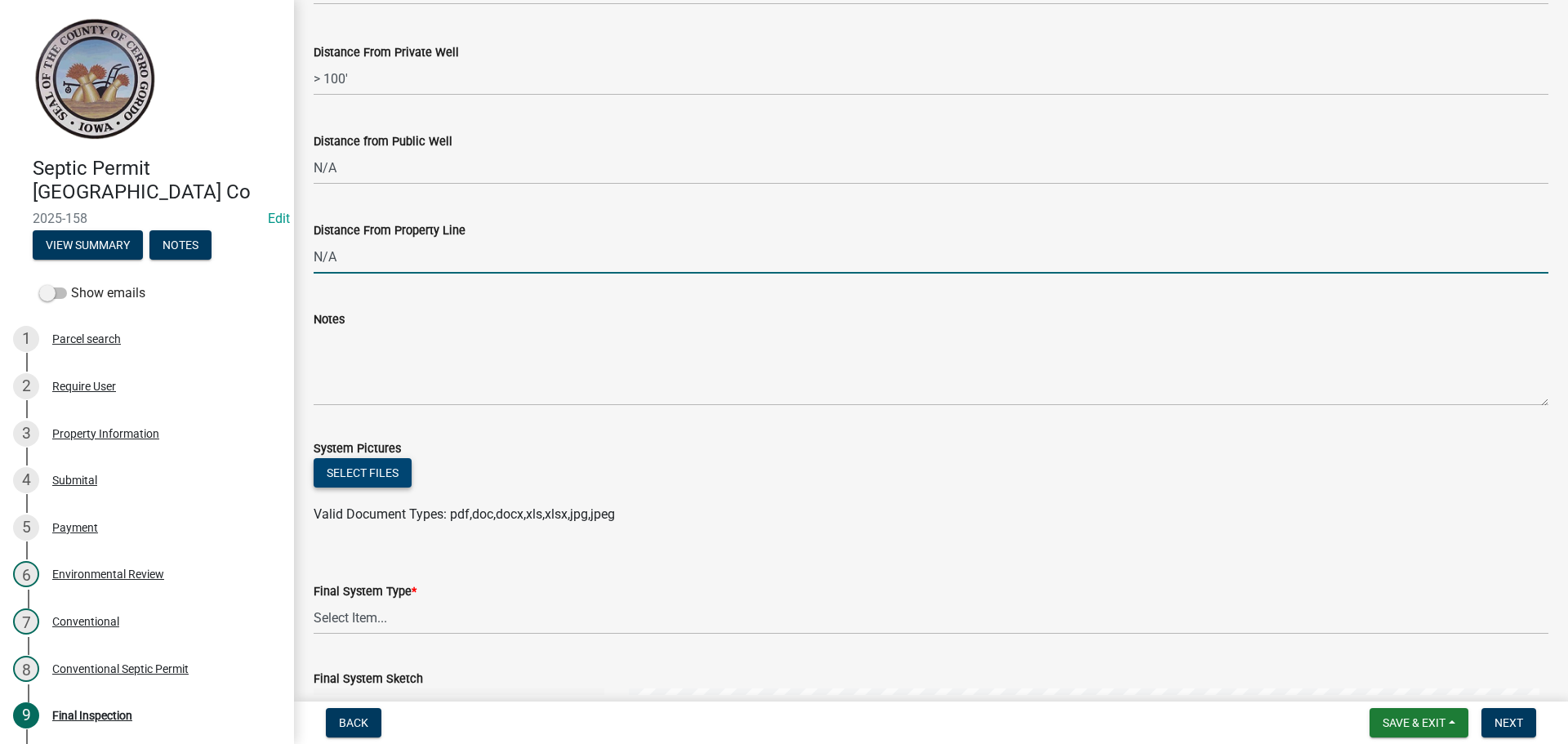
click at [383, 476] on button "Select files" at bounding box center [363, 472] width 98 height 29
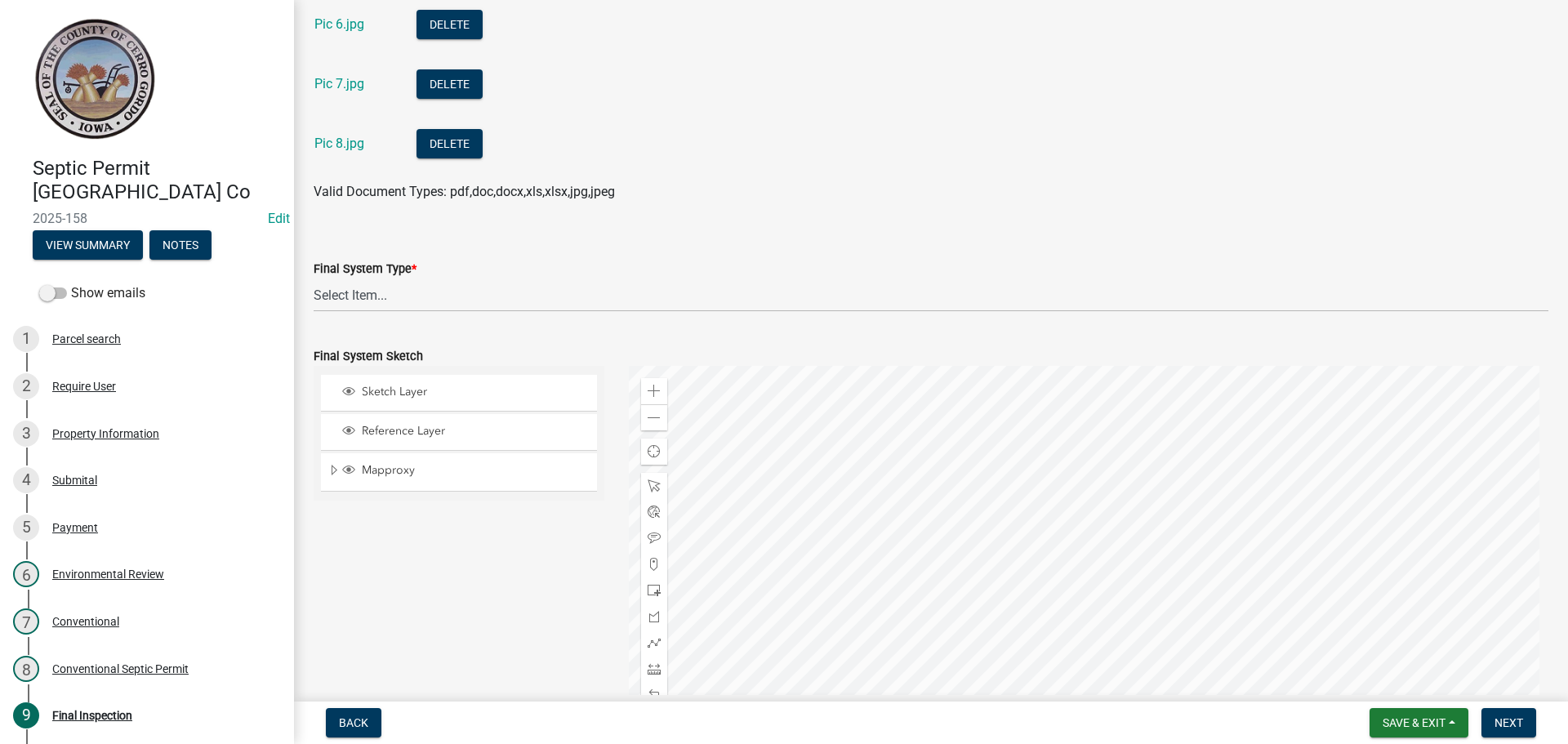
scroll to position [1552, 0]
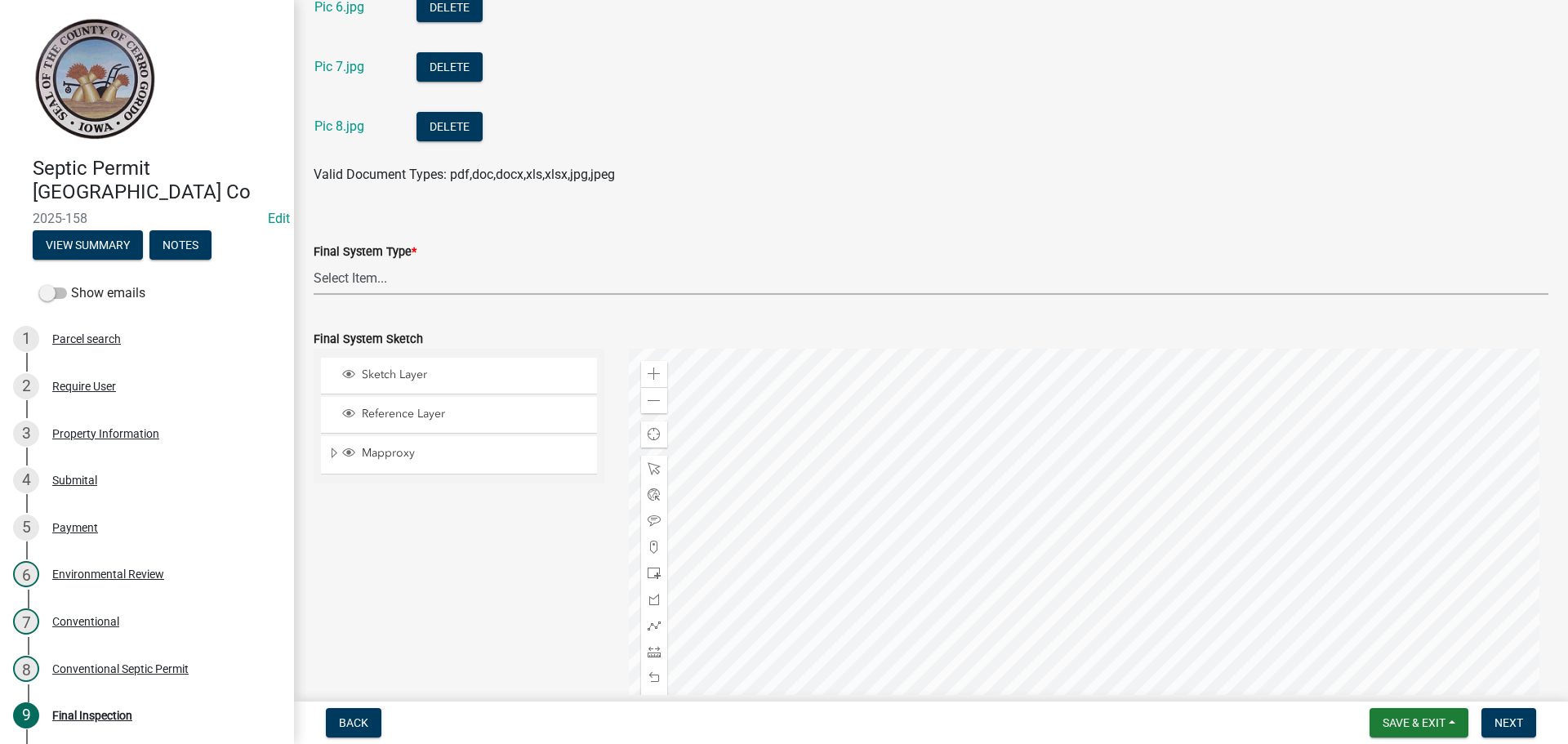
click at [341, 277] on select "Select Item... 15" Chamber Advantex Chamber--24" Chamber--36" Conventional w/Sa…" at bounding box center [931, 278] width 1235 height 33
click at [314, 262] on select "Select Item... 15" Chamber Advantex Chamber--24" Chamber--36" Conventional w/Sa…" at bounding box center [931, 278] width 1235 height 33
select select "7070aa1f-9c9b-4010-bc76-9da8983381fe"
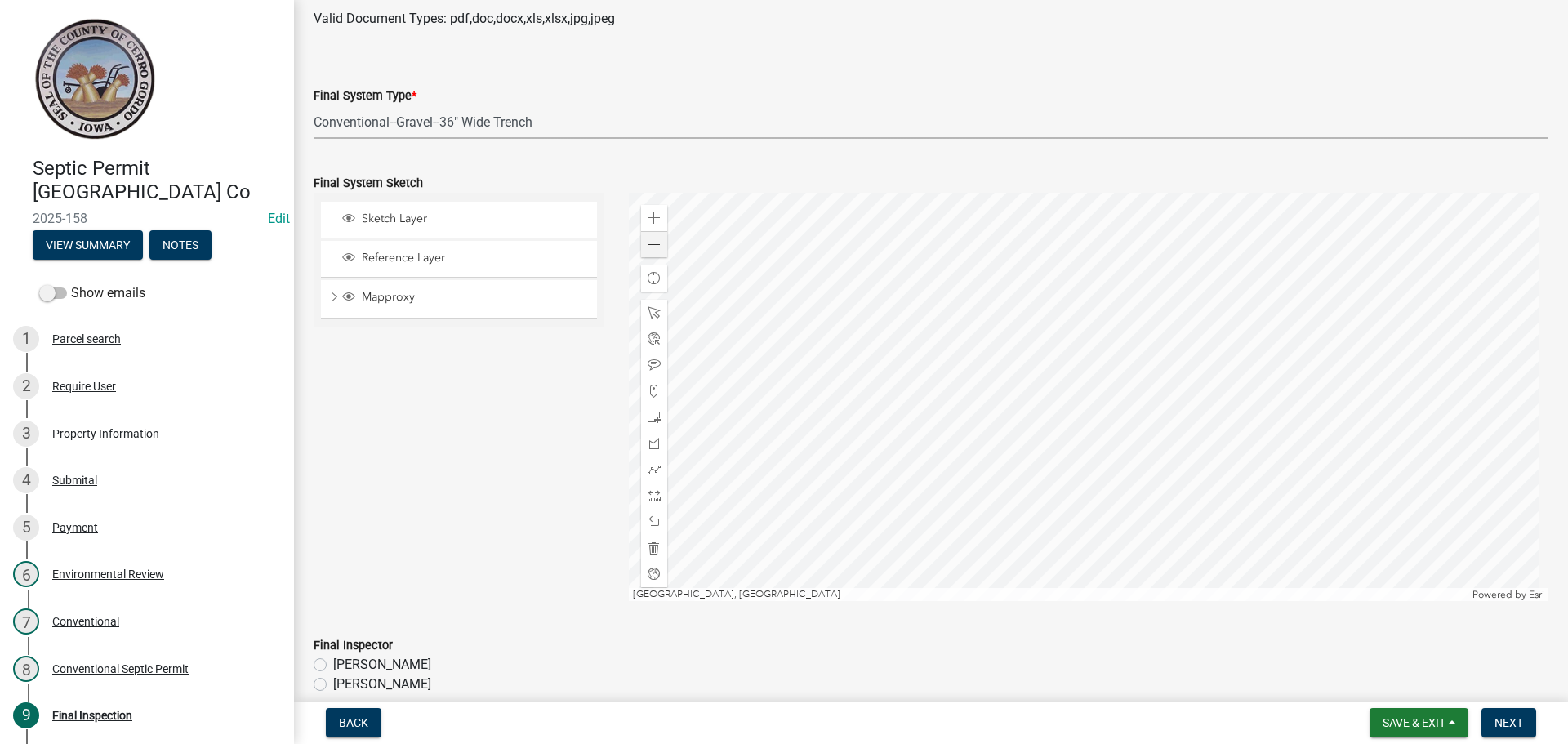
scroll to position [1716, 0]
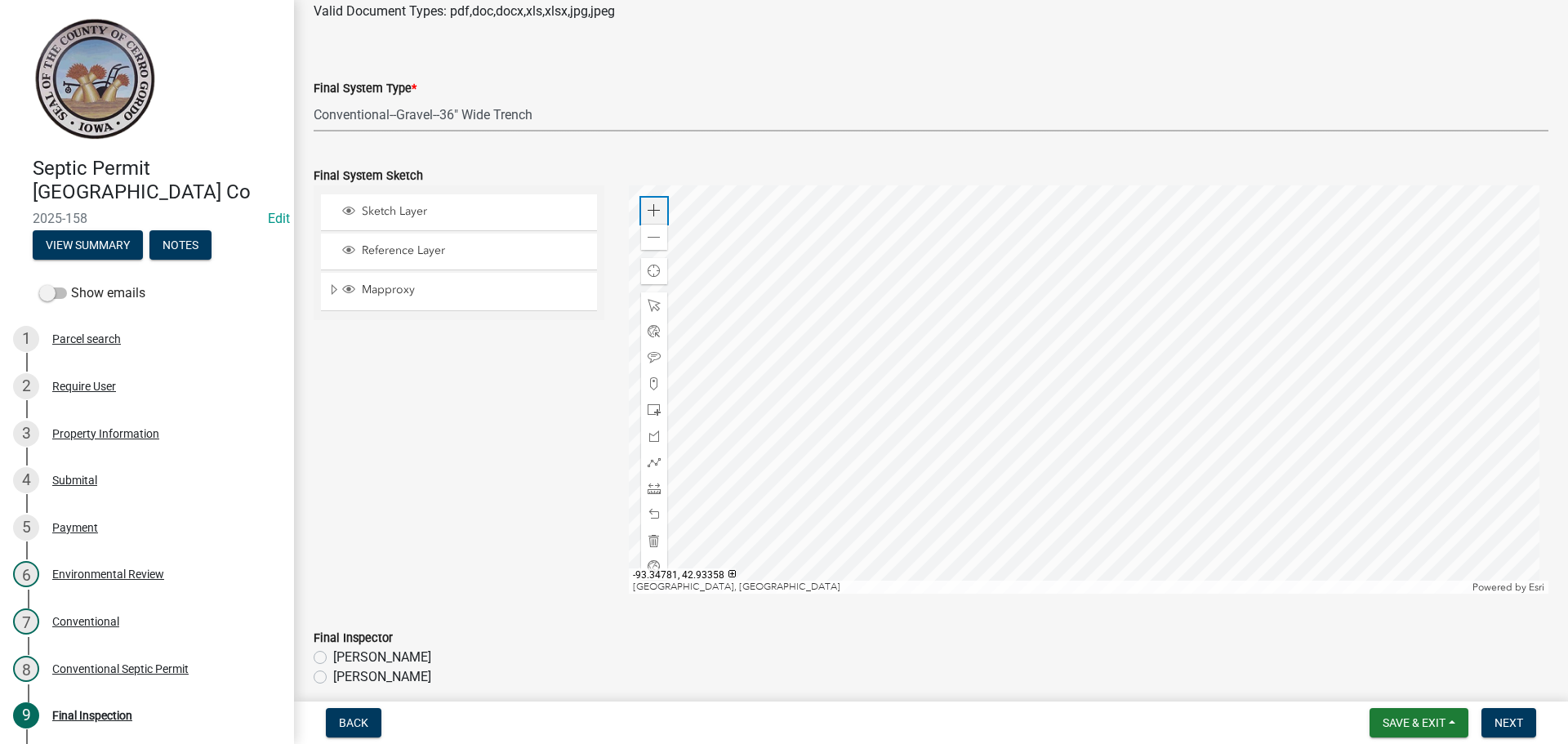
click at [647, 212] on span at bounding box center [654, 211] width 13 height 13
click at [837, 379] on div at bounding box center [1089, 389] width 921 height 409
click at [643, 238] on div "Zoom out" at bounding box center [653, 237] width 26 height 26
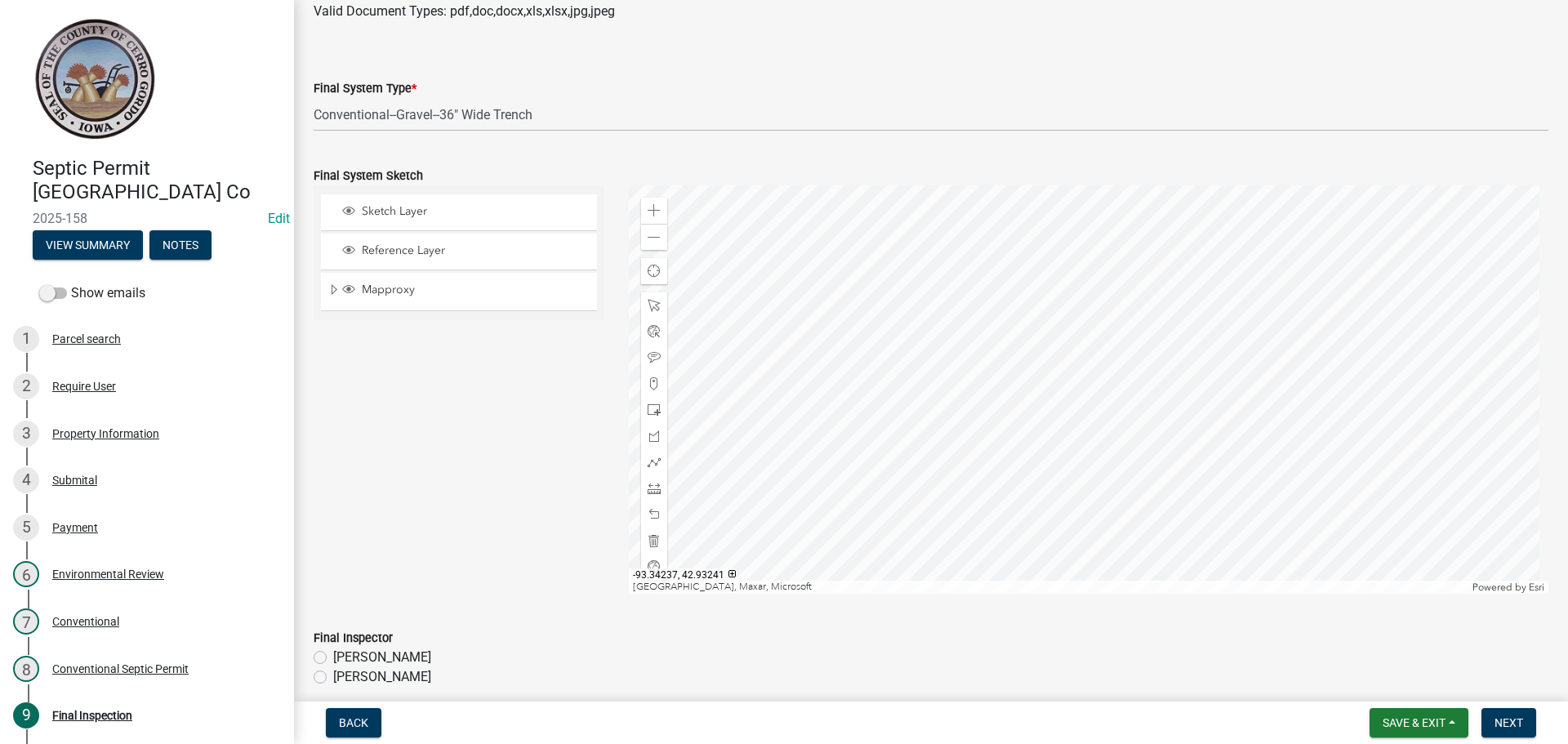
click at [856, 418] on div at bounding box center [1089, 389] width 921 height 409
click at [652, 409] on span at bounding box center [654, 410] width 13 height 13
click at [1038, 437] on div at bounding box center [1089, 389] width 921 height 409
click at [906, 346] on div at bounding box center [1089, 389] width 921 height 409
click at [647, 354] on span at bounding box center [654, 358] width 13 height 13
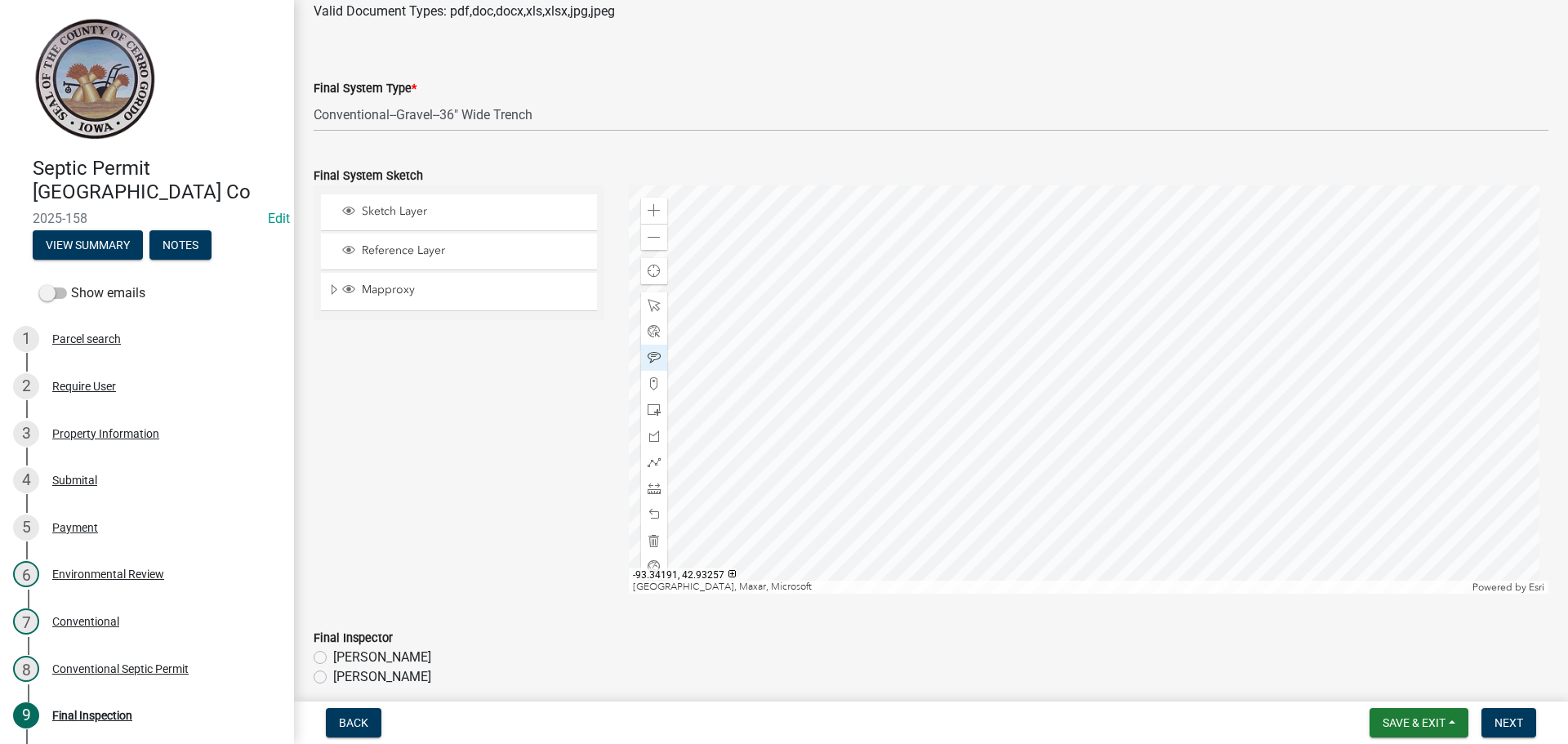
click at [994, 350] on div at bounding box center [1089, 389] width 921 height 409
click at [657, 467] on span at bounding box center [654, 463] width 13 height 13
click at [951, 354] on div at bounding box center [1089, 389] width 921 height 409
click at [940, 341] on div at bounding box center [1089, 389] width 921 height 409
click at [926, 331] on div at bounding box center [1089, 389] width 921 height 409
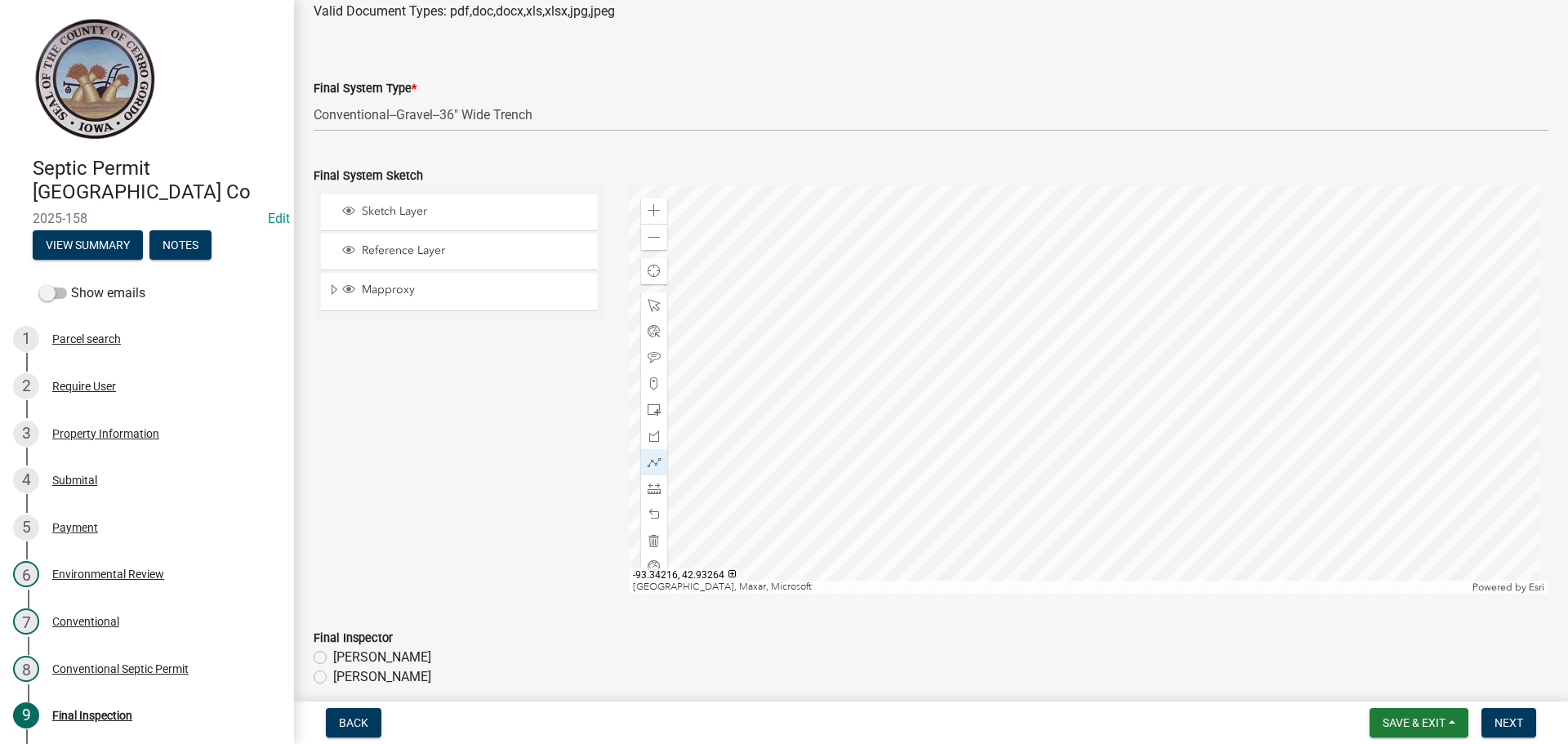
click at [916, 326] on div at bounding box center [1089, 389] width 921 height 409
click at [905, 325] on div at bounding box center [1089, 389] width 921 height 409
click at [902, 326] on div at bounding box center [1089, 389] width 921 height 409
click at [902, 329] on div at bounding box center [1089, 389] width 921 height 409
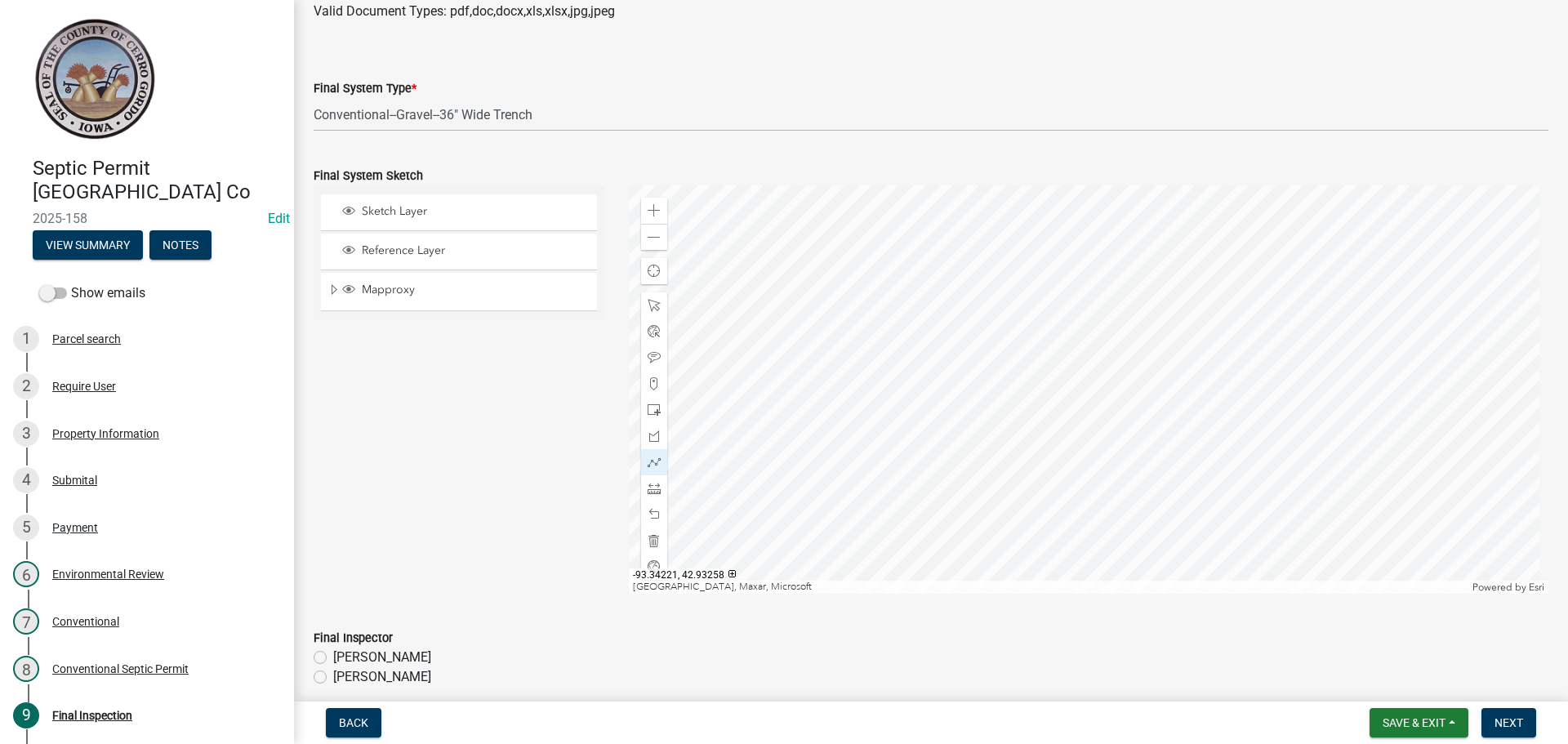
click at [902, 346] on div at bounding box center [1089, 389] width 921 height 409
click at [901, 413] on div at bounding box center [1089, 389] width 921 height 409
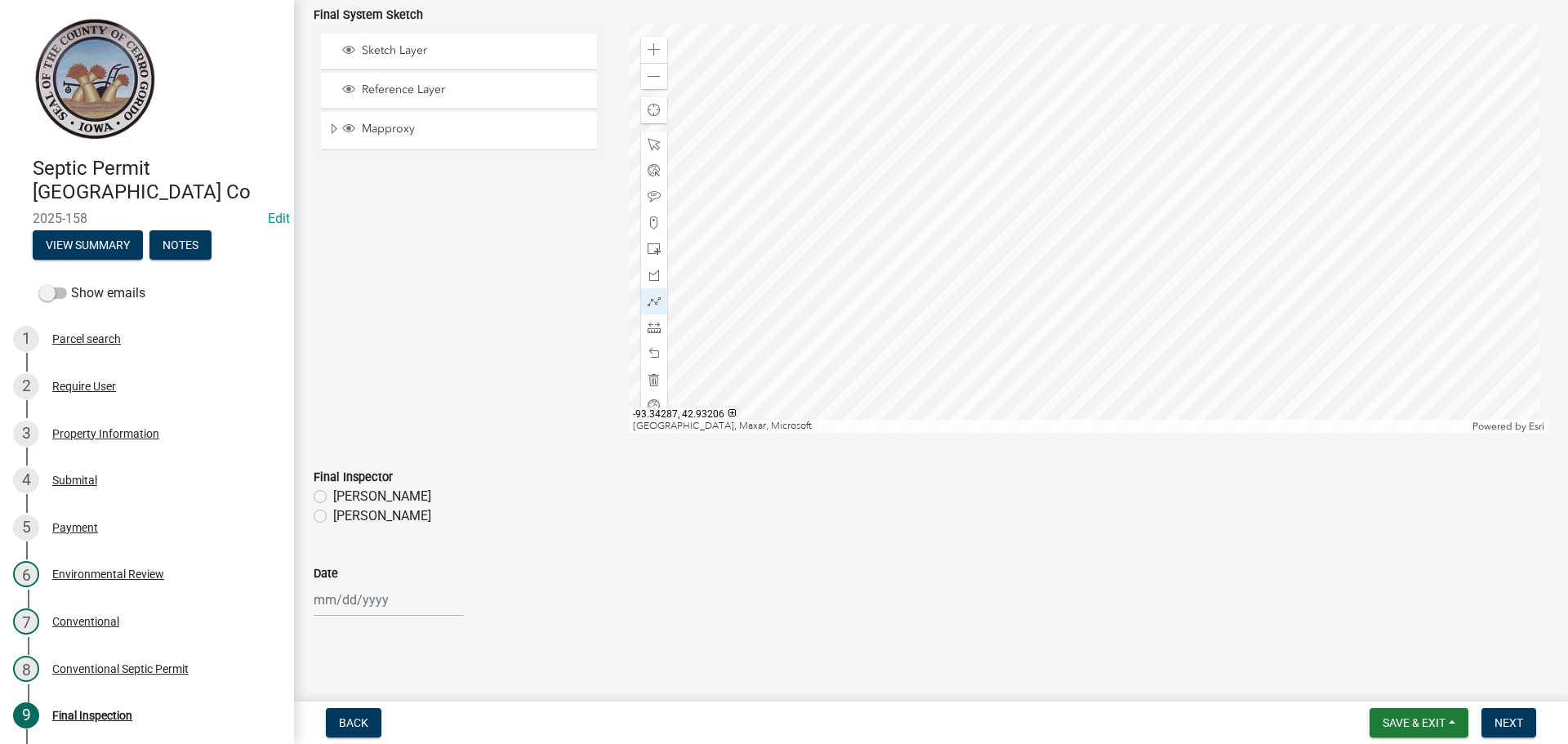
click at [333, 517] on label "[PERSON_NAME]" at bounding box center [382, 516] width 98 height 20
click at [333, 517] on input "[PERSON_NAME]" at bounding box center [338, 512] width 11 height 11
radio input "true"
click at [338, 595] on div at bounding box center [388, 600] width 149 height 33
select select "10"
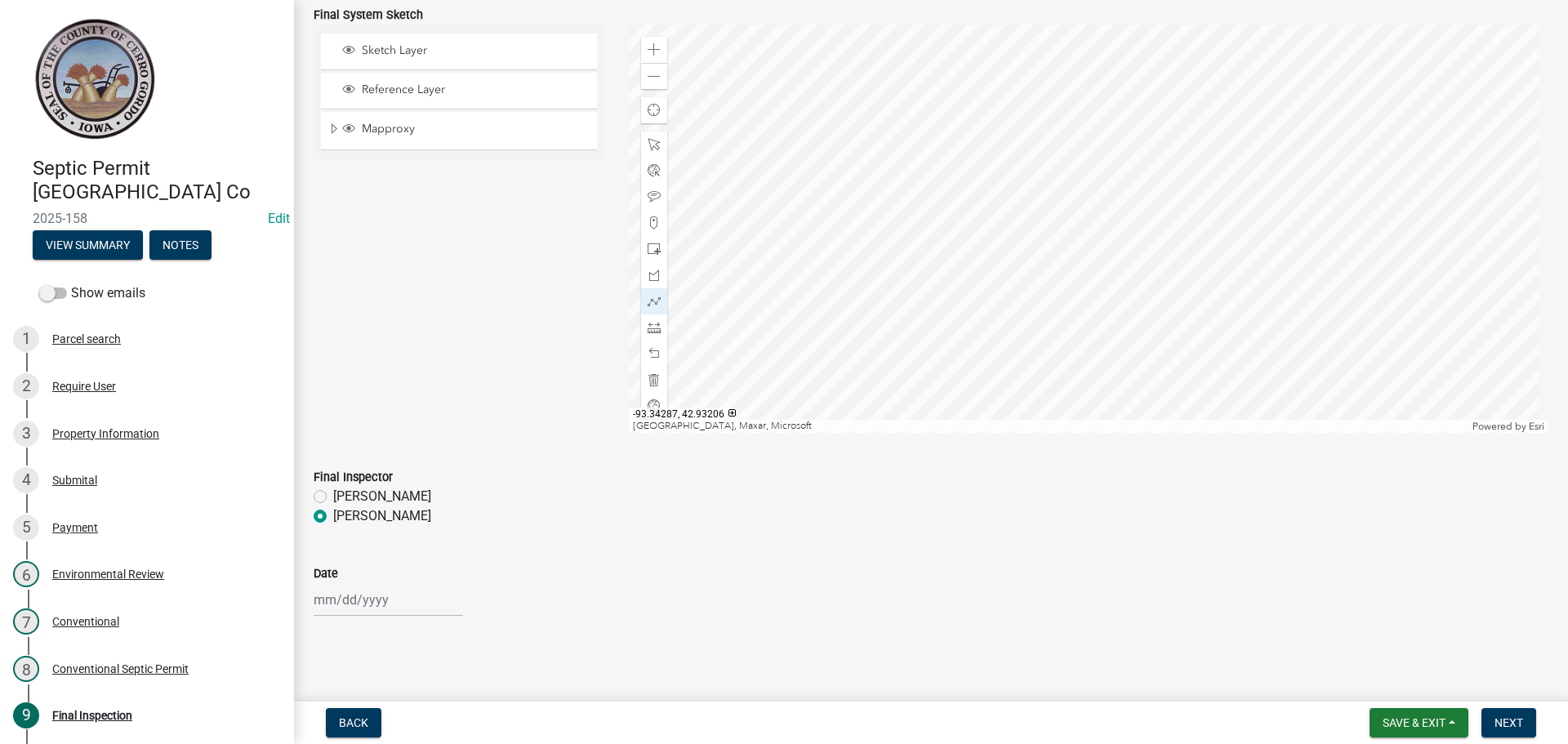
select select "2025"
click at [406, 463] on div "9" at bounding box center [408, 460] width 26 height 26
type input "[DATE]"
click at [1506, 718] on span "Next" at bounding box center [1508, 723] width 28 height 13
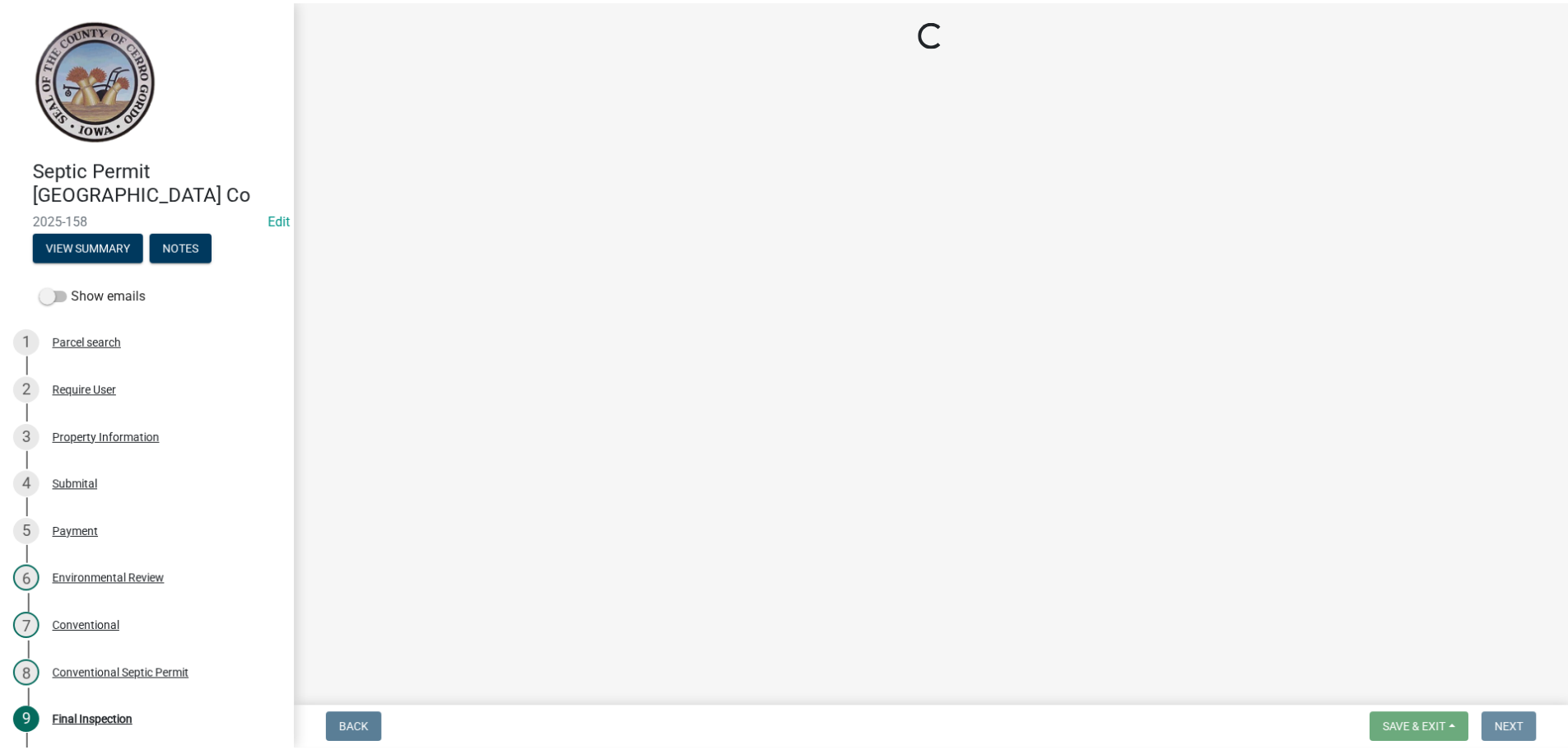
scroll to position [0, 0]
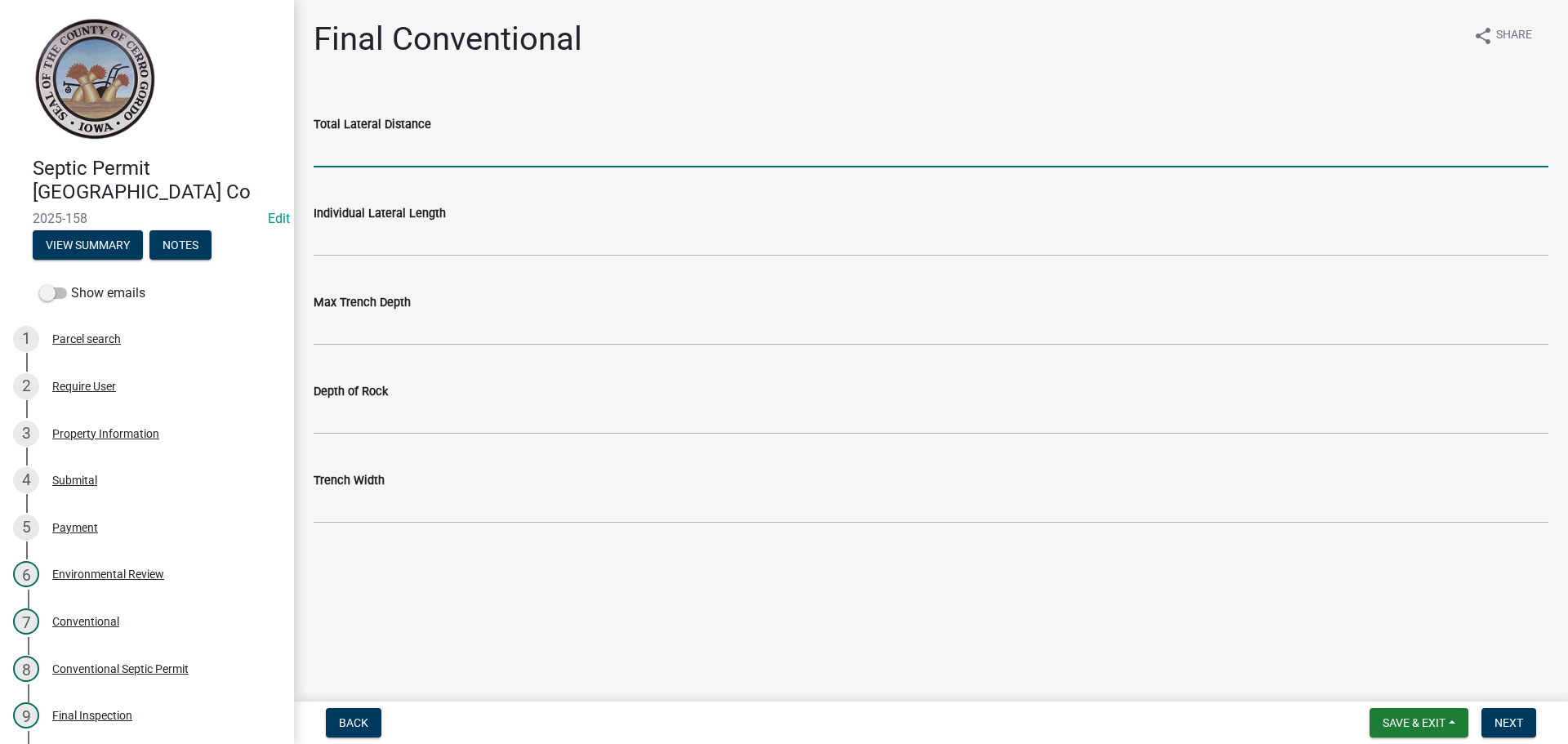
click at [376, 154] on input "Total Lateral Distance" at bounding box center [931, 150] width 1235 height 33
type input "50'"
click at [344, 262] on wm-data-entity-input "Individual Lateral Length" at bounding box center [931, 224] width 1235 height 89
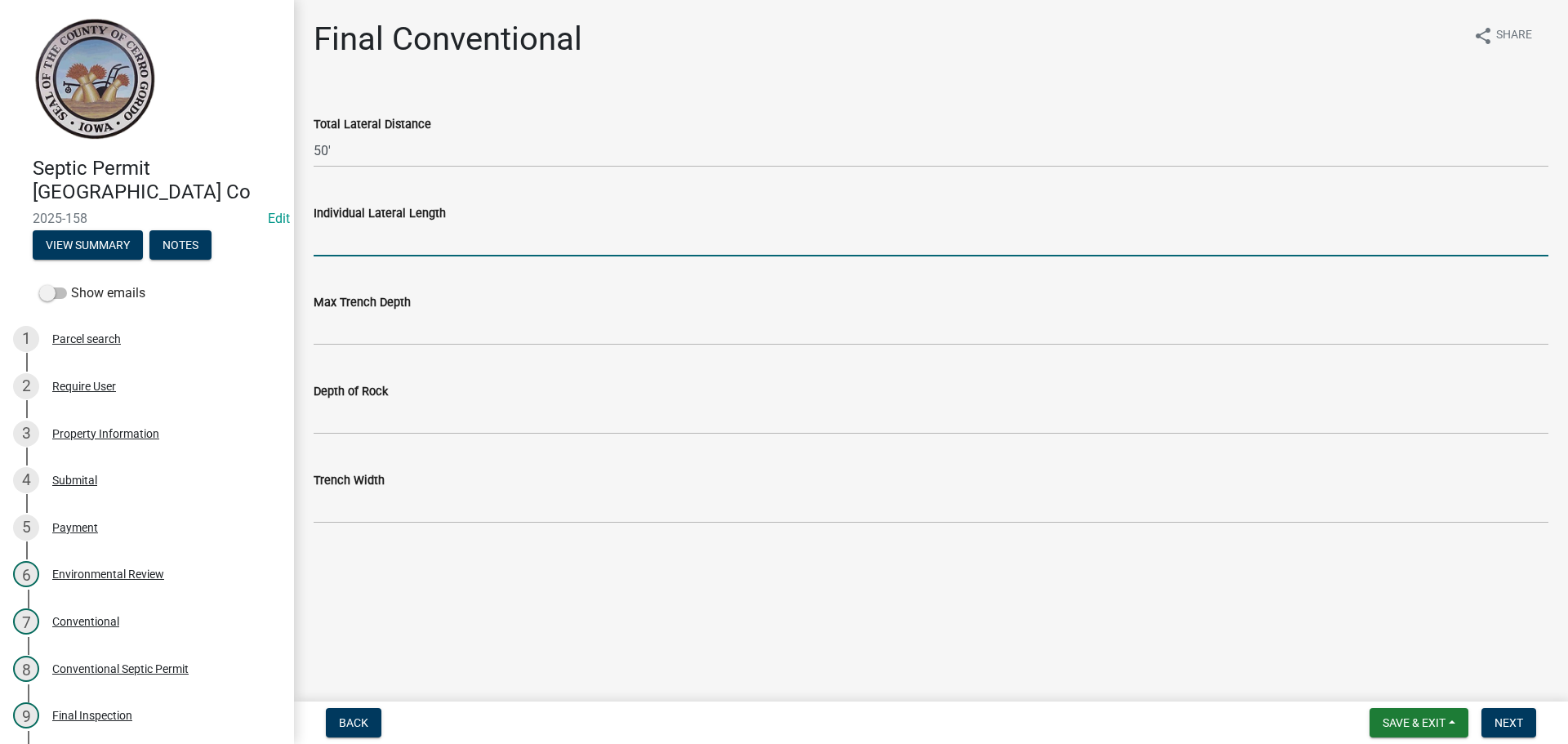
click at [336, 252] on input "Individual Lateral Length" at bounding box center [931, 240] width 1235 height 33
type input "50'"
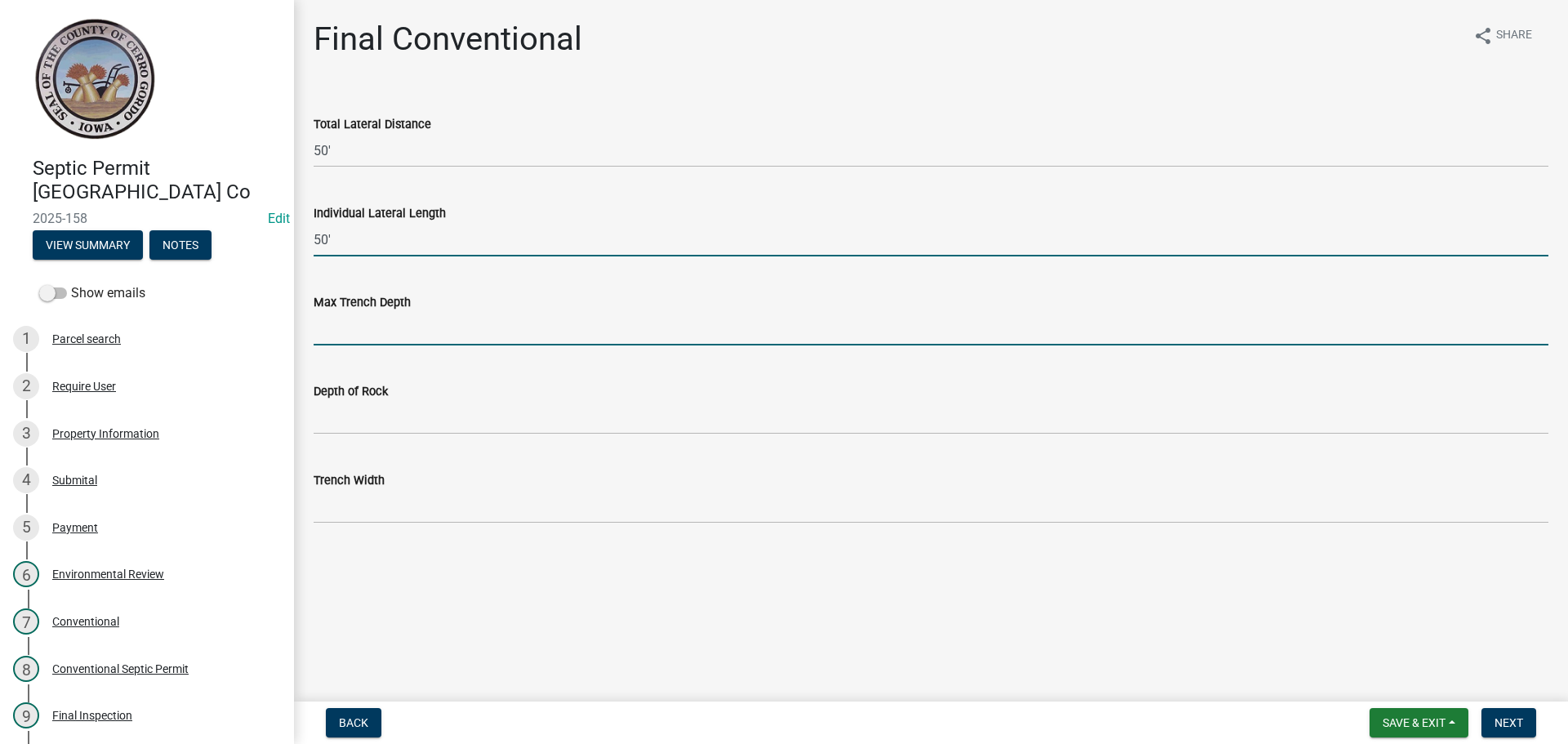
click at [383, 325] on input "Max Trench Depth" at bounding box center [931, 329] width 1235 height 33
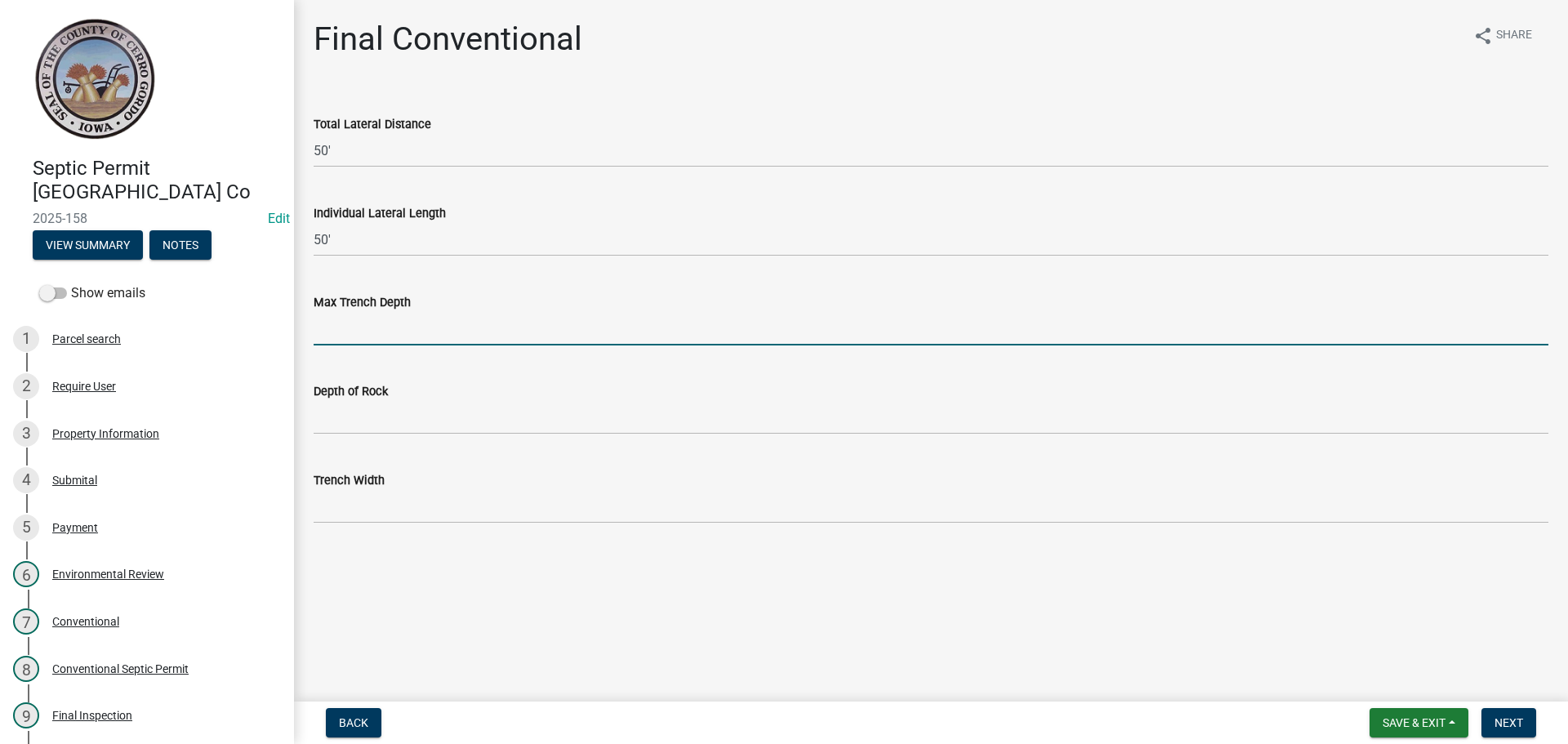
type input "24""
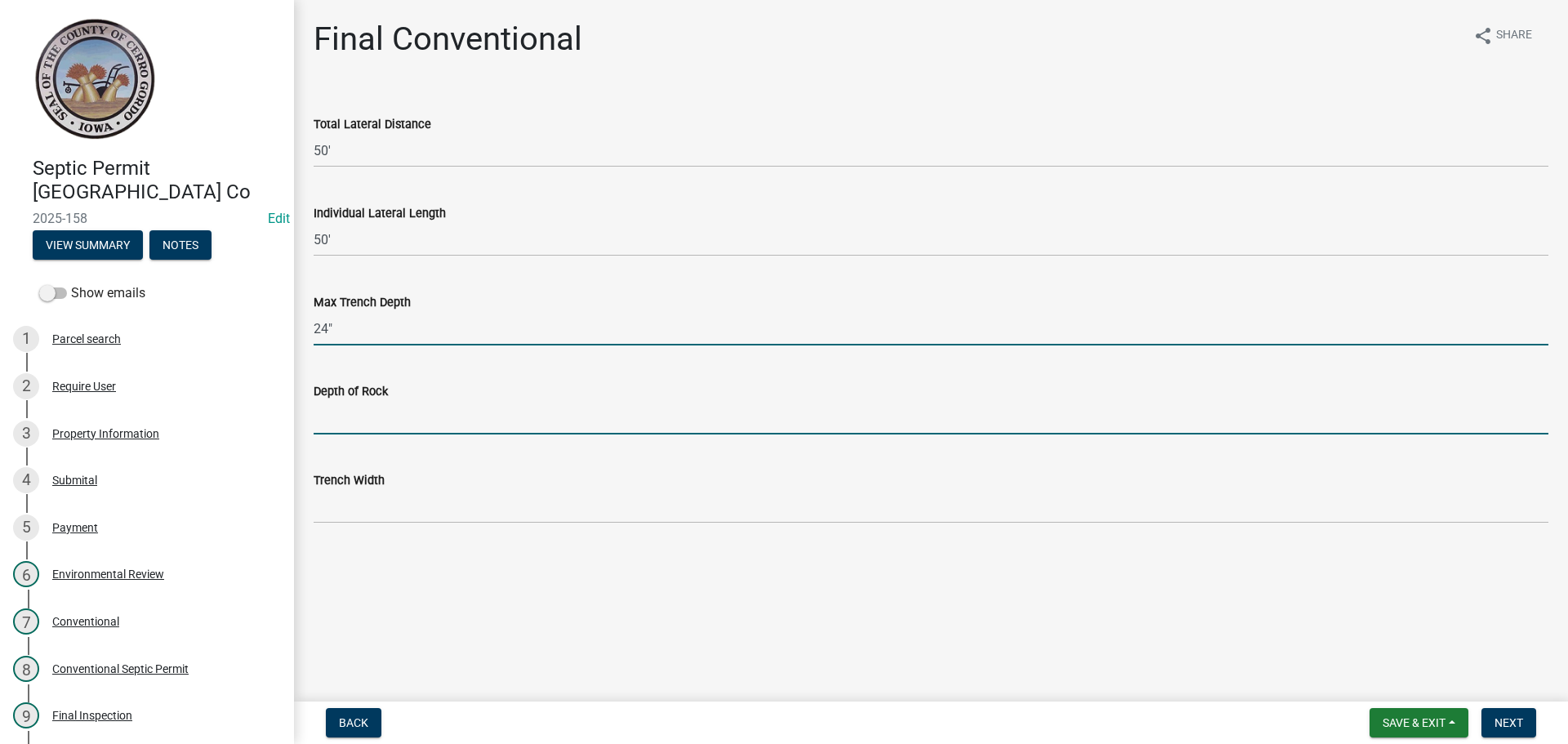
click at [364, 423] on input "Depth of Rock" at bounding box center [931, 418] width 1235 height 33
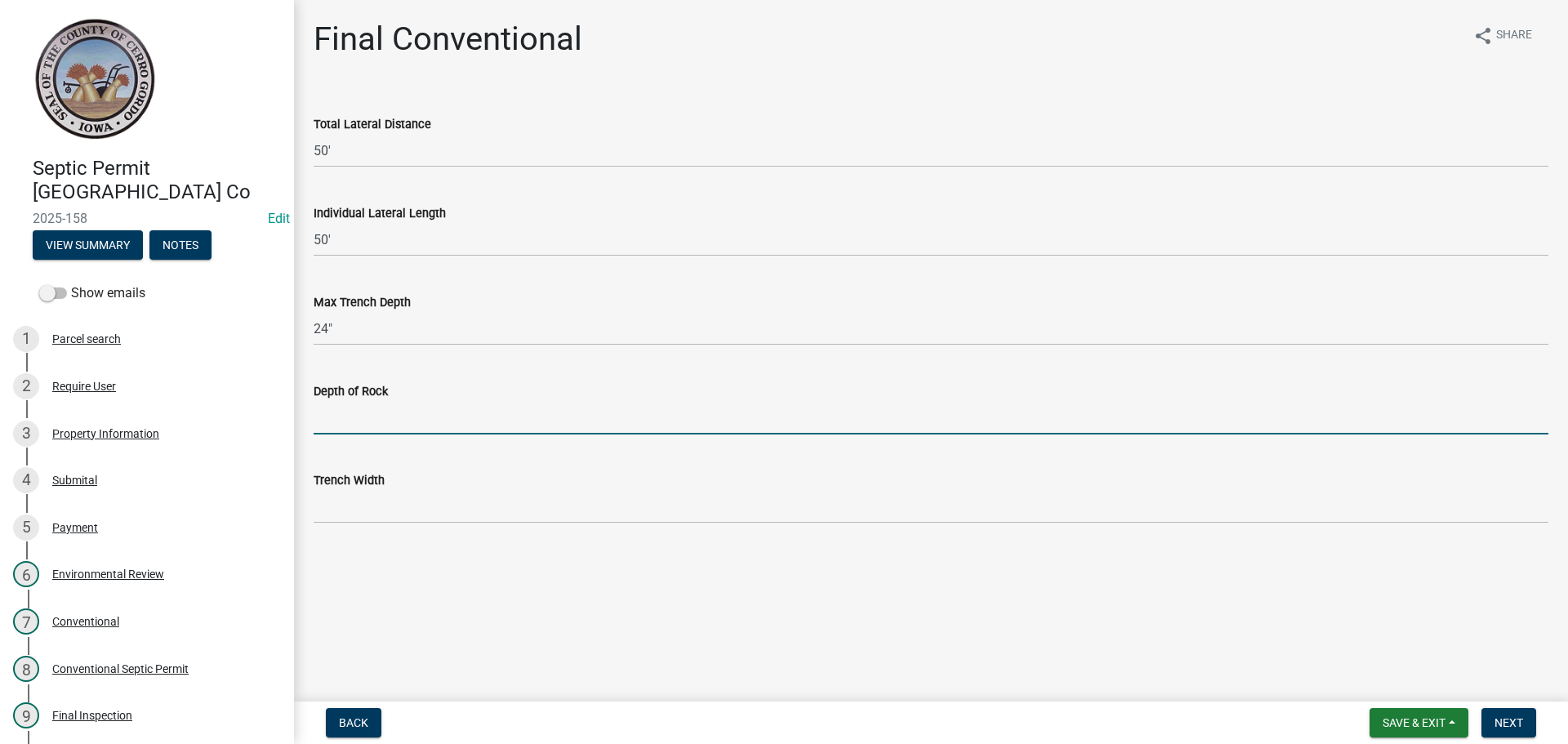
type input "6""
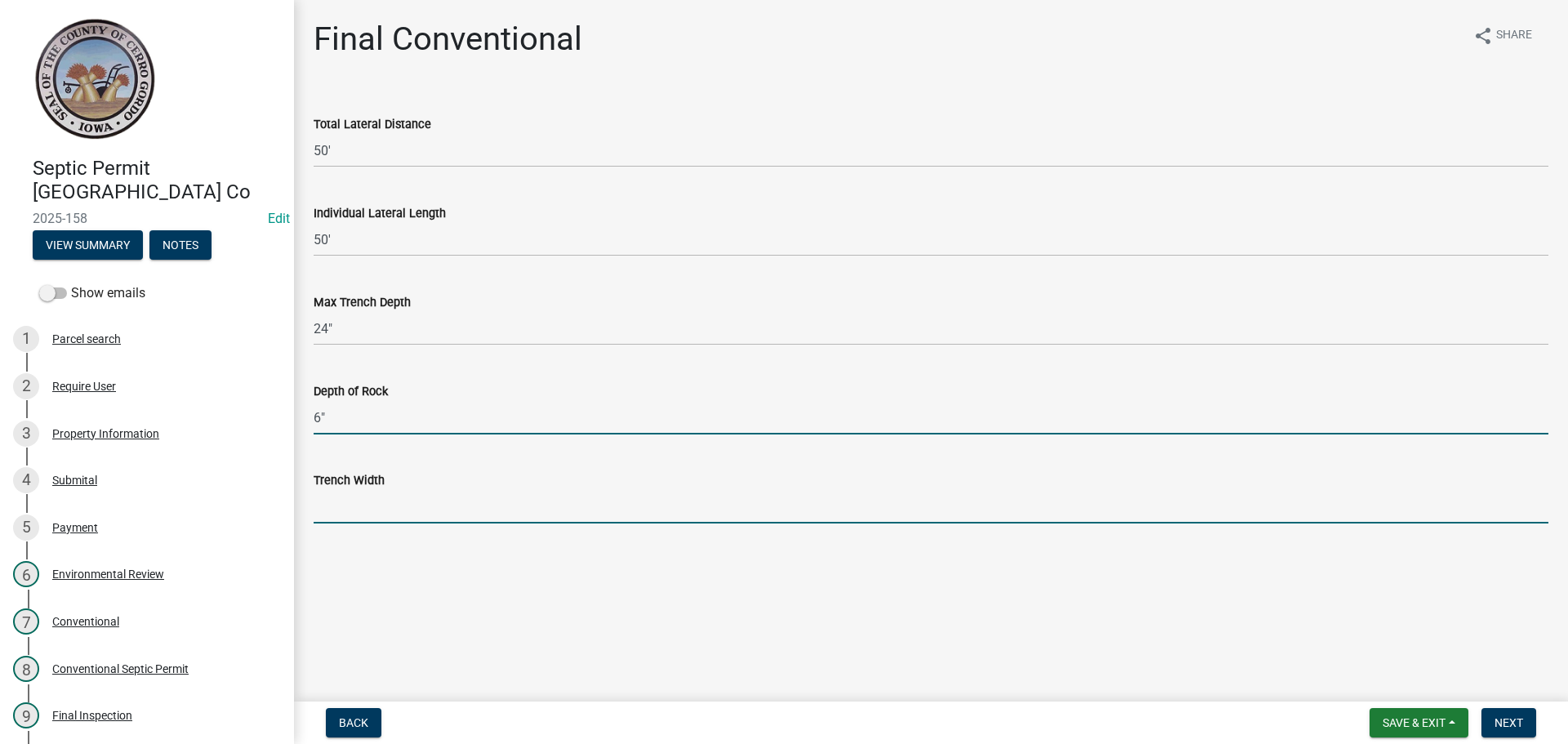
click at [335, 519] on input "Trench Width" at bounding box center [931, 507] width 1235 height 33
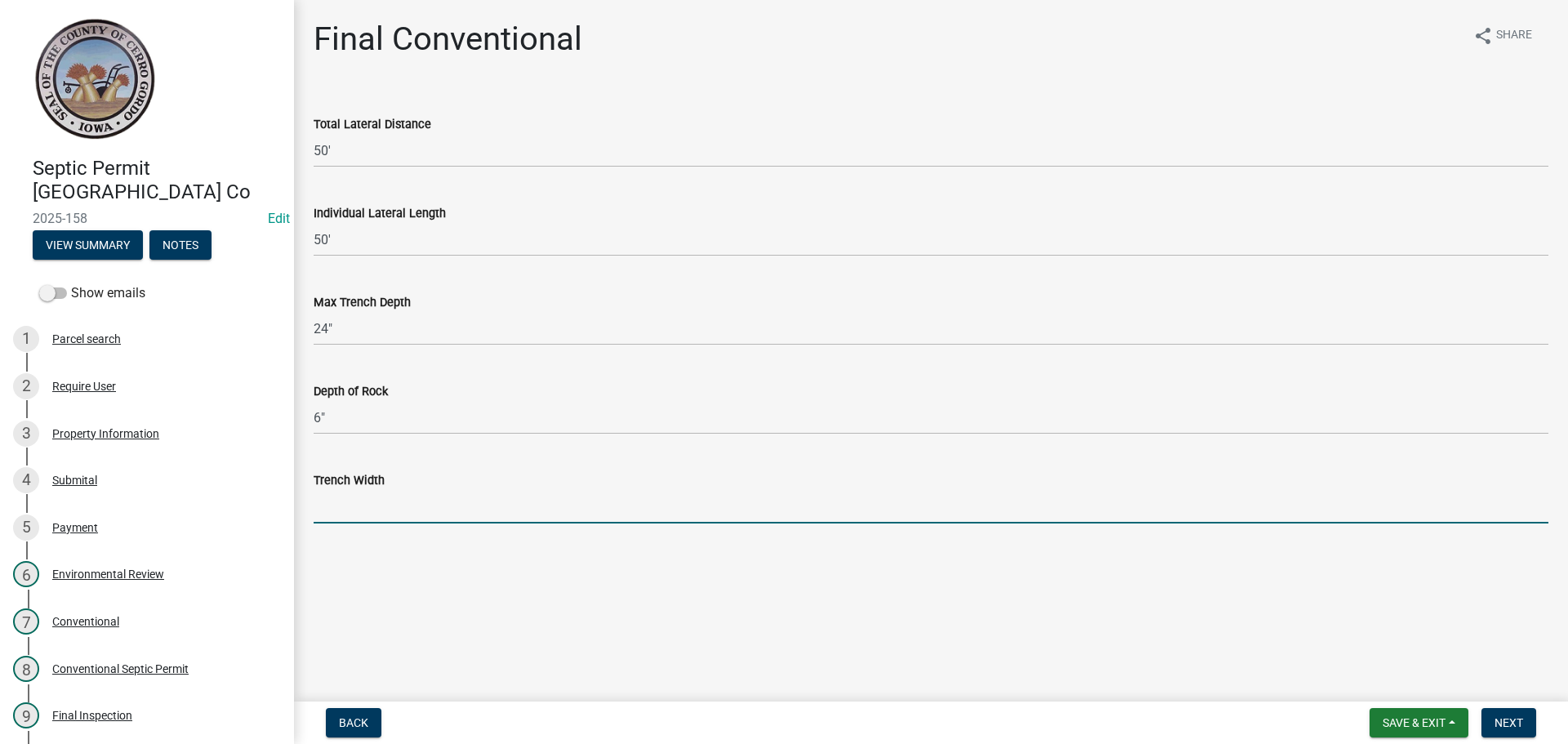
type input "36""
click at [1502, 719] on span "Next" at bounding box center [1508, 723] width 28 height 13
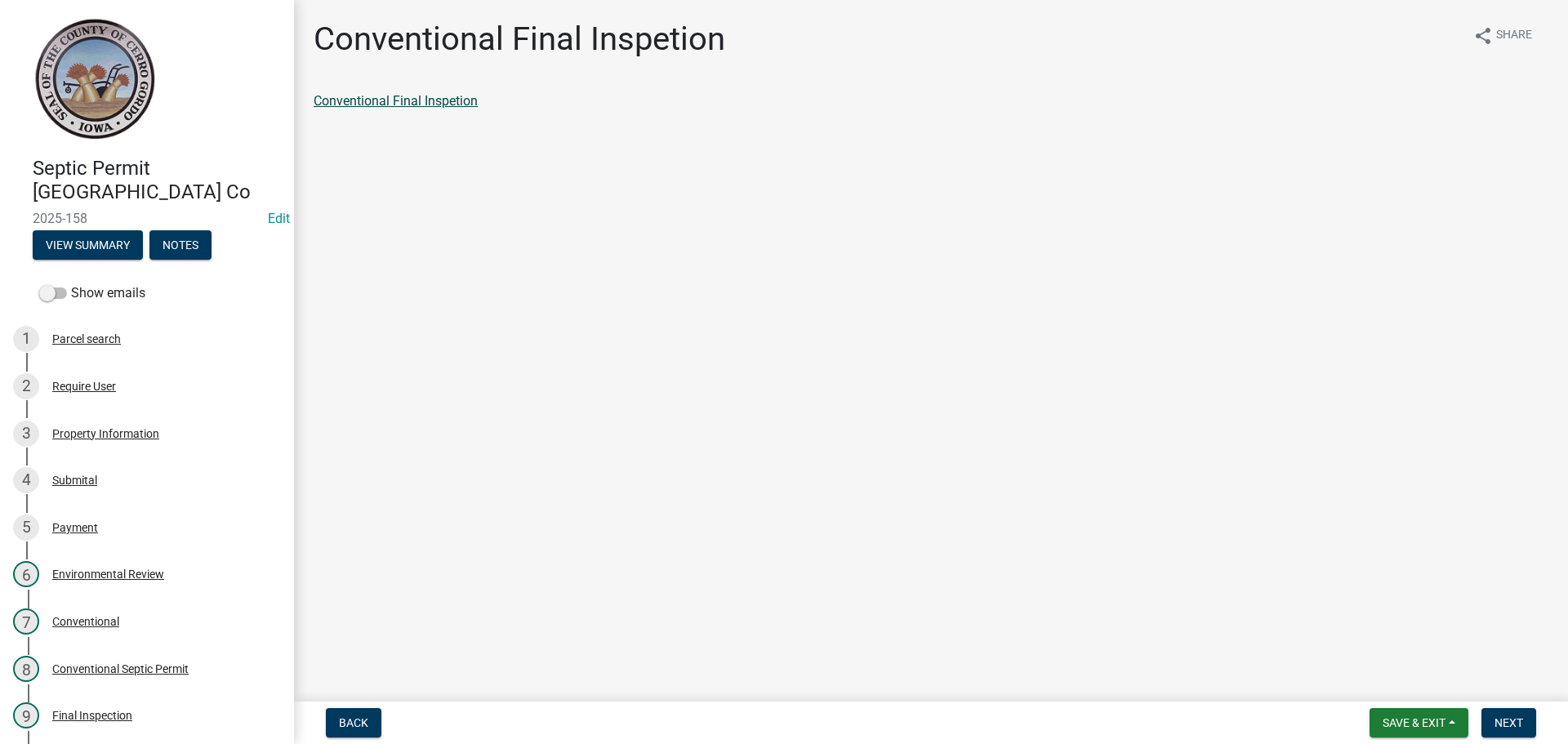
click at [384, 105] on link "Conventional Final Inspetion" at bounding box center [396, 100] width 164 height 16
click at [1502, 722] on span "Next" at bounding box center [1508, 723] width 28 height 13
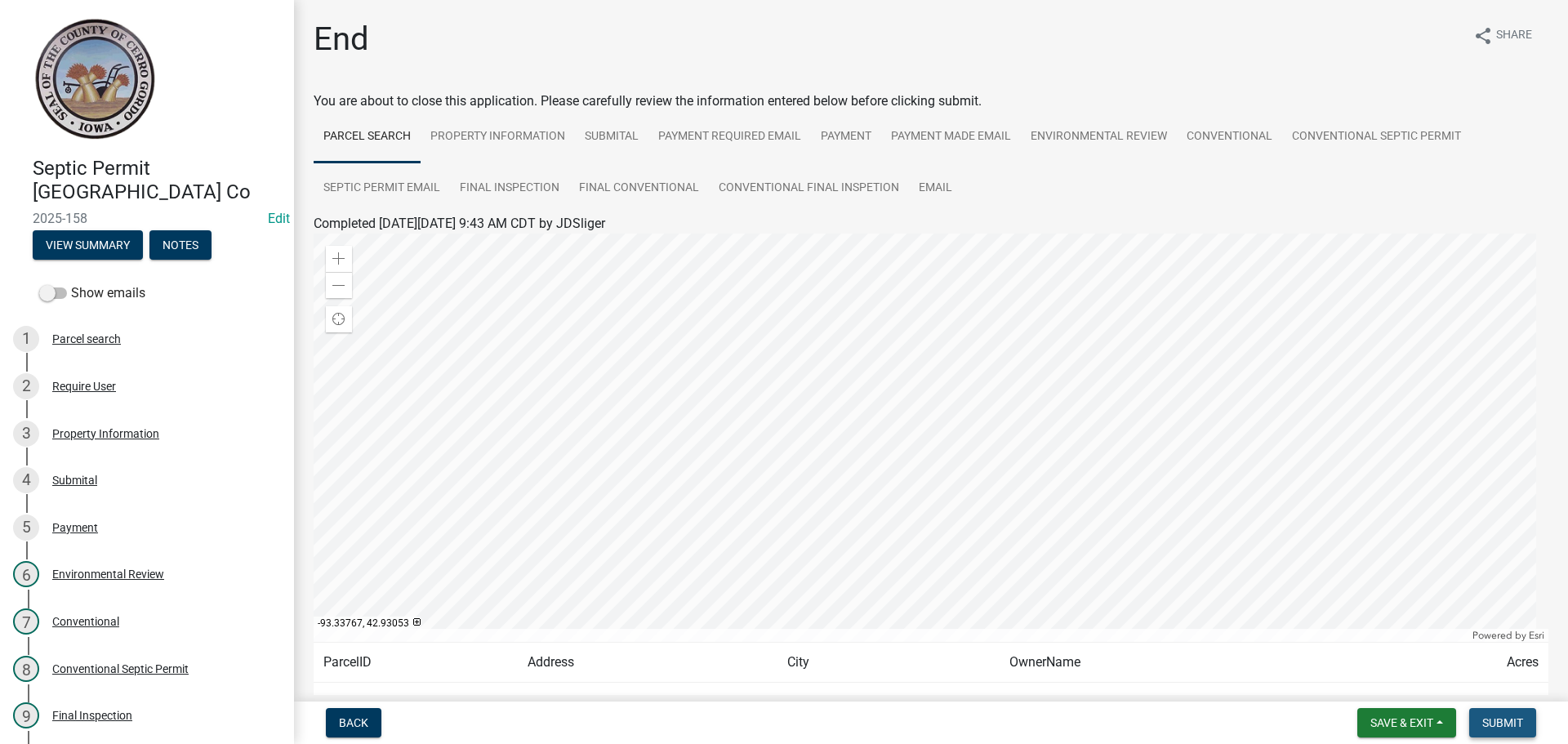
click at [1508, 725] on span "Submit" at bounding box center [1502, 723] width 41 height 13
